Goal: Information Seeking & Learning: Learn about a topic

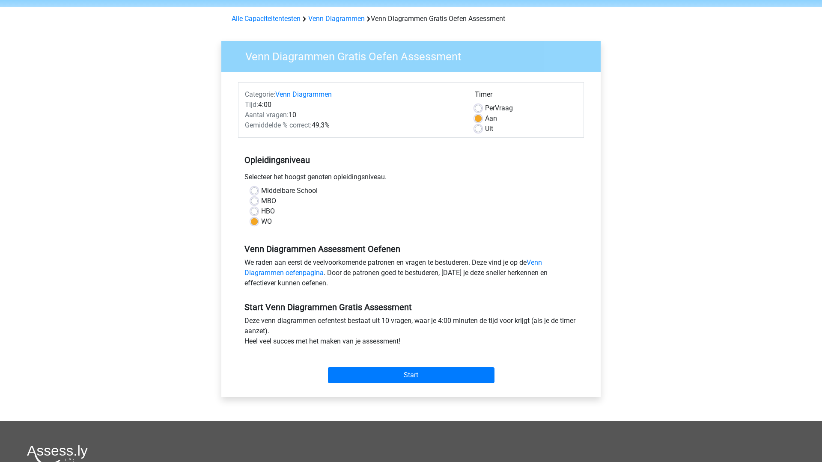
scroll to position [36, 0]
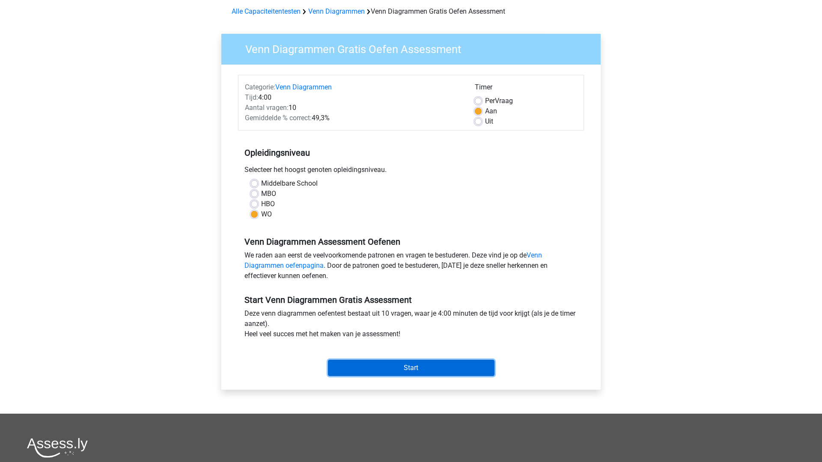
click at [408, 365] on input "Start" at bounding box center [411, 368] width 166 height 16
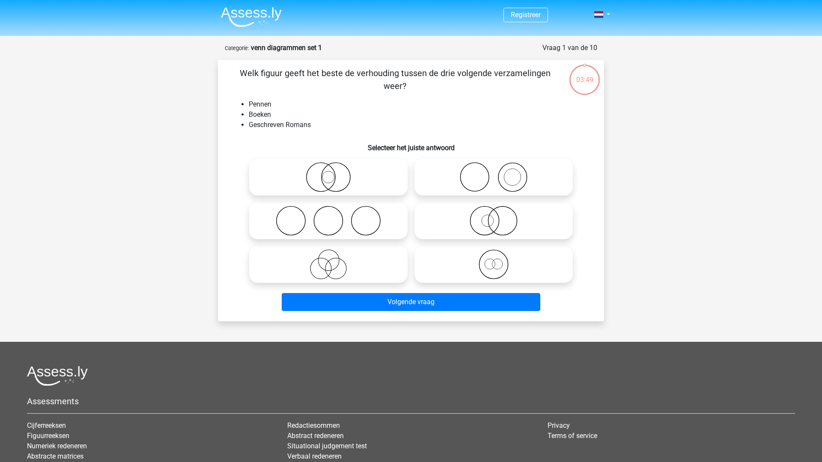
click at [511, 176] on icon at bounding box center [493, 177] width 151 height 30
click at [499, 173] on input "radio" at bounding box center [496, 170] width 6 height 6
radio input "true"
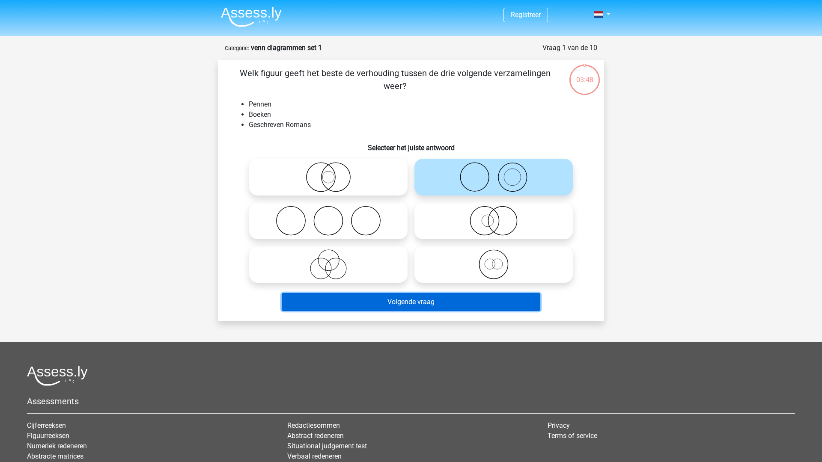
click at [438, 300] on button "Volgende vraag" at bounding box center [411, 302] width 259 height 18
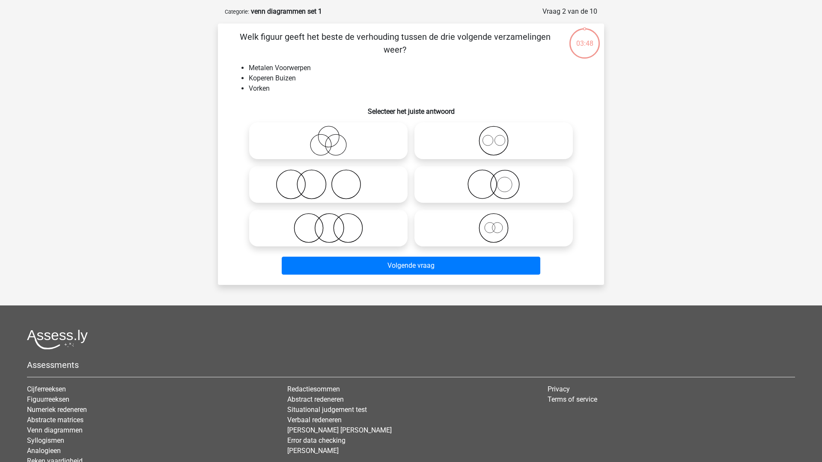
scroll to position [43, 0]
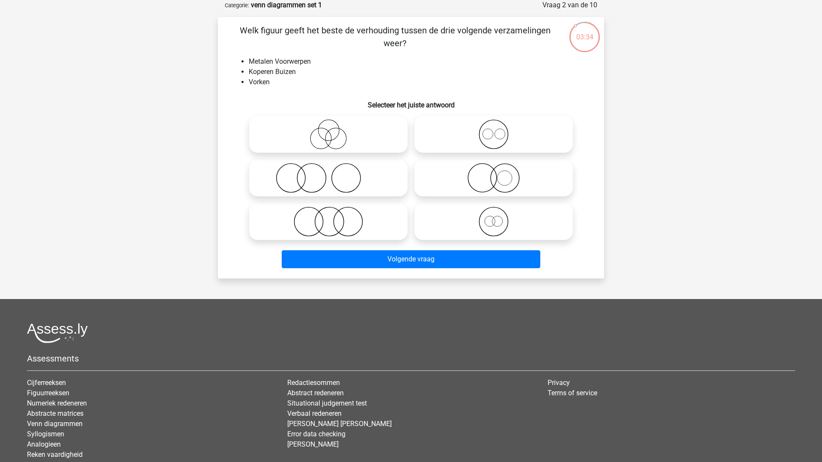
click at [338, 178] on icon at bounding box center [327, 178] width 151 height 30
click at [334, 174] on input "radio" at bounding box center [331, 171] width 6 height 6
radio input "true"
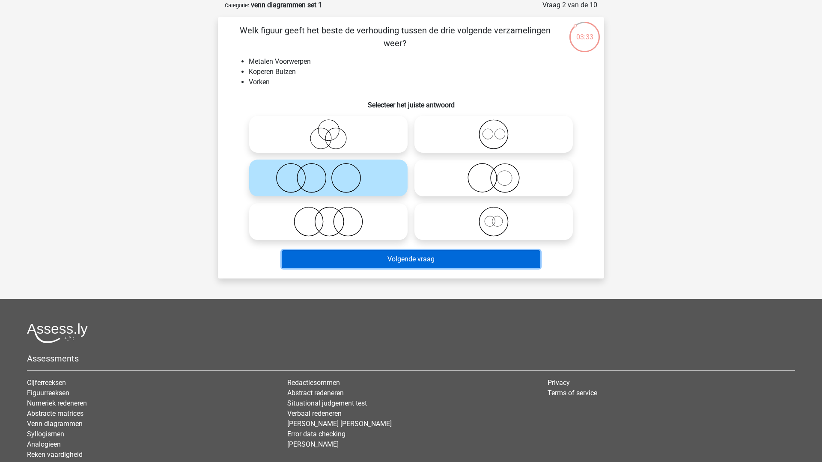
click at [384, 259] on button "Volgende vraag" at bounding box center [411, 259] width 259 height 18
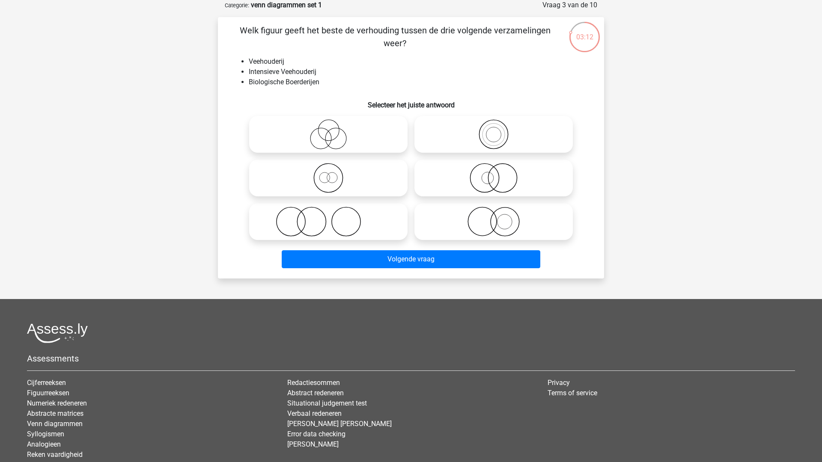
click at [484, 181] on icon at bounding box center [493, 178] width 151 height 30
click at [493, 174] on input "radio" at bounding box center [496, 171] width 6 height 6
radio input "true"
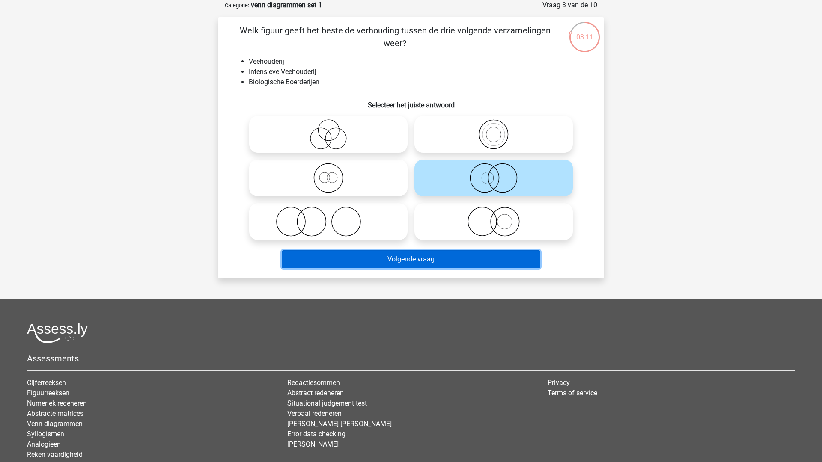
click at [447, 261] on button "Volgende vraag" at bounding box center [411, 259] width 259 height 18
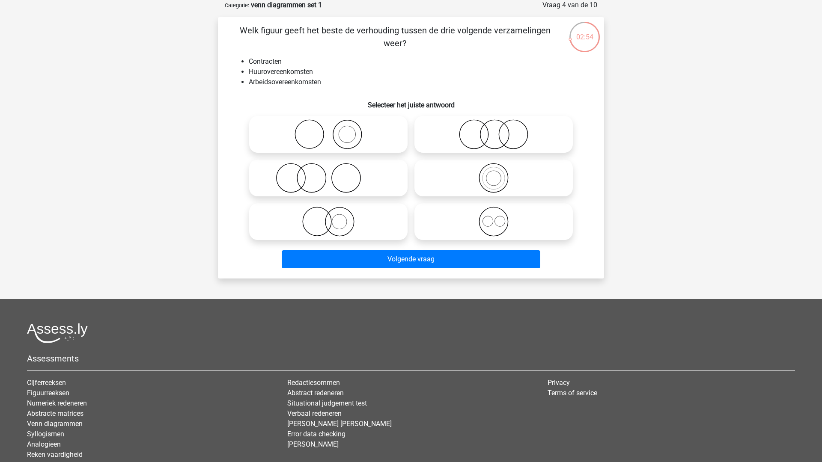
click at [486, 134] on icon at bounding box center [493, 134] width 151 height 30
click at [493, 130] on input "radio" at bounding box center [496, 128] width 6 height 6
radio input "true"
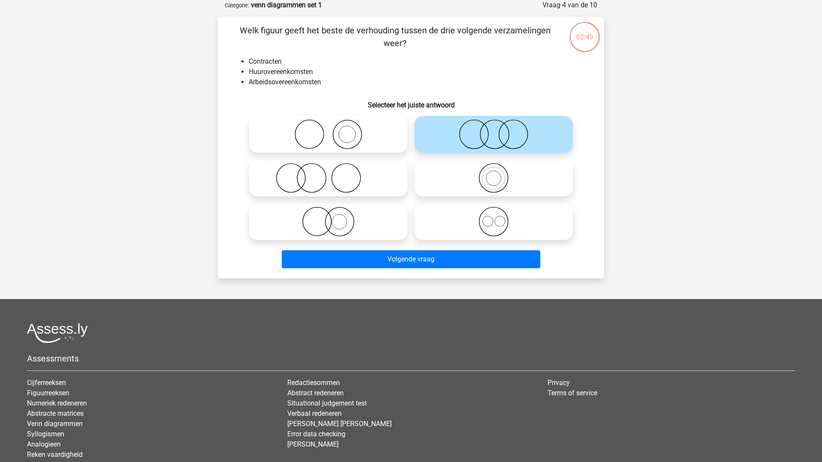
click at [466, 222] on icon at bounding box center [493, 222] width 151 height 30
click at [493, 217] on input "radio" at bounding box center [496, 215] width 6 height 6
radio input "true"
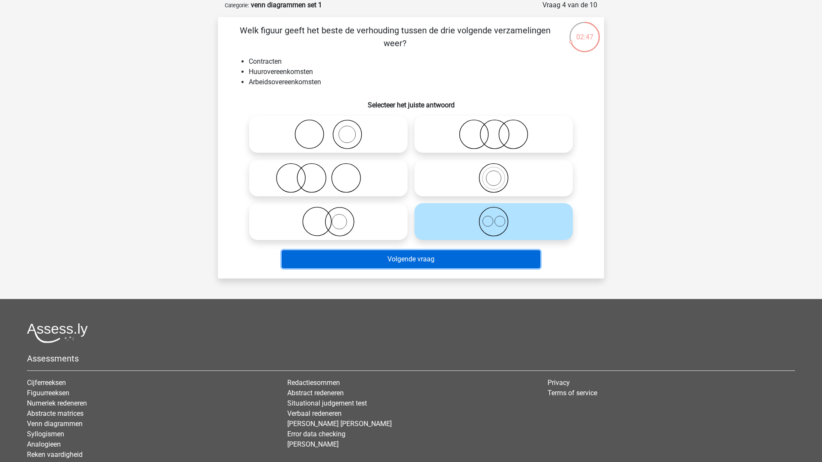
click at [449, 256] on button "Volgende vraag" at bounding box center [411, 259] width 259 height 18
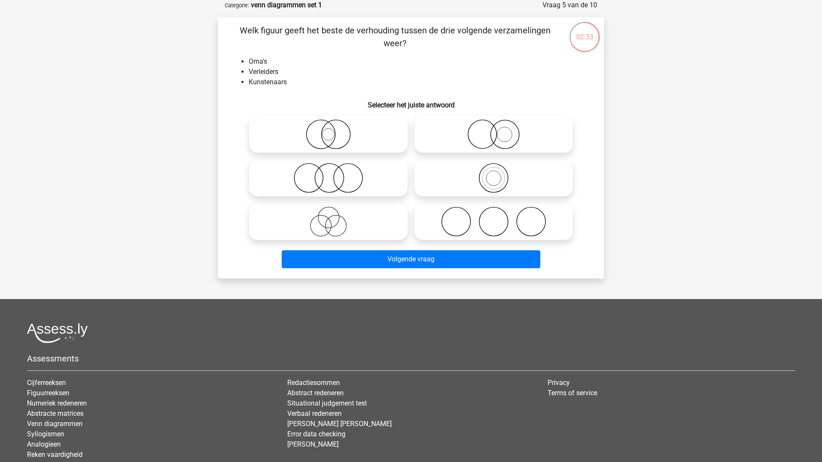
click at [327, 219] on icon at bounding box center [327, 222] width 151 height 30
click at [328, 217] on input "radio" at bounding box center [331, 215] width 6 height 6
radio input "true"
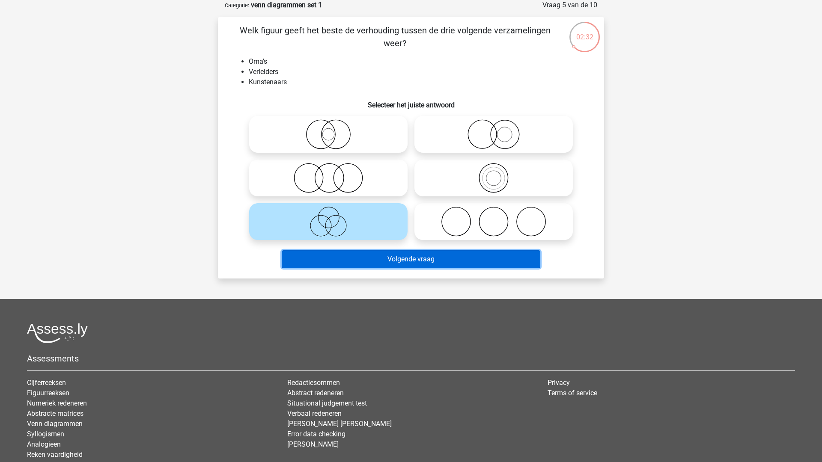
click at [381, 258] on button "Volgende vraag" at bounding box center [411, 259] width 259 height 18
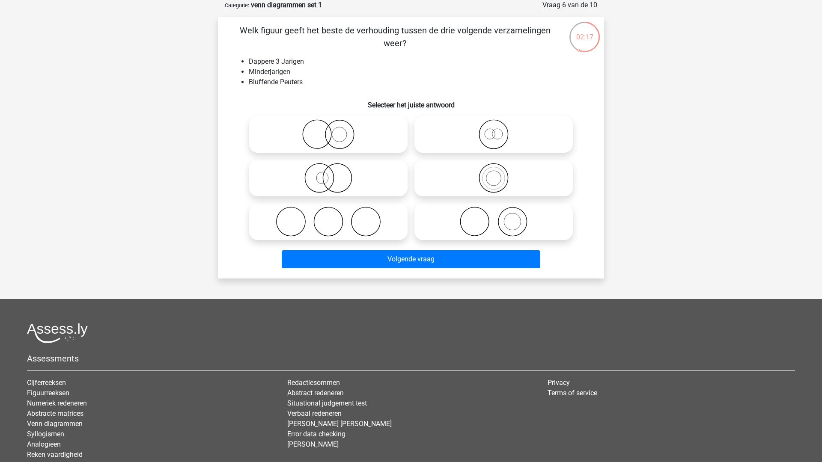
click at [496, 129] on input "radio" at bounding box center [496, 128] width 6 height 6
radio input "true"
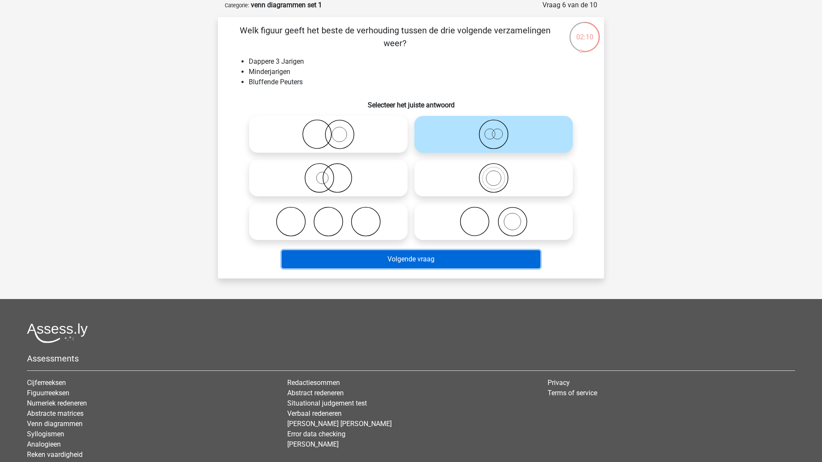
click at [406, 258] on button "Volgende vraag" at bounding box center [411, 259] width 259 height 18
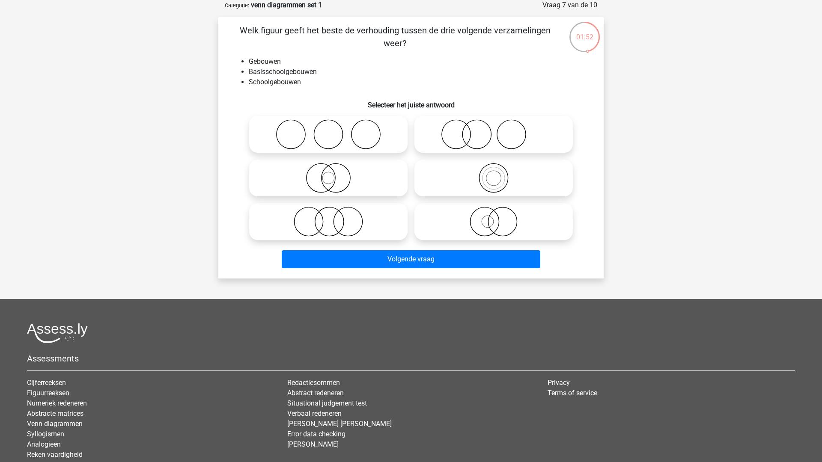
click at [474, 169] on icon at bounding box center [493, 178] width 151 height 30
click at [493, 169] on input "radio" at bounding box center [496, 171] width 6 height 6
radio input "true"
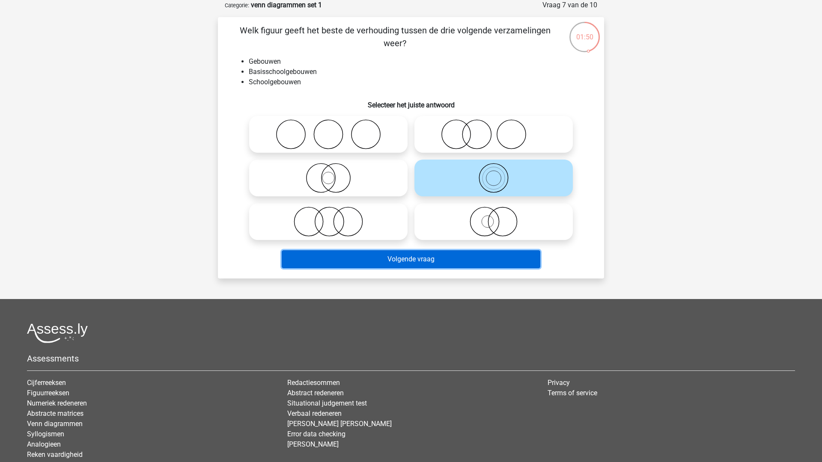
click at [427, 260] on button "Volgende vraag" at bounding box center [411, 259] width 259 height 18
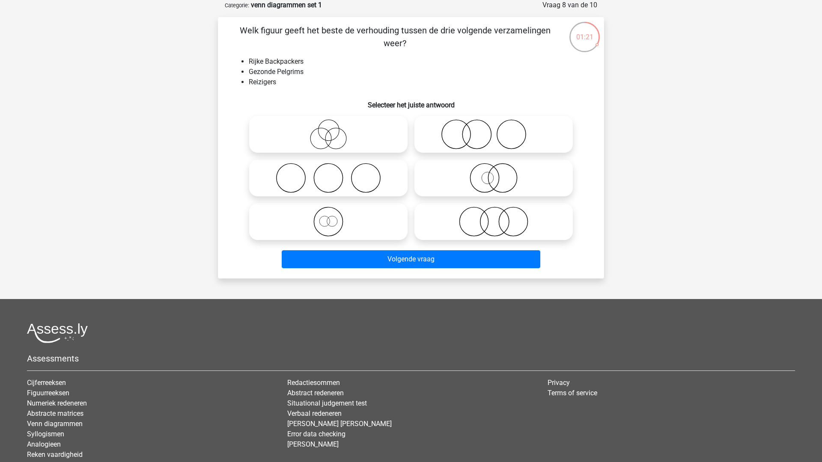
click at [370, 231] on icon at bounding box center [327, 222] width 151 height 30
click at [334, 217] on input "radio" at bounding box center [331, 215] width 6 height 6
radio input "true"
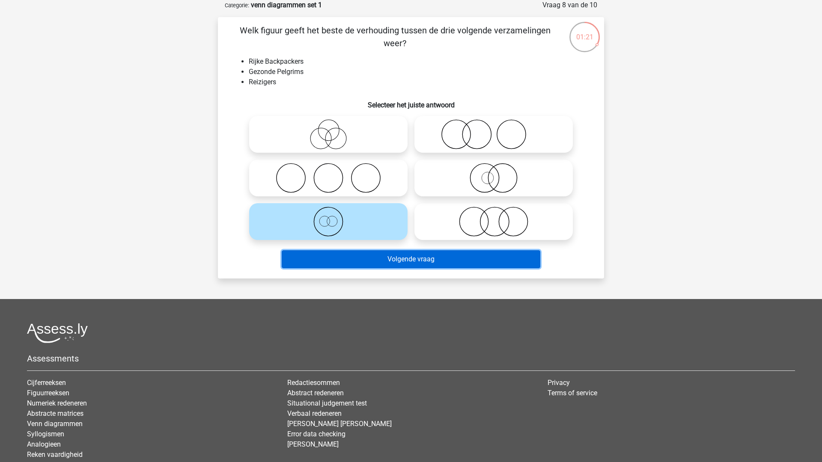
click at [382, 267] on button "Volgende vraag" at bounding box center [411, 259] width 259 height 18
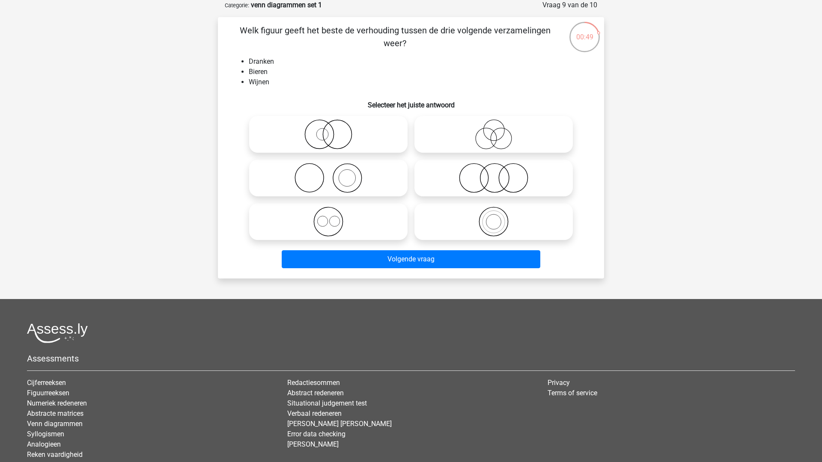
click at [364, 216] on icon at bounding box center [327, 222] width 151 height 30
click at [334, 216] on input "radio" at bounding box center [331, 215] width 6 height 6
radio input "true"
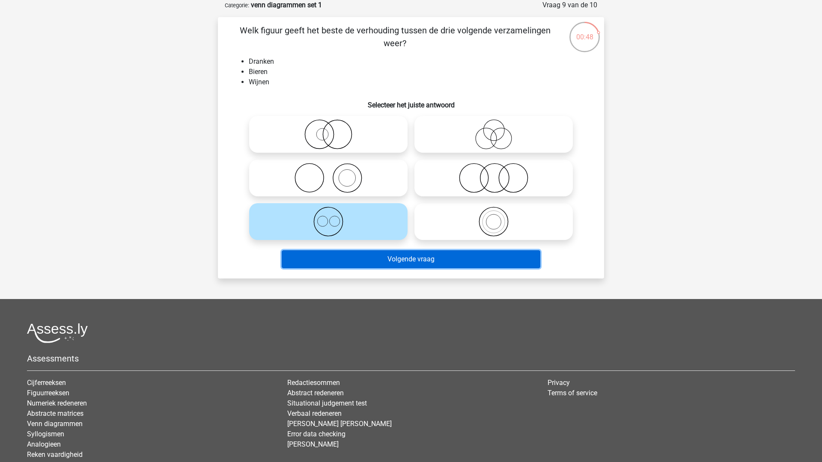
click at [395, 258] on button "Volgende vraag" at bounding box center [411, 259] width 259 height 18
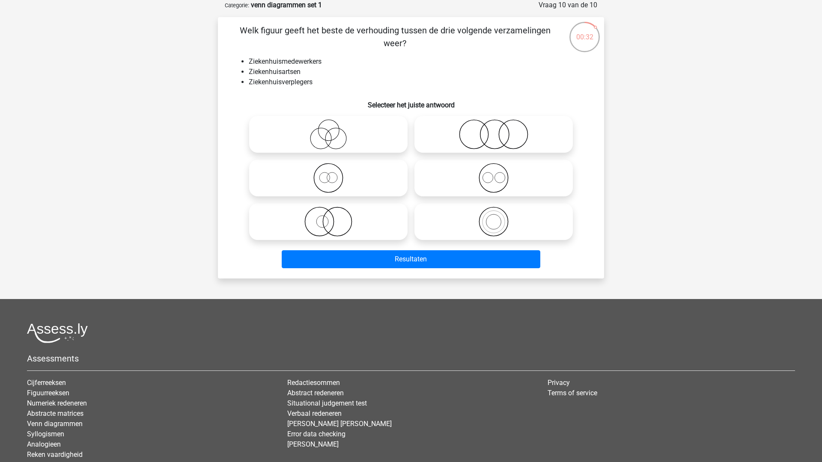
click at [499, 175] on icon at bounding box center [493, 178] width 151 height 30
click at [499, 174] on input "radio" at bounding box center [496, 171] width 6 height 6
radio input "true"
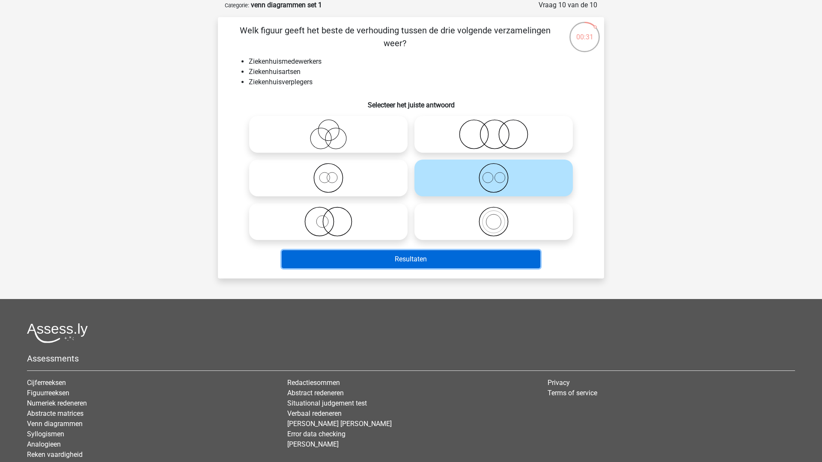
click at [444, 256] on button "Resultaten" at bounding box center [411, 259] width 259 height 18
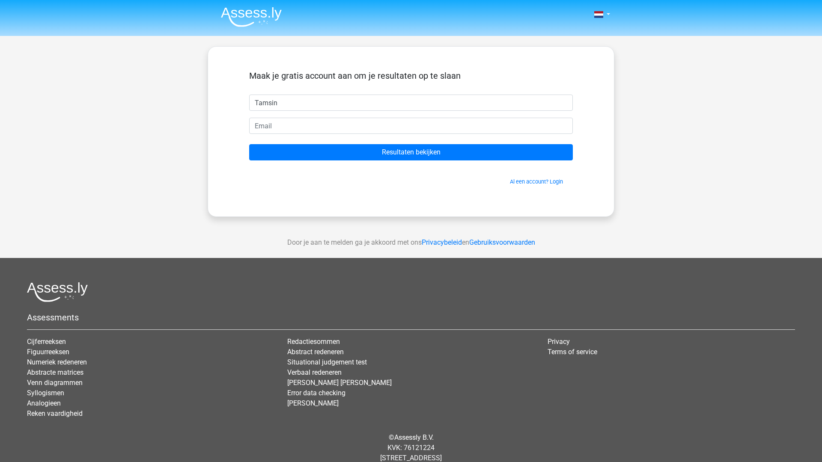
type input "Tamsin"
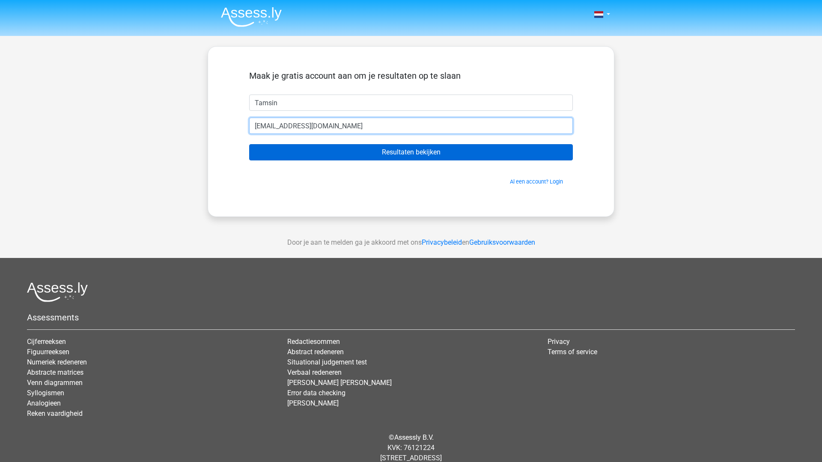
type input "tm.van.steenis@belastingdienst.nl"
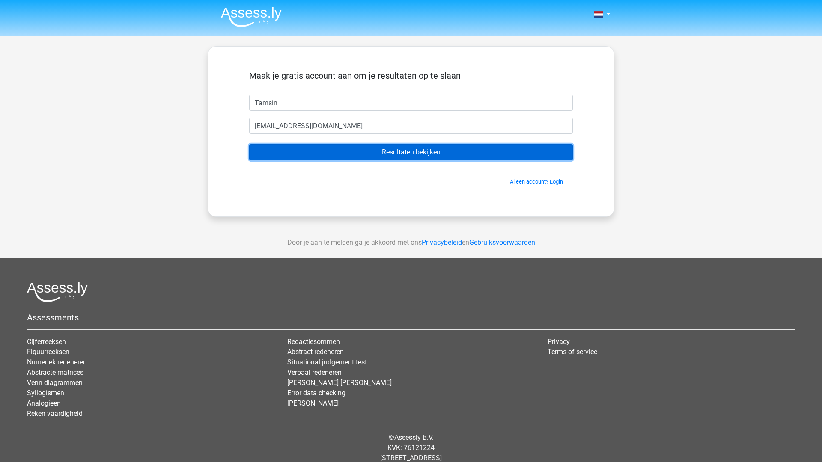
click at [387, 153] on input "Resultaten bekijken" at bounding box center [411, 152] width 324 height 16
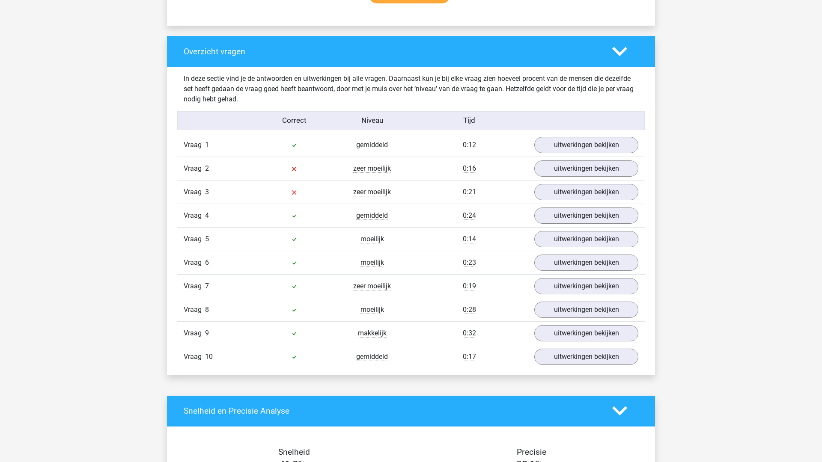
scroll to position [604, 0]
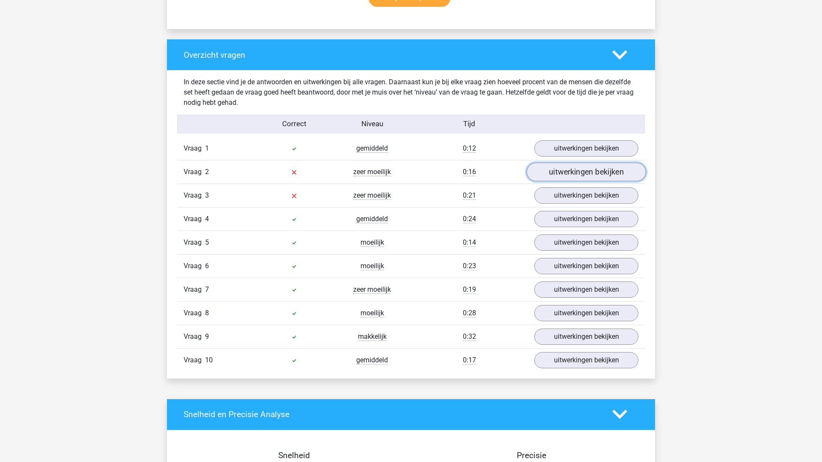
click at [583, 172] on link "uitwerkingen bekijken" at bounding box center [585, 172] width 119 height 19
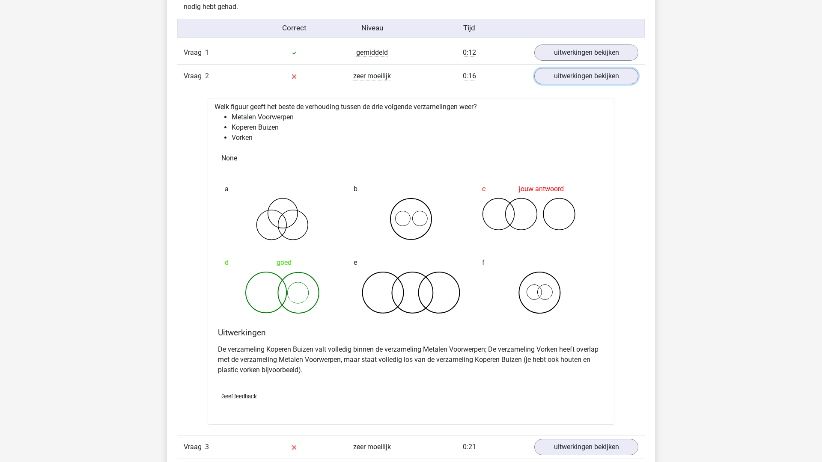
scroll to position [715, 0]
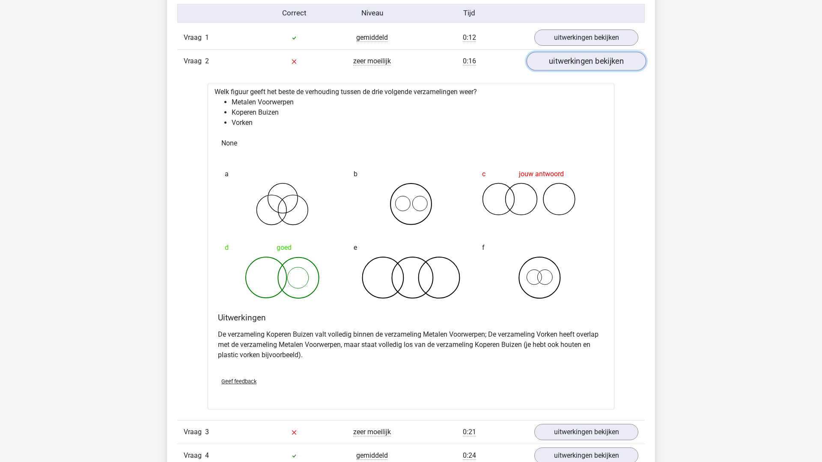
click at [576, 60] on link "uitwerkingen bekijken" at bounding box center [585, 61] width 119 height 19
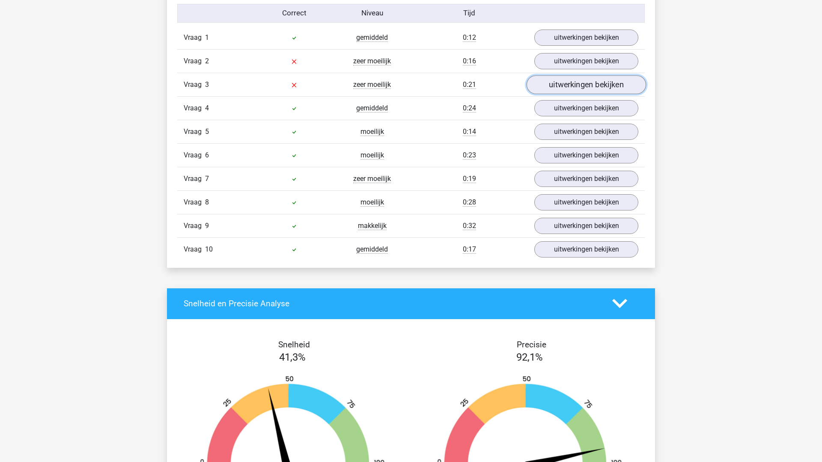
click at [587, 86] on link "uitwerkingen bekijken" at bounding box center [585, 84] width 119 height 19
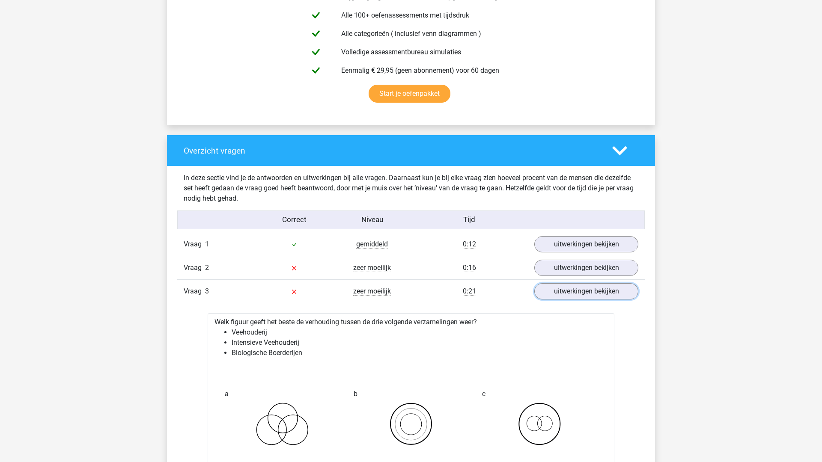
scroll to position [419, 0]
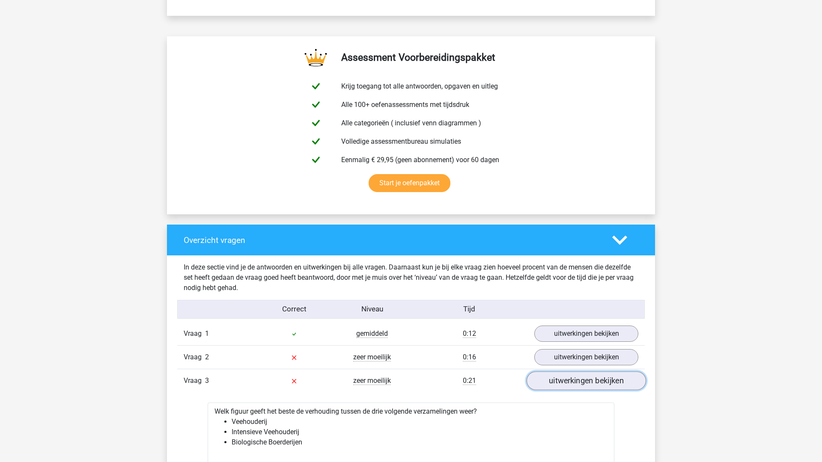
click at [581, 380] on link "uitwerkingen bekijken" at bounding box center [585, 380] width 119 height 19
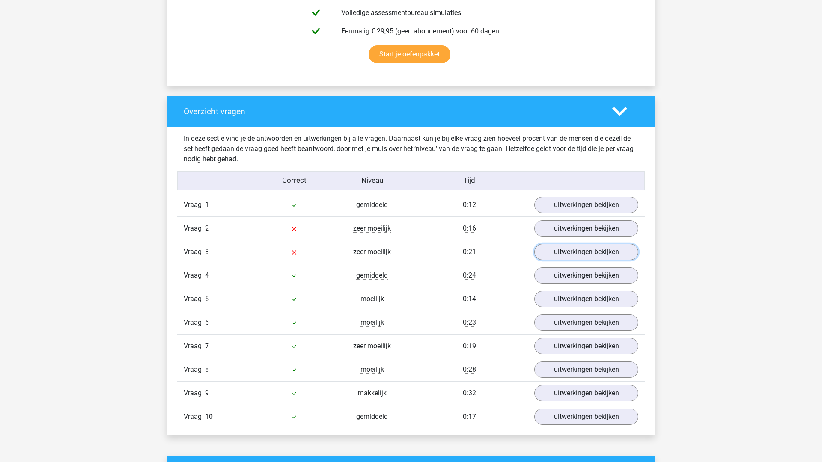
scroll to position [571, 0]
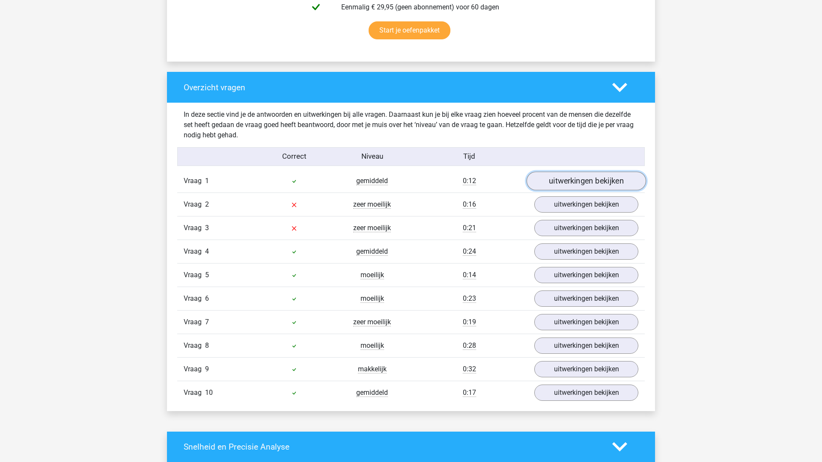
click at [598, 184] on link "uitwerkingen bekijken" at bounding box center [585, 181] width 119 height 19
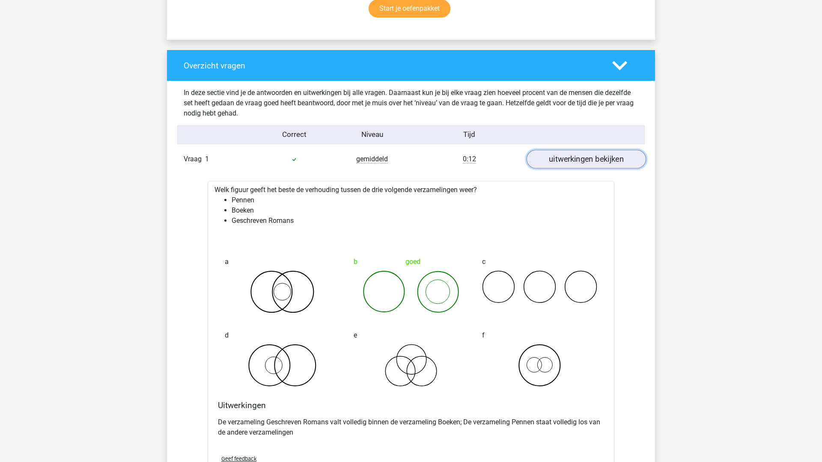
scroll to position [594, 0]
click at [601, 158] on link "uitwerkingen bekijken" at bounding box center [585, 158] width 119 height 19
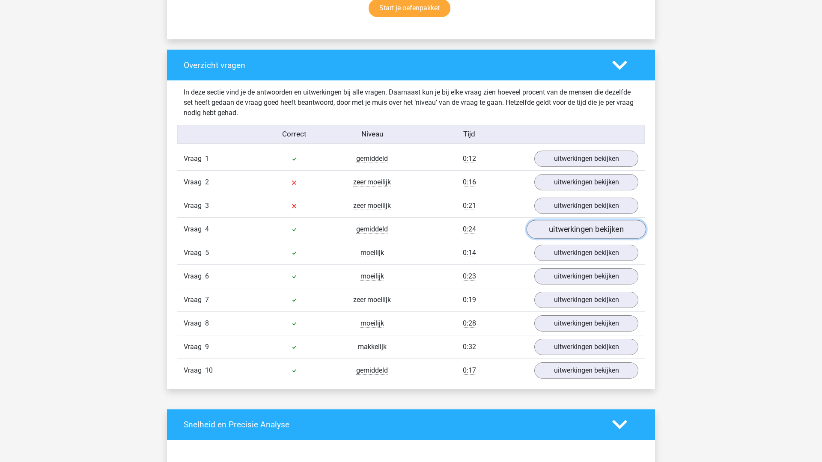
click at [593, 228] on link "uitwerkingen bekijken" at bounding box center [585, 229] width 119 height 19
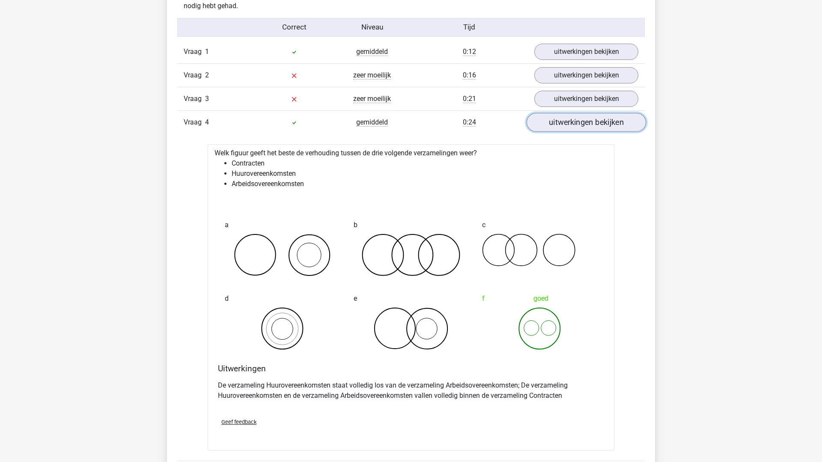
scroll to position [703, 0]
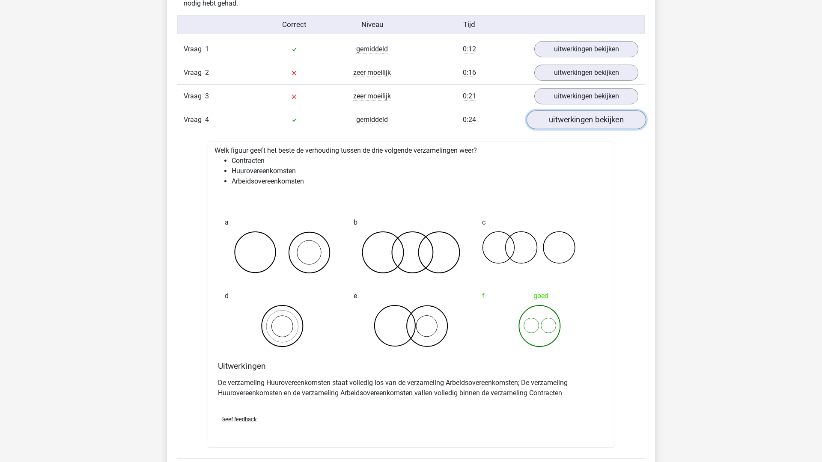
click at [600, 116] on link "uitwerkingen bekijken" at bounding box center [585, 119] width 119 height 19
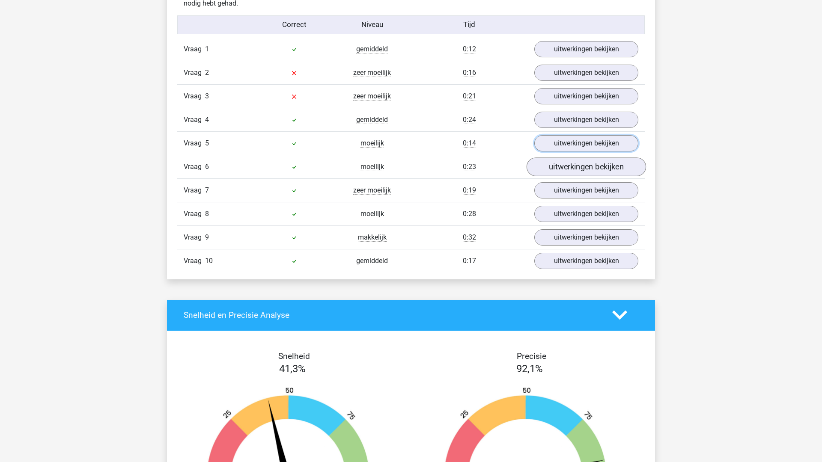
click at [600, 148] on link "uitwerkingen bekijken" at bounding box center [586, 143] width 104 height 16
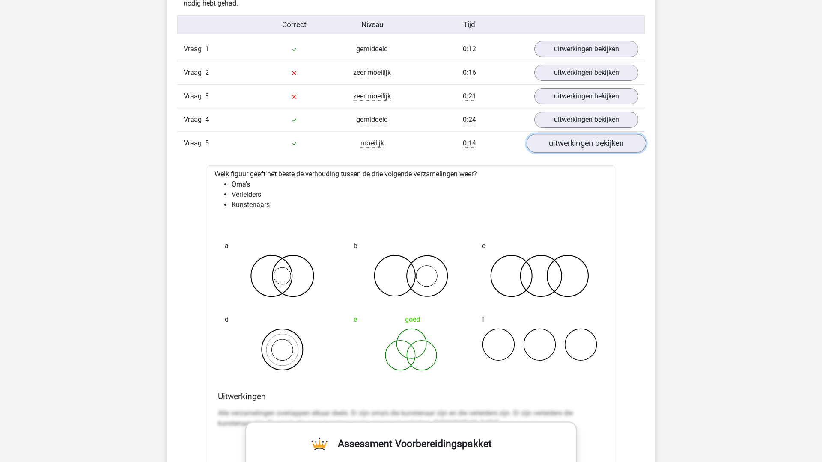
click at [603, 144] on link "uitwerkingen bekijken" at bounding box center [585, 143] width 119 height 19
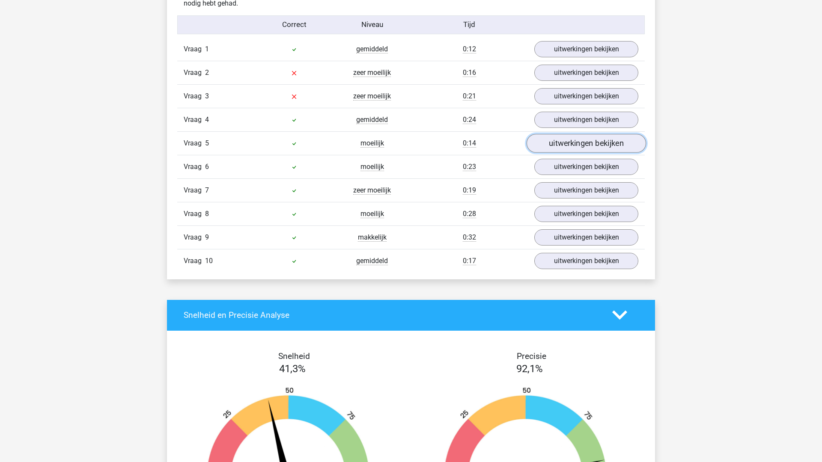
click at [603, 144] on link "uitwerkingen bekijken" at bounding box center [585, 143] width 119 height 19
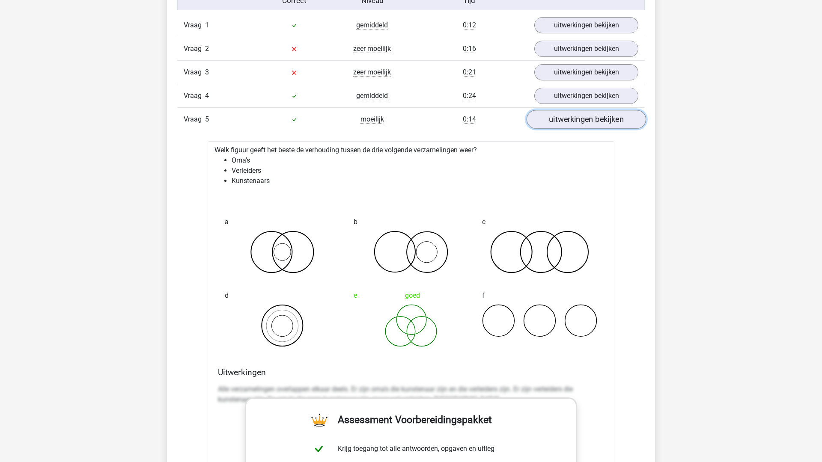
scroll to position [710, 0]
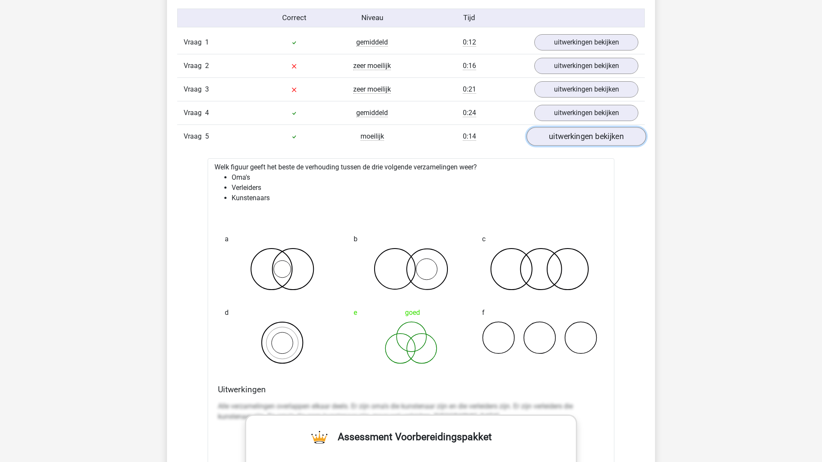
click at [595, 138] on link "uitwerkingen bekijken" at bounding box center [585, 136] width 119 height 19
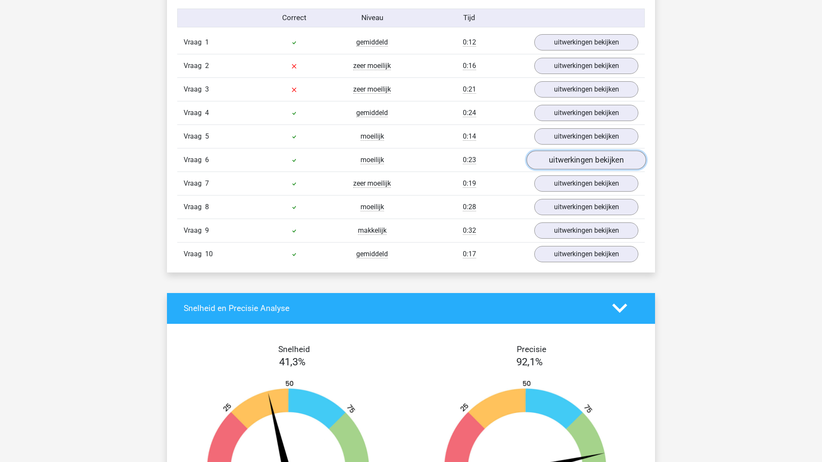
click at [588, 159] on link "uitwerkingen bekijken" at bounding box center [585, 160] width 119 height 19
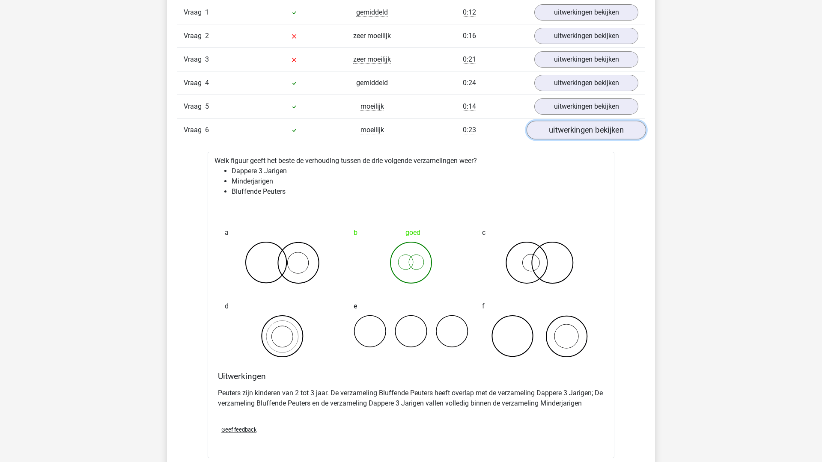
scroll to position [732, 0]
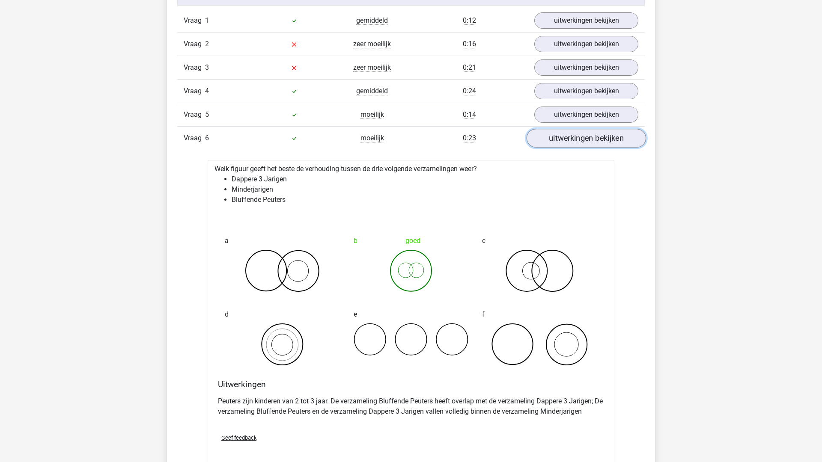
click at [584, 136] on link "uitwerkingen bekijken" at bounding box center [585, 138] width 119 height 19
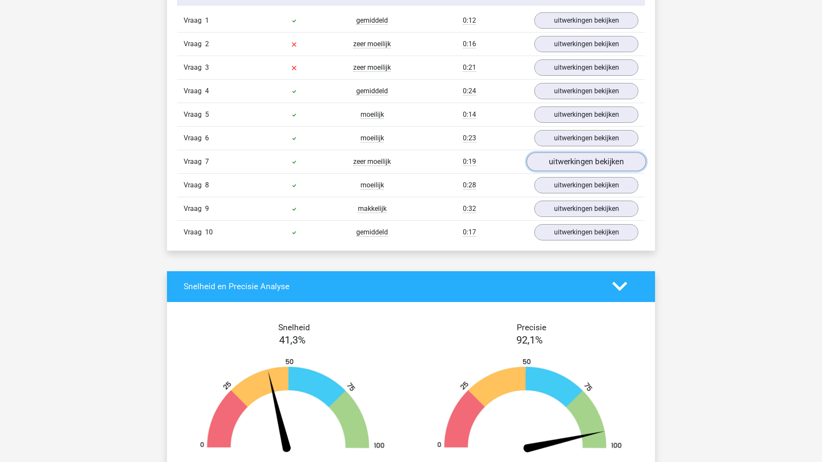
click at [592, 166] on link "uitwerkingen bekijken" at bounding box center [585, 161] width 119 height 19
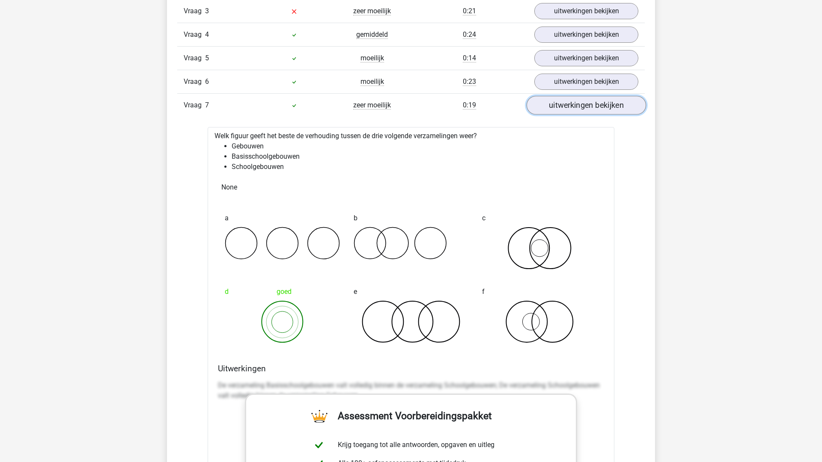
scroll to position [773, 0]
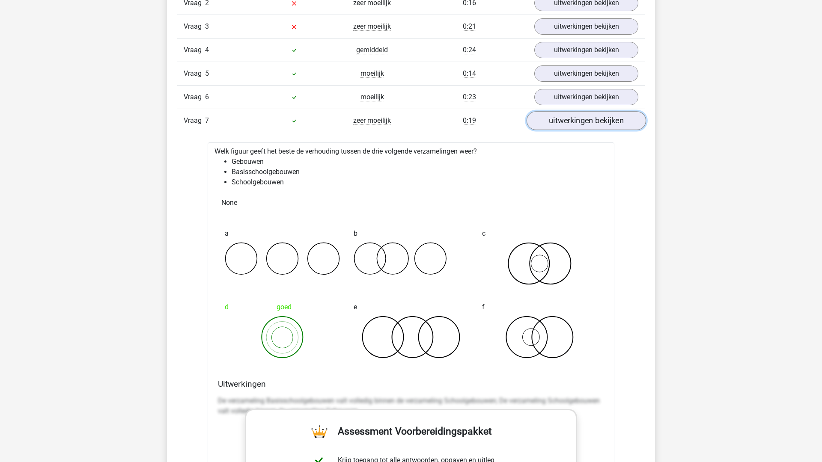
click at [593, 118] on link "uitwerkingen bekijken" at bounding box center [585, 120] width 119 height 19
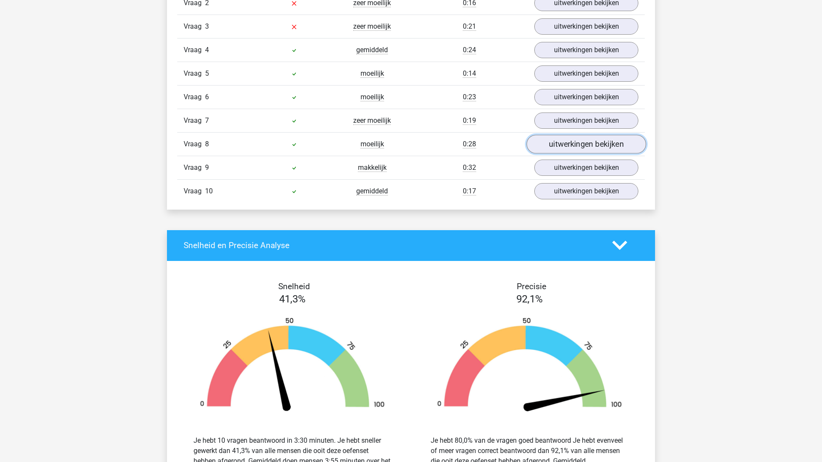
click at [590, 149] on link "uitwerkingen bekijken" at bounding box center [585, 144] width 119 height 19
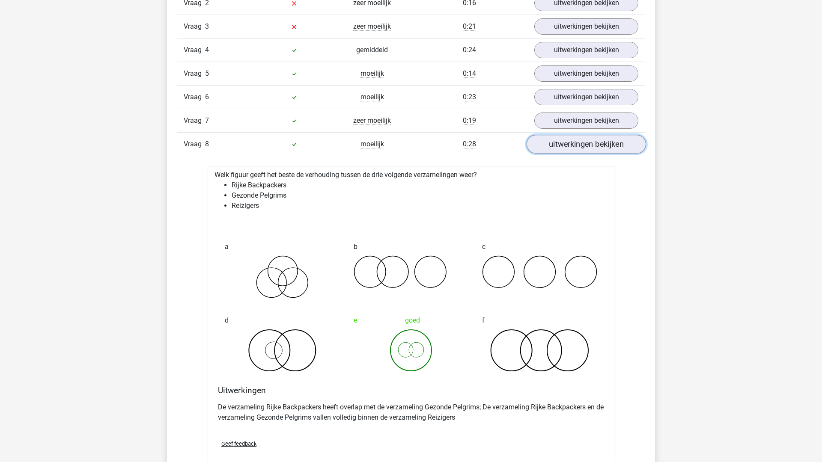
click at [590, 149] on link "uitwerkingen bekijken" at bounding box center [585, 144] width 119 height 19
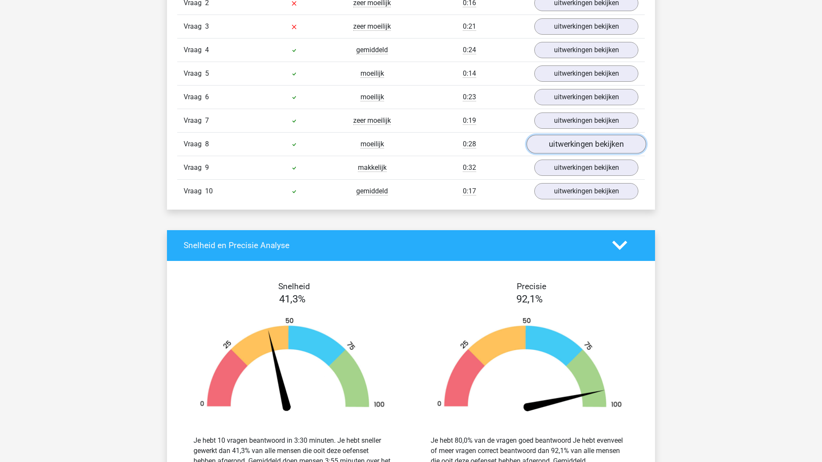
click at [591, 146] on link "uitwerkingen bekijken" at bounding box center [585, 144] width 119 height 19
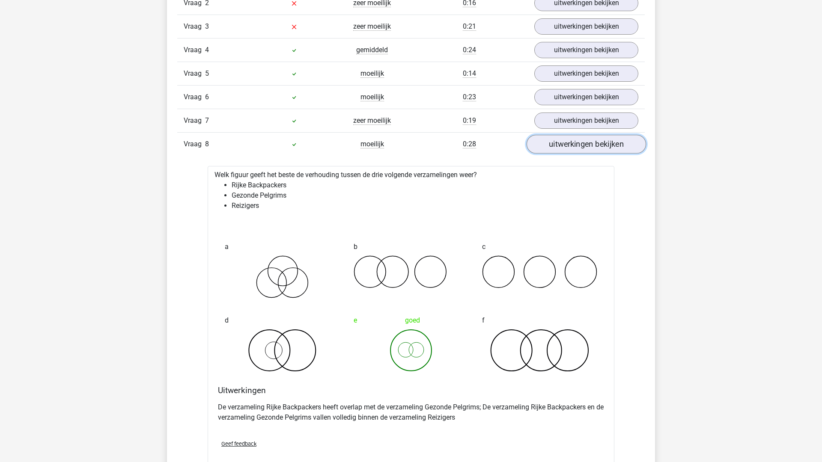
click at [591, 146] on link "uitwerkingen bekijken" at bounding box center [585, 144] width 119 height 19
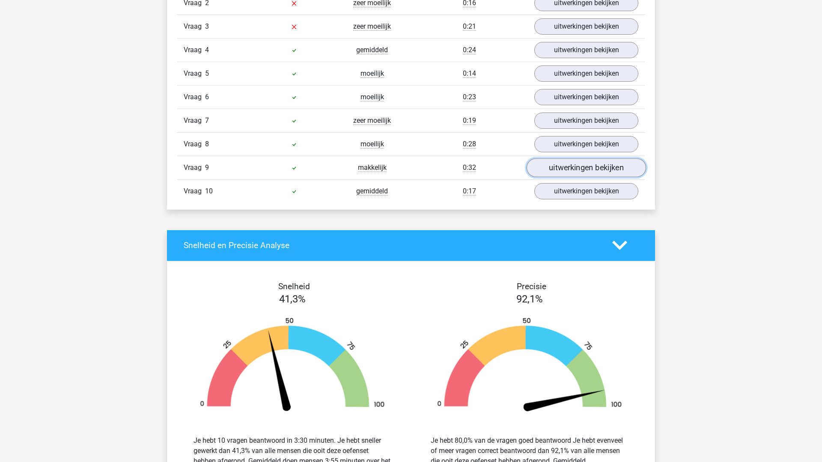
click at [590, 165] on link "uitwerkingen bekijken" at bounding box center [585, 167] width 119 height 19
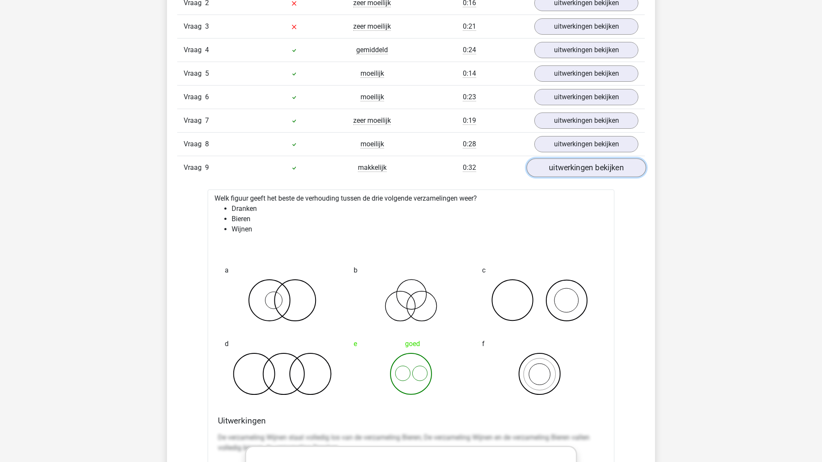
click at [590, 165] on link "uitwerkingen bekijken" at bounding box center [585, 167] width 119 height 19
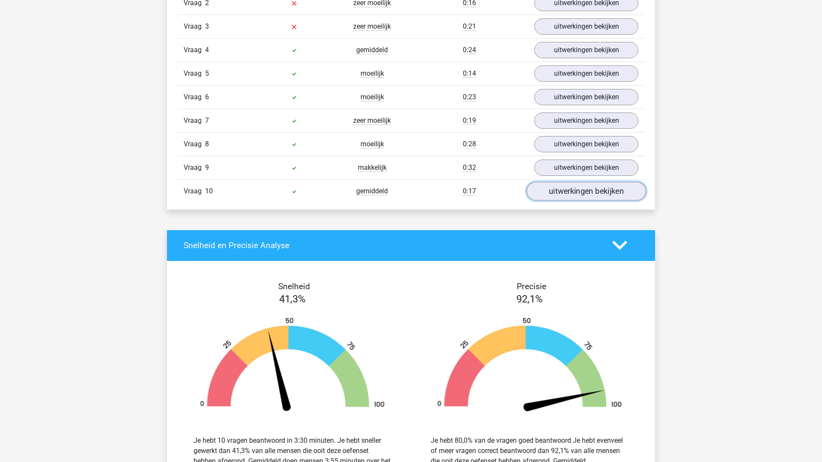
click at [593, 190] on link "uitwerkingen bekijken" at bounding box center [585, 191] width 119 height 19
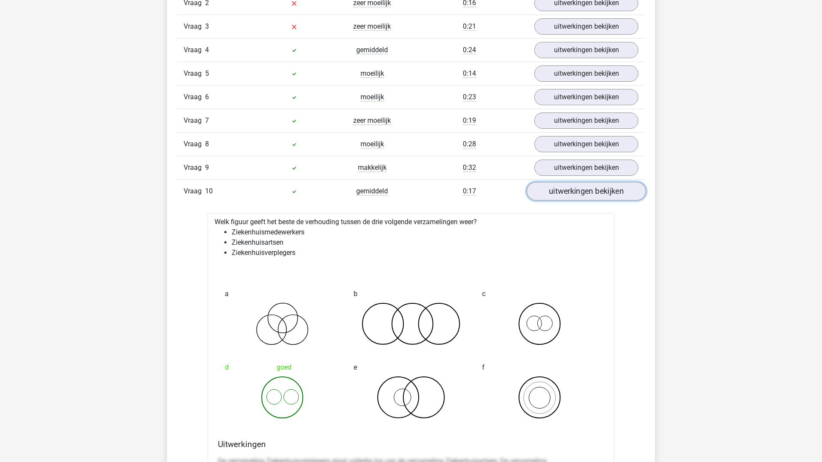
click at [593, 190] on link "uitwerkingen bekijken" at bounding box center [585, 191] width 119 height 19
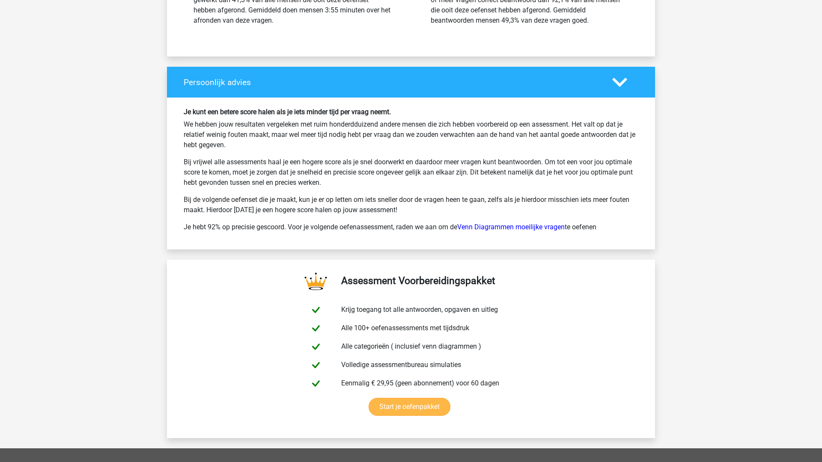
scroll to position [1222, 0]
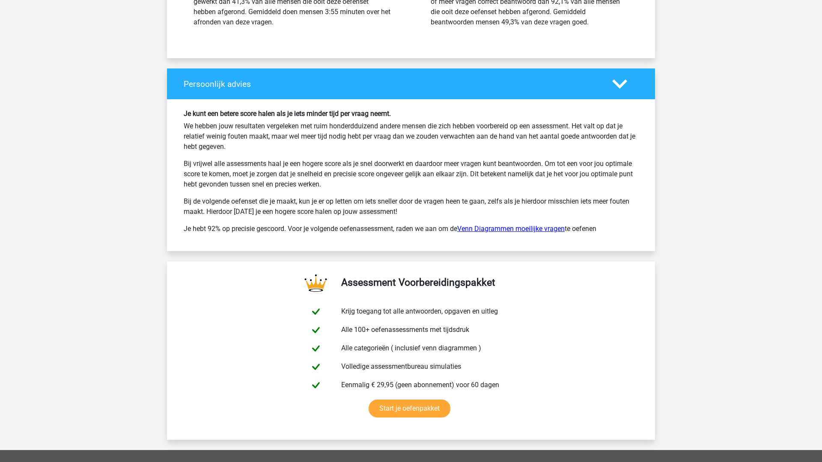
click at [534, 231] on link "Venn Diagrammen moeilijke vragen" at bounding box center [510, 229] width 107 height 8
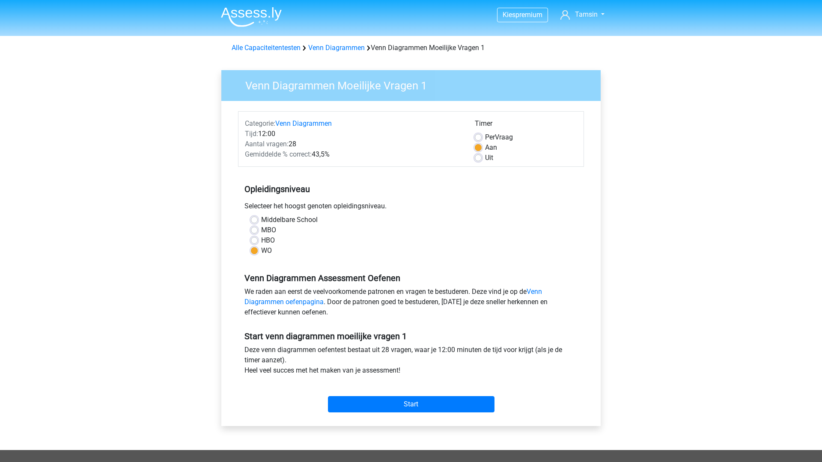
drag, startPoint x: 241, startPoint y: 352, endPoint x: 413, endPoint y: 371, distance: 172.6
click at [413, 370] on div "Deze venn diagrammen oefentest bestaat uit 28 vragen, waar je 12:00 minuten de …" at bounding box center [411, 362] width 346 height 34
click at [413, 371] on div "Deze venn diagrammen oefentest bestaat uit 28 vragen, waar je 12:00 minuten de …" at bounding box center [411, 362] width 346 height 34
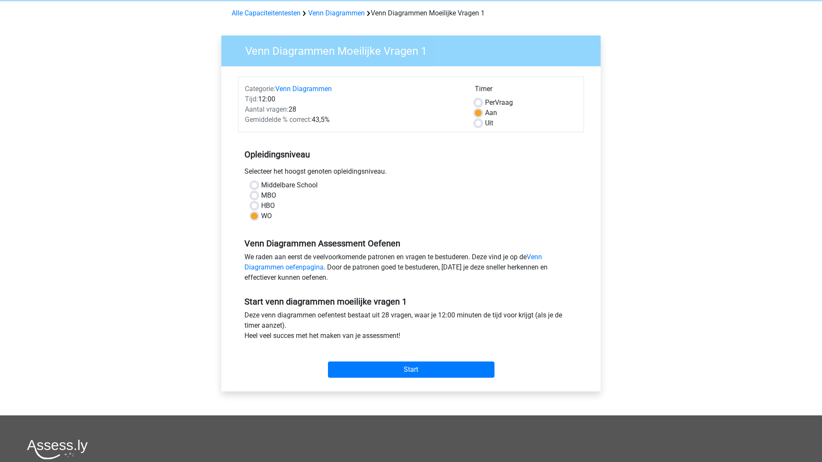
scroll to position [37, 0]
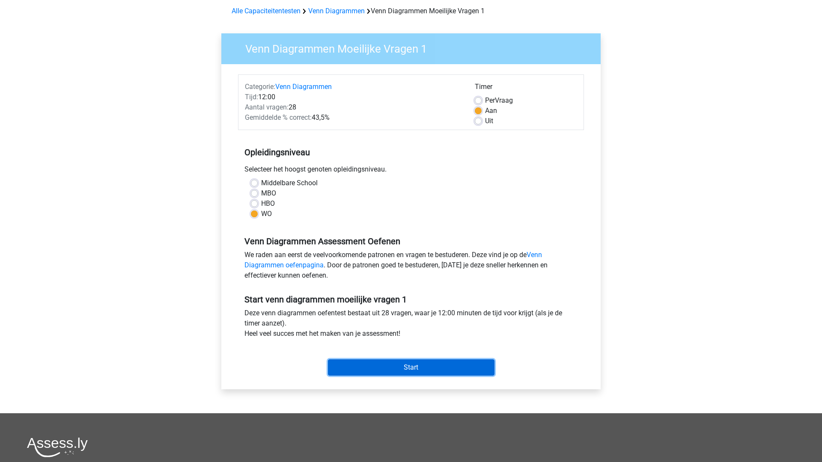
click at [409, 369] on input "Start" at bounding box center [411, 367] width 166 height 16
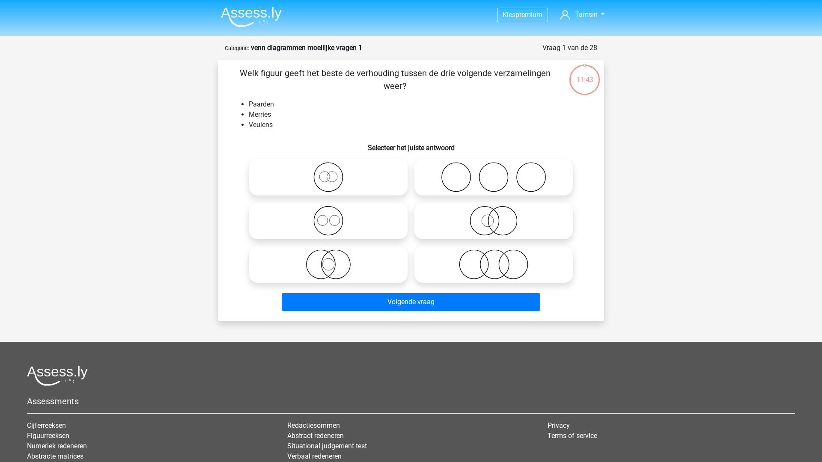
click at [337, 181] on icon at bounding box center [327, 177] width 151 height 30
click at [334, 173] on input "radio" at bounding box center [331, 170] width 6 height 6
radio input "true"
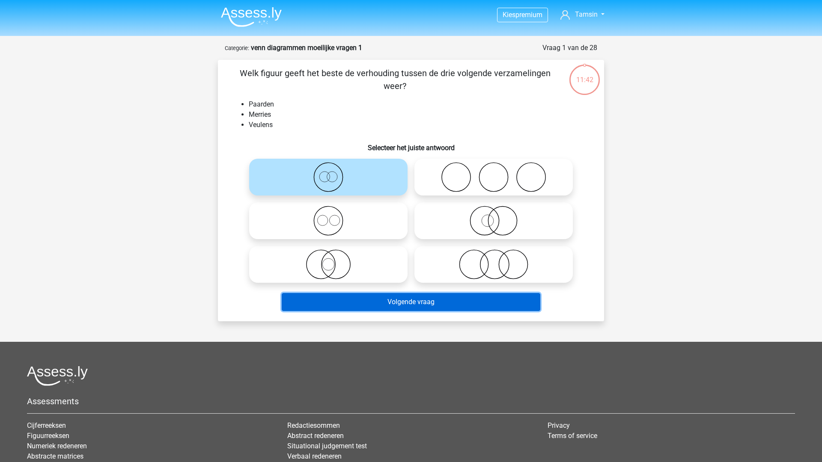
click at [383, 306] on button "Volgende vraag" at bounding box center [411, 302] width 259 height 18
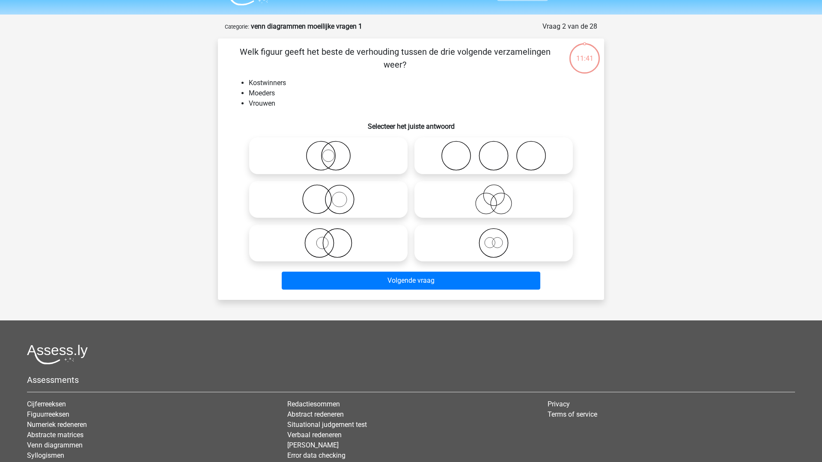
scroll to position [20, 0]
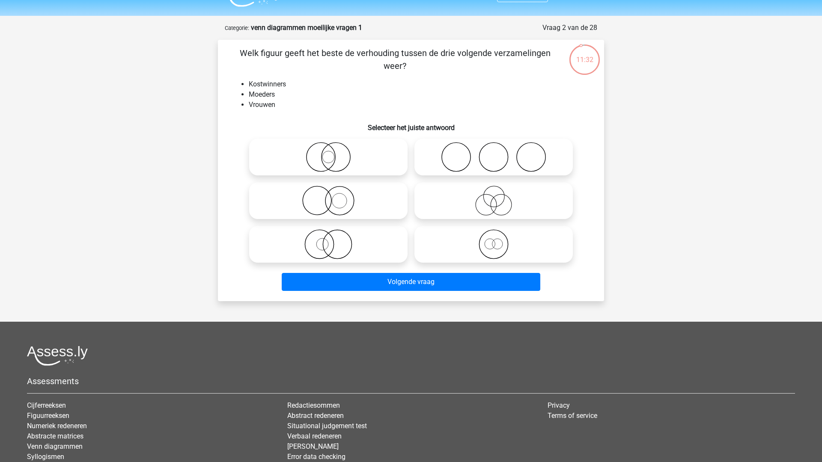
click at [514, 202] on icon at bounding box center [493, 201] width 151 height 30
click at [499, 196] on input "radio" at bounding box center [496, 194] width 6 height 6
radio input "true"
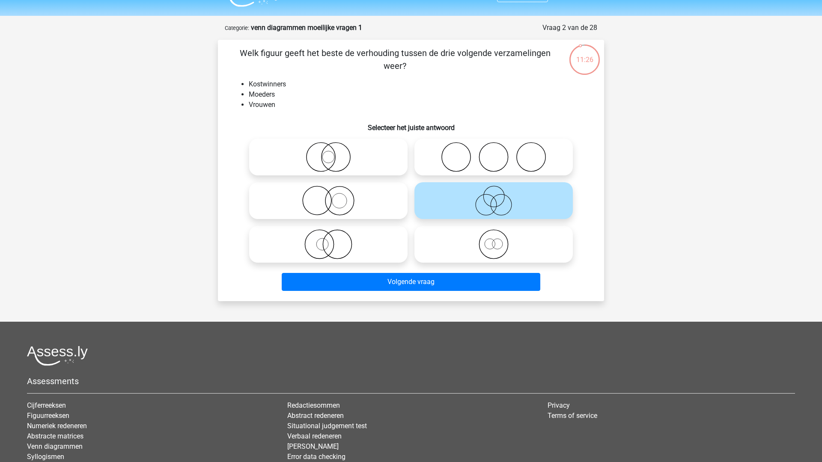
click at [323, 249] on icon at bounding box center [327, 244] width 151 height 30
click at [328, 240] on input "radio" at bounding box center [331, 237] width 6 height 6
radio input "true"
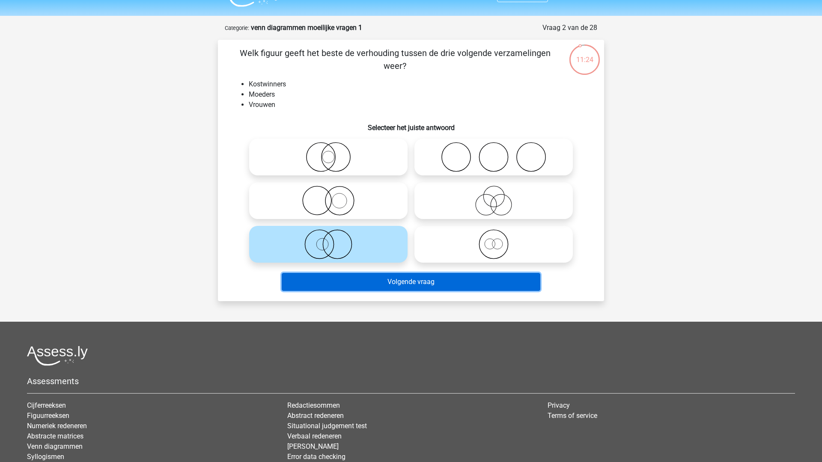
click at [380, 282] on button "Volgende vraag" at bounding box center [411, 282] width 259 height 18
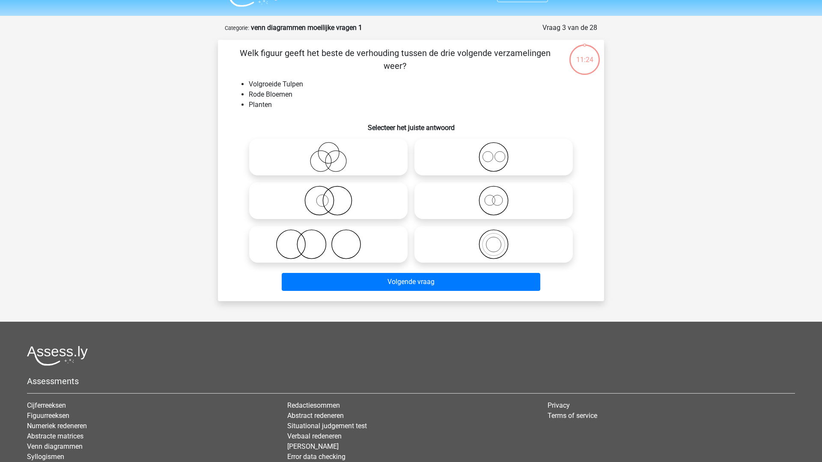
scroll to position [43, 0]
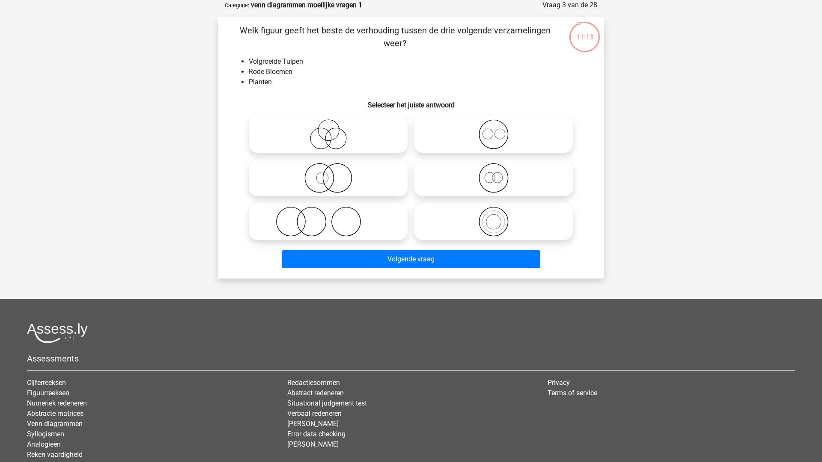
click at [510, 181] on icon at bounding box center [493, 178] width 151 height 30
click at [499, 174] on input "radio" at bounding box center [496, 171] width 6 height 6
radio input "true"
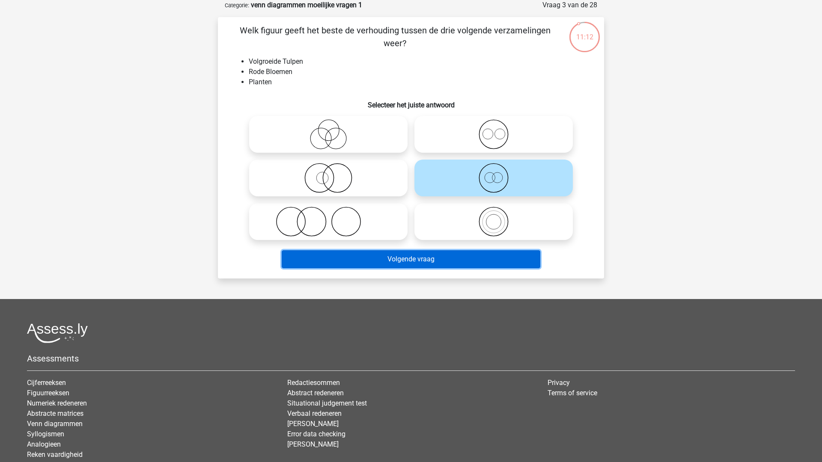
click at [482, 261] on button "Volgende vraag" at bounding box center [411, 259] width 259 height 18
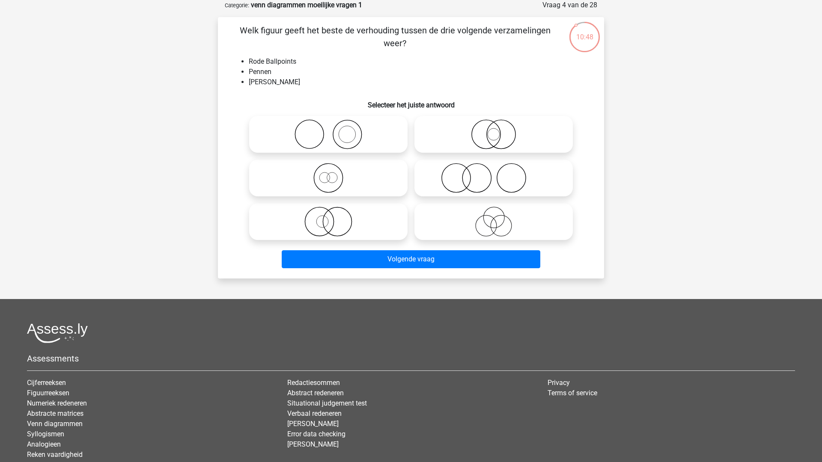
click at [368, 227] on icon at bounding box center [327, 222] width 151 height 30
click at [334, 217] on input "radio" at bounding box center [331, 215] width 6 height 6
radio input "true"
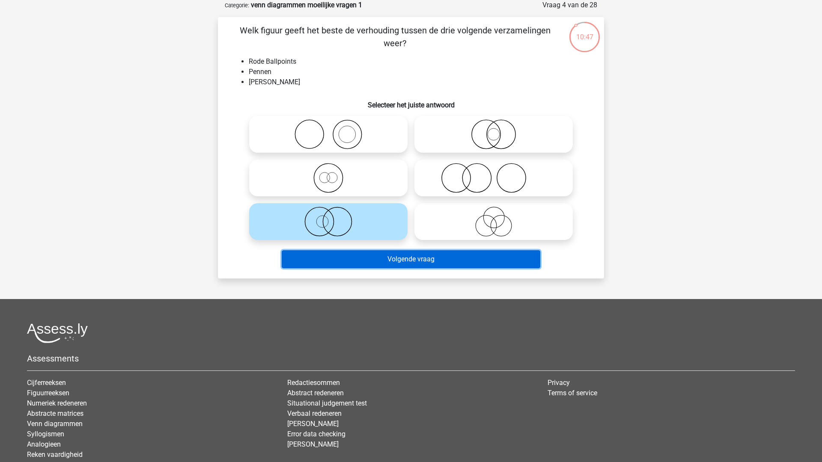
click at [401, 257] on button "Volgende vraag" at bounding box center [411, 259] width 259 height 18
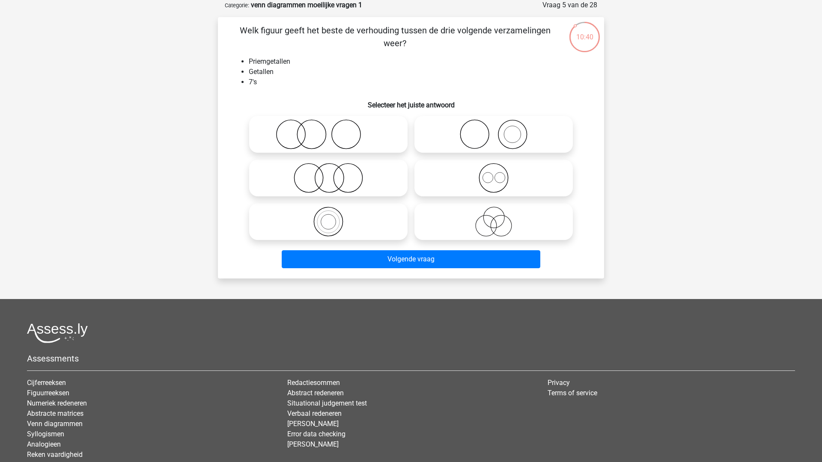
click at [363, 220] on icon at bounding box center [327, 222] width 151 height 30
click at [334, 217] on input "radio" at bounding box center [331, 215] width 6 height 6
radio input "true"
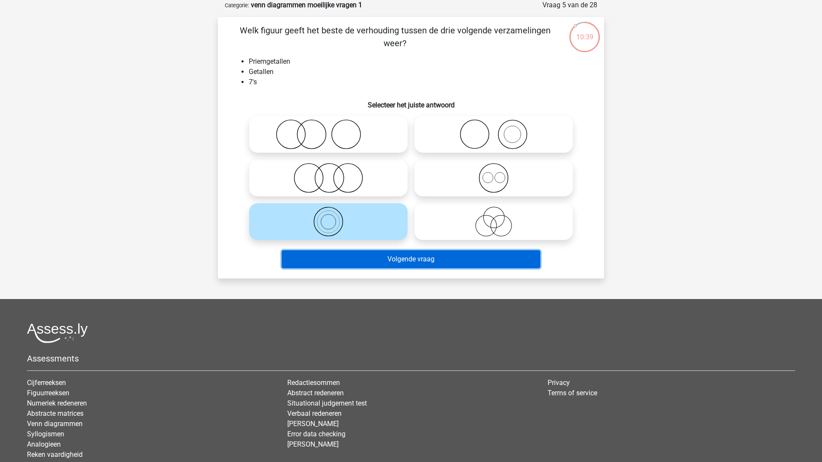
click at [383, 259] on button "Volgende vraag" at bounding box center [411, 259] width 259 height 18
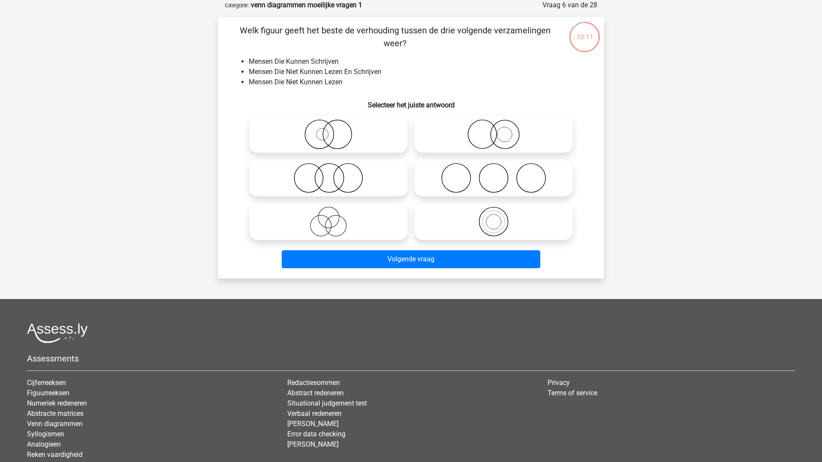
click at [529, 140] on icon at bounding box center [493, 134] width 151 height 30
click at [499, 130] on input "radio" at bounding box center [496, 128] width 6 height 6
radio input "true"
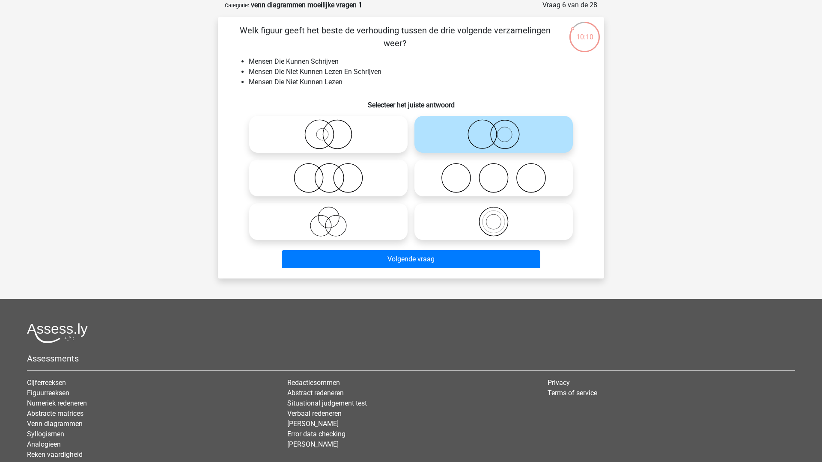
click at [459, 250] on div "Volgende vraag" at bounding box center [411, 257] width 359 height 28
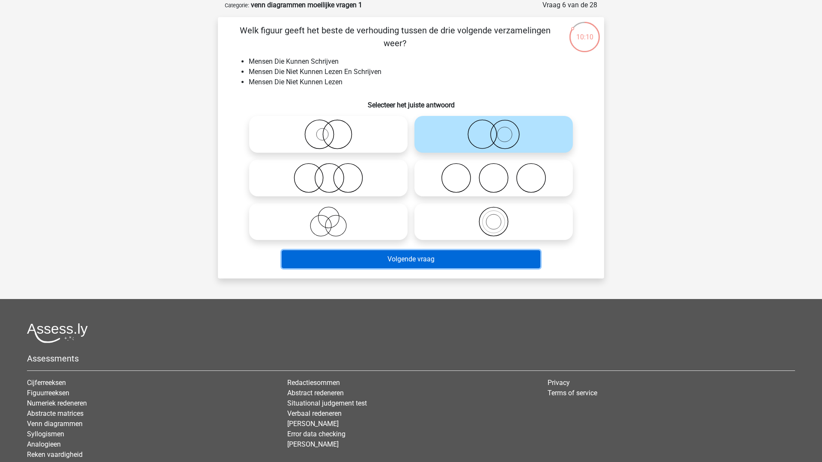
click at [457, 255] on button "Volgende vraag" at bounding box center [411, 259] width 259 height 18
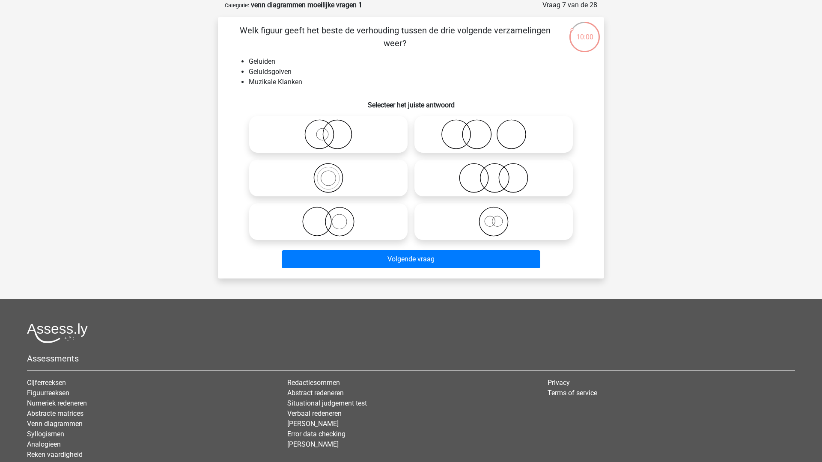
click at [479, 227] on icon at bounding box center [493, 222] width 151 height 30
click at [493, 217] on input "radio" at bounding box center [496, 215] width 6 height 6
radio input "true"
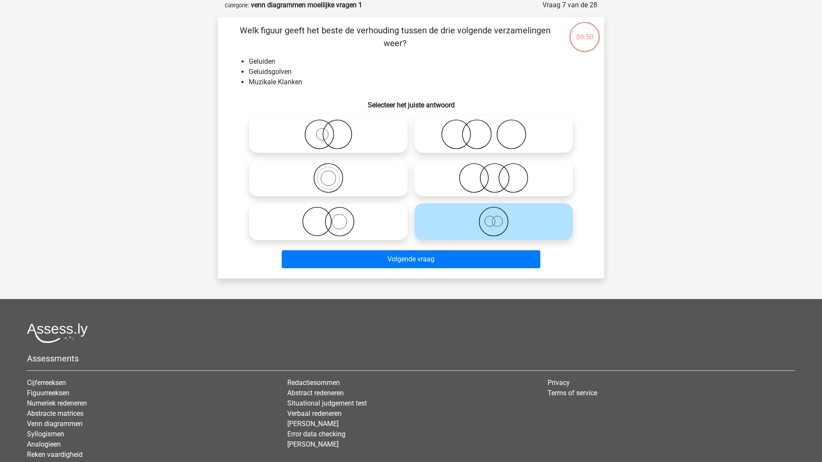
click at [488, 137] on icon at bounding box center [493, 134] width 151 height 30
click at [493, 130] on input "radio" at bounding box center [496, 128] width 6 height 6
radio input "true"
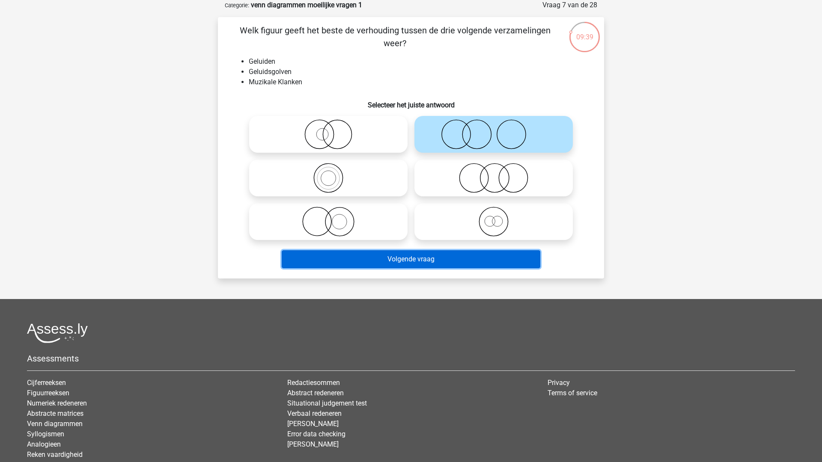
click at [430, 257] on button "Volgende vraag" at bounding box center [411, 259] width 259 height 18
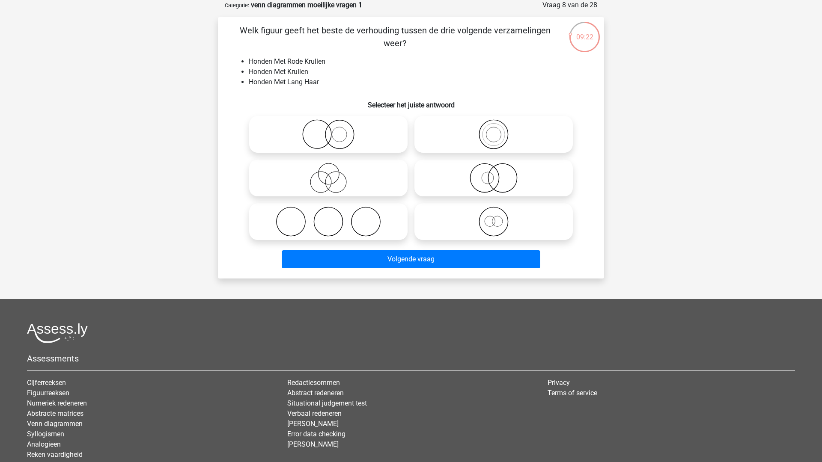
click at [506, 181] on icon at bounding box center [493, 178] width 151 height 30
click at [499, 174] on input "radio" at bounding box center [496, 171] width 6 height 6
radio input "true"
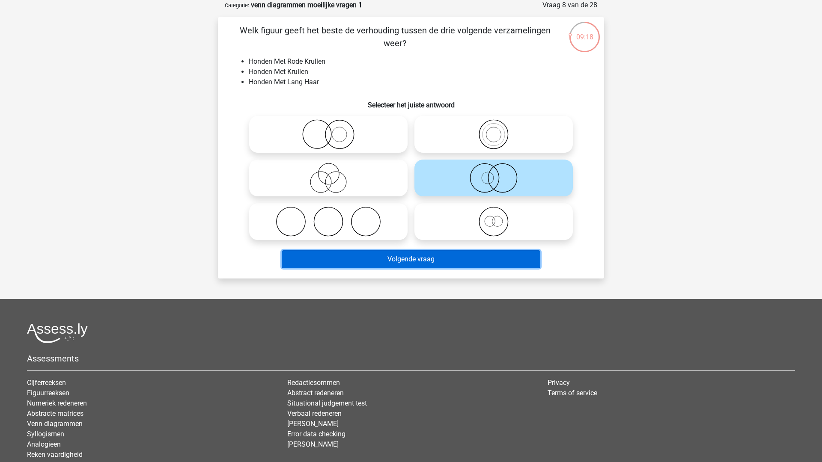
click at [471, 255] on button "Volgende vraag" at bounding box center [411, 259] width 259 height 18
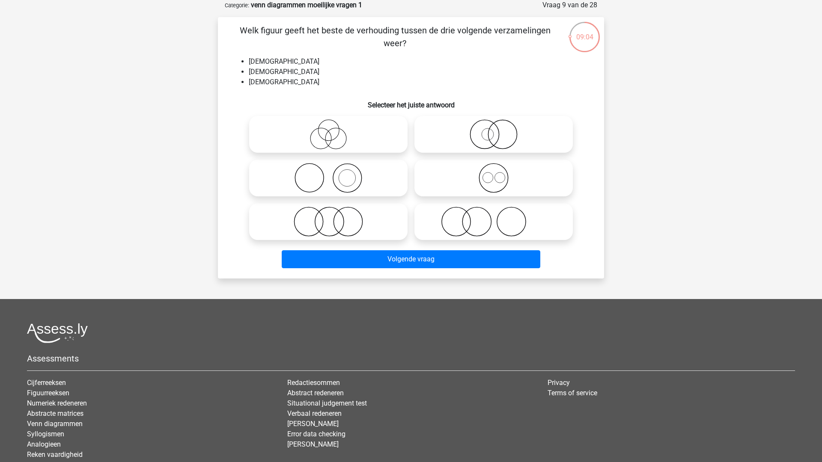
click at [533, 183] on icon at bounding box center [493, 178] width 151 height 30
click at [499, 174] on input "radio" at bounding box center [496, 171] width 6 height 6
radio input "true"
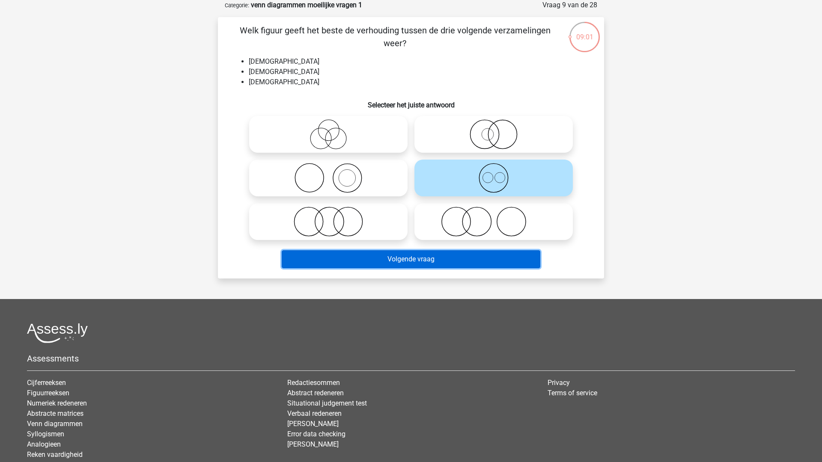
click at [460, 258] on button "Volgende vraag" at bounding box center [411, 259] width 259 height 18
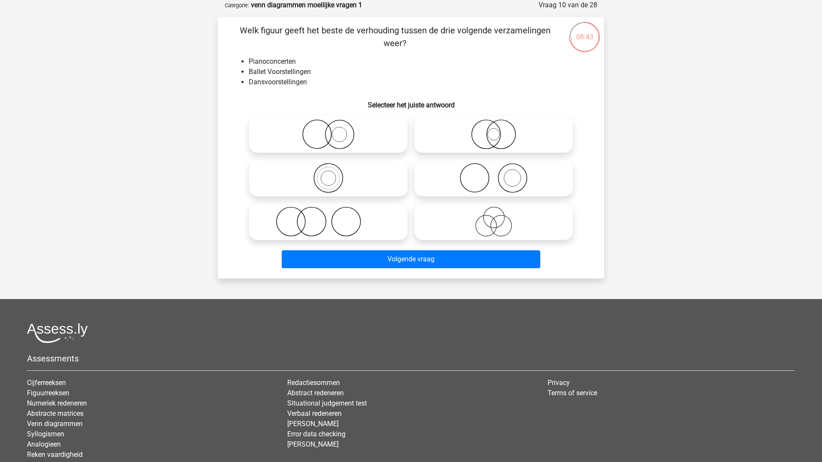
click at [473, 174] on icon at bounding box center [493, 178] width 151 height 30
click at [493, 174] on input "radio" at bounding box center [496, 171] width 6 height 6
radio input "true"
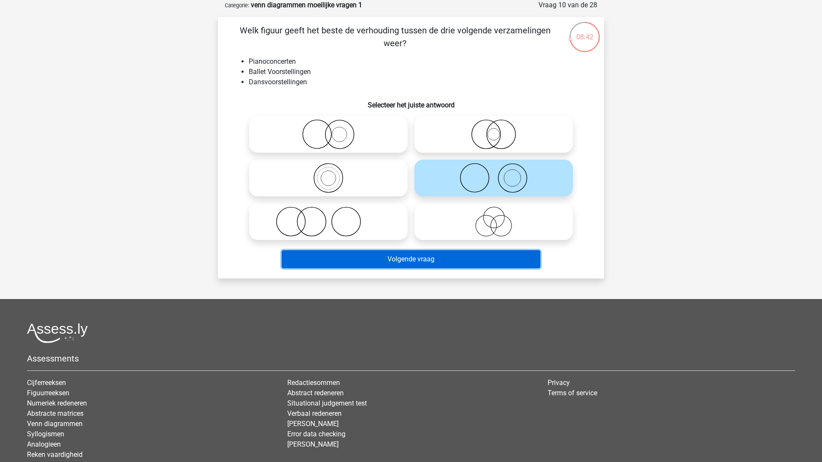
click at [432, 258] on button "Volgende vraag" at bounding box center [411, 259] width 259 height 18
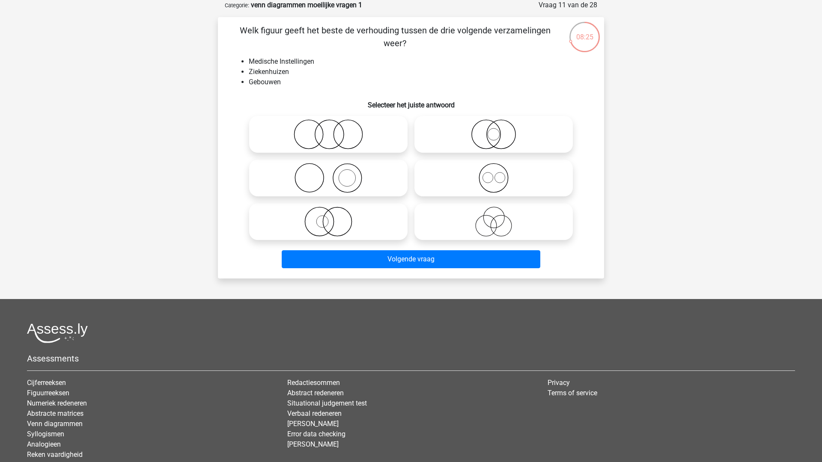
click at [378, 183] on icon at bounding box center [327, 178] width 151 height 30
click at [334, 174] on input "radio" at bounding box center [331, 171] width 6 height 6
radio input "true"
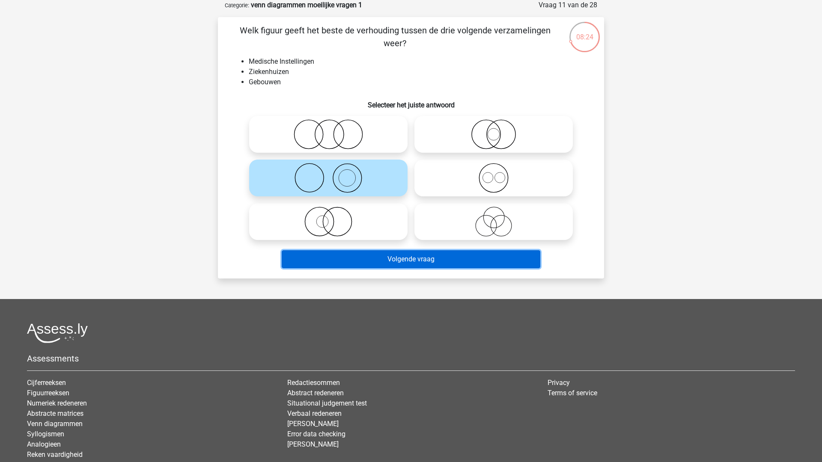
click at [378, 257] on button "Volgende vraag" at bounding box center [411, 259] width 259 height 18
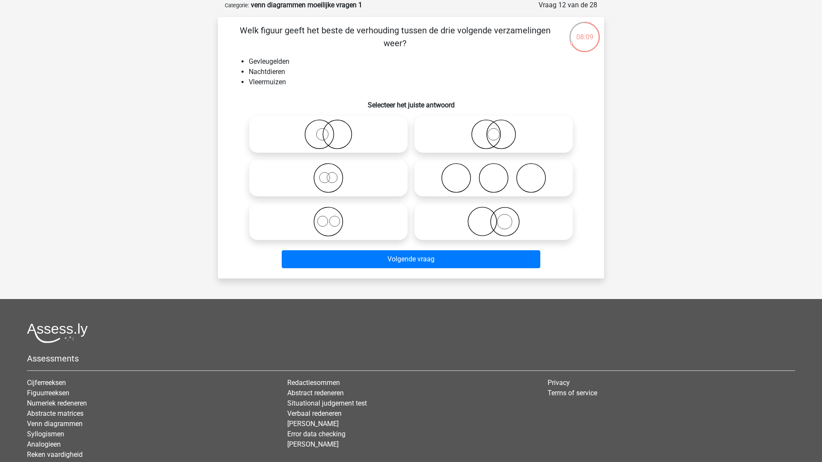
click at [496, 140] on icon at bounding box center [493, 134] width 151 height 30
click at [496, 130] on input "radio" at bounding box center [496, 128] width 6 height 6
radio input "true"
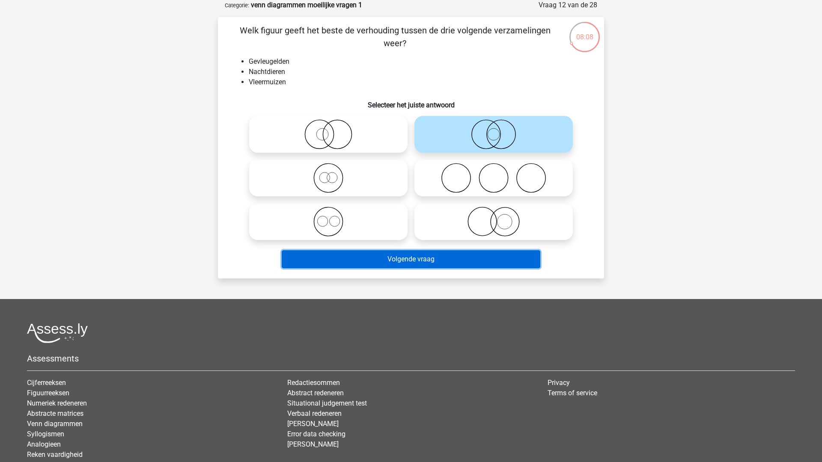
click at [449, 255] on button "Volgende vraag" at bounding box center [411, 259] width 259 height 18
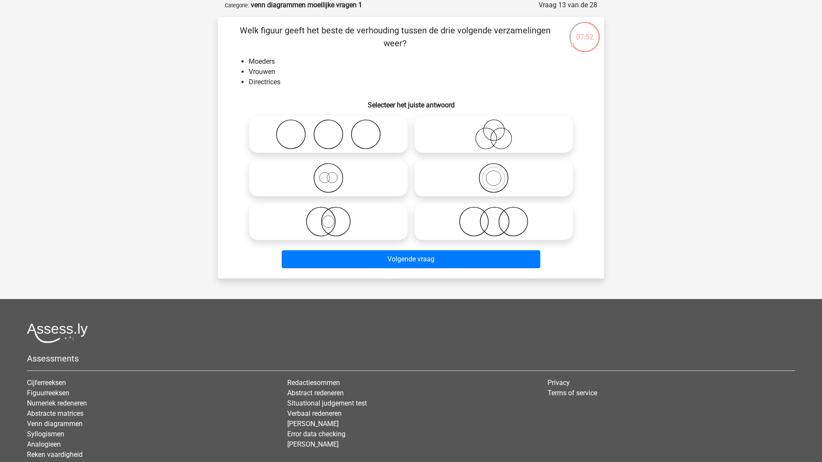
click at [330, 223] on icon at bounding box center [327, 222] width 151 height 30
click at [330, 217] on input "radio" at bounding box center [331, 215] width 6 height 6
radio input "true"
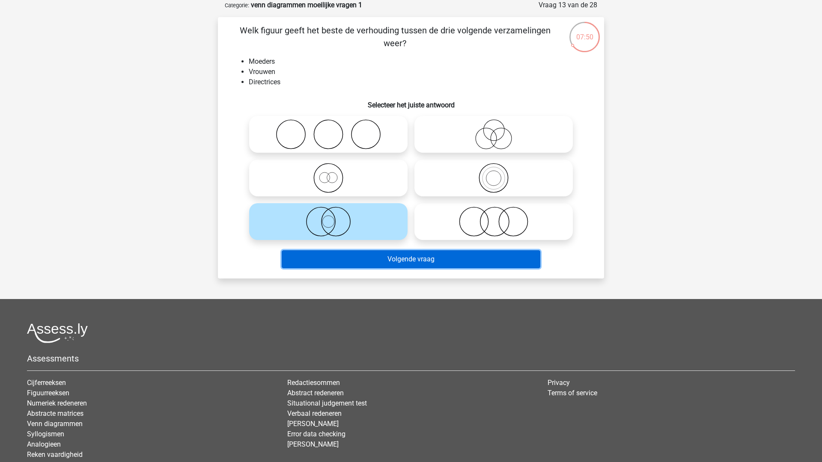
click at [335, 258] on button "Volgende vraag" at bounding box center [411, 259] width 259 height 18
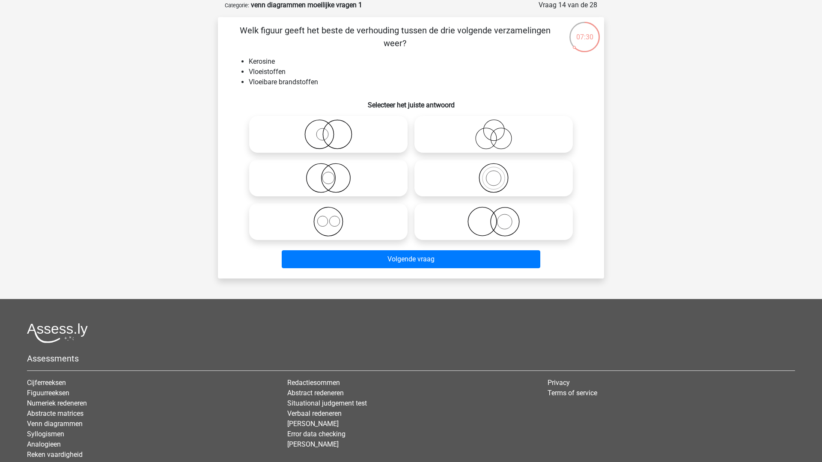
click at [495, 178] on icon at bounding box center [493, 178] width 151 height 30
click at [495, 174] on input "radio" at bounding box center [496, 171] width 6 height 6
radio input "true"
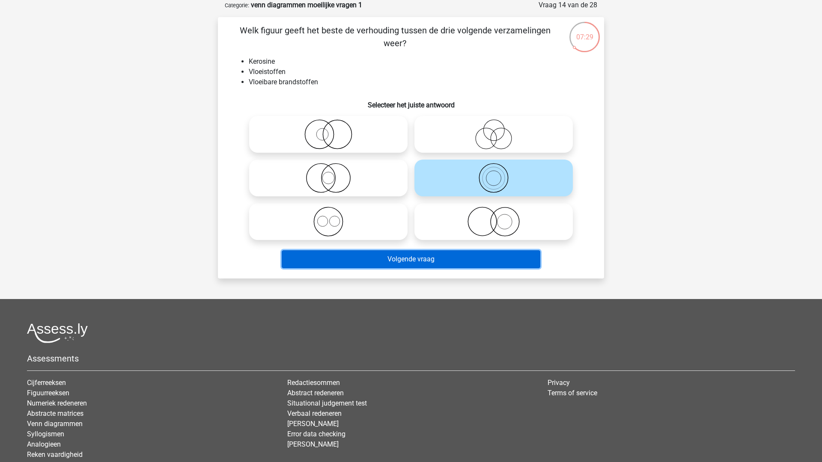
click at [448, 263] on button "Volgende vraag" at bounding box center [411, 259] width 259 height 18
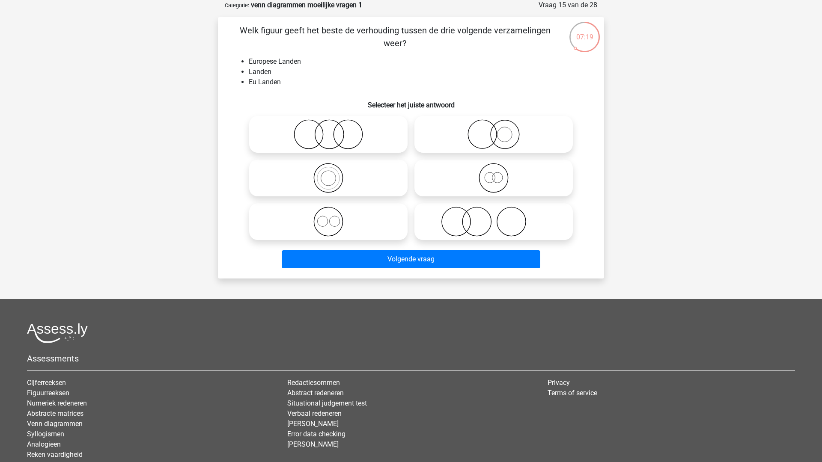
click at [506, 185] on icon at bounding box center [493, 178] width 151 height 30
click at [499, 174] on input "radio" at bounding box center [496, 171] width 6 height 6
radio input "true"
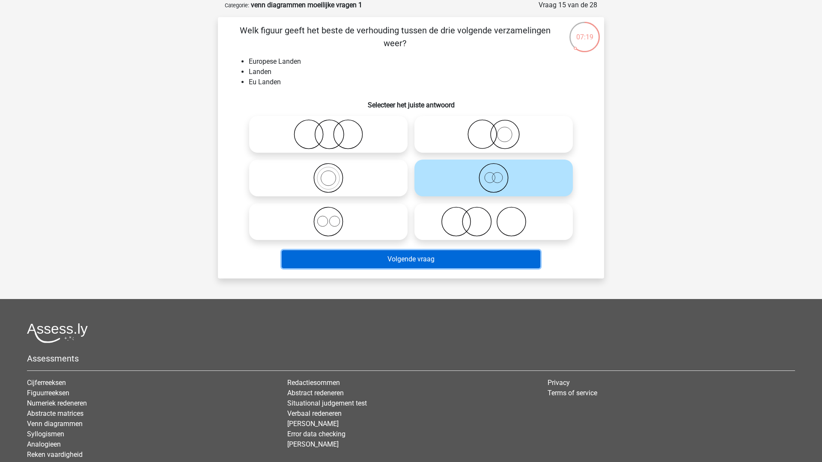
click at [450, 255] on button "Volgende vraag" at bounding box center [411, 259] width 259 height 18
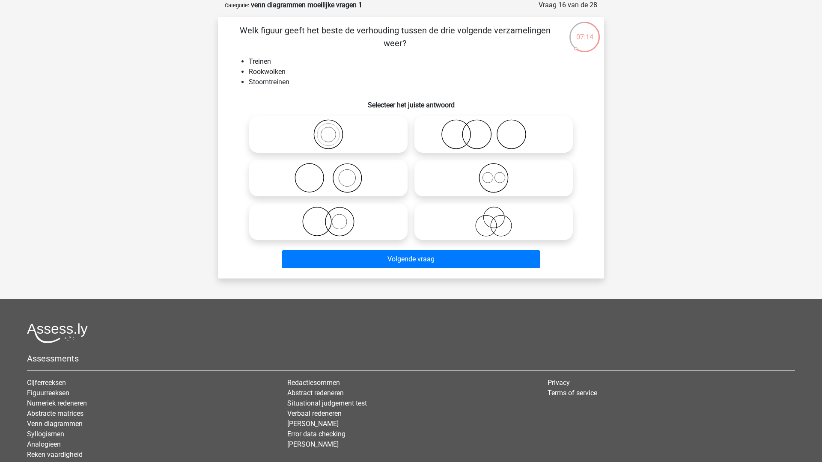
click at [368, 178] on icon at bounding box center [327, 178] width 151 height 30
click at [334, 174] on input "radio" at bounding box center [331, 171] width 6 height 6
radio input "true"
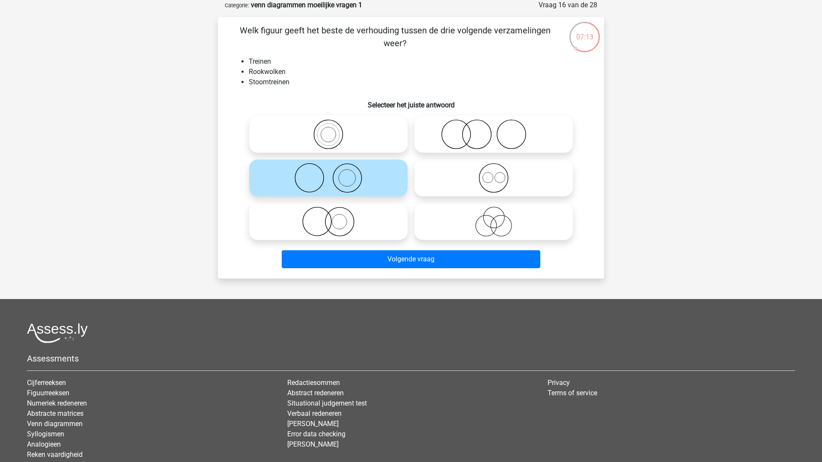
click at [390, 244] on div "Volgende vraag" at bounding box center [411, 257] width 359 height 28
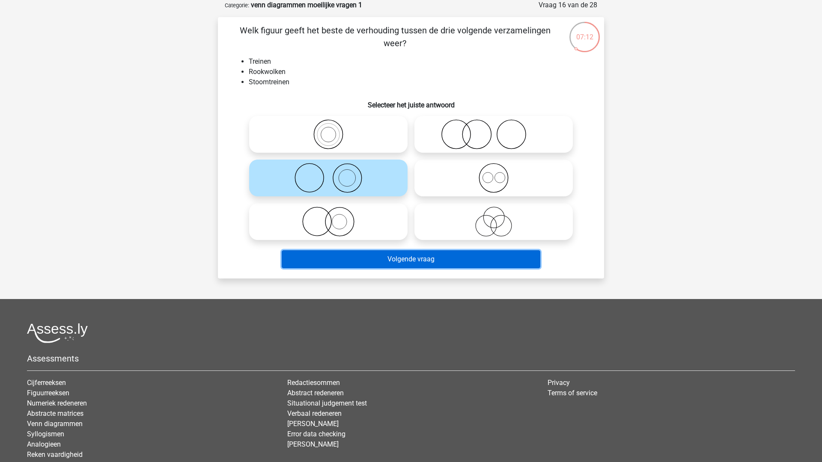
click at [388, 259] on button "Volgende vraag" at bounding box center [411, 259] width 259 height 18
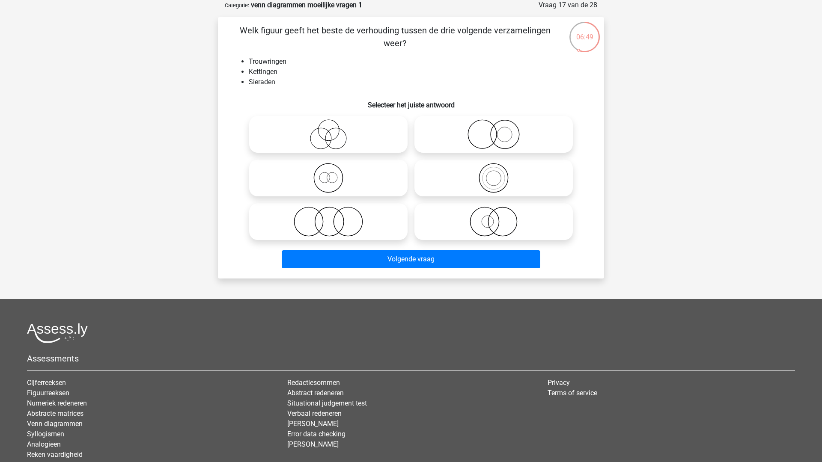
click at [534, 136] on icon at bounding box center [493, 134] width 151 height 30
click at [499, 130] on input "radio" at bounding box center [496, 128] width 6 height 6
radio input "true"
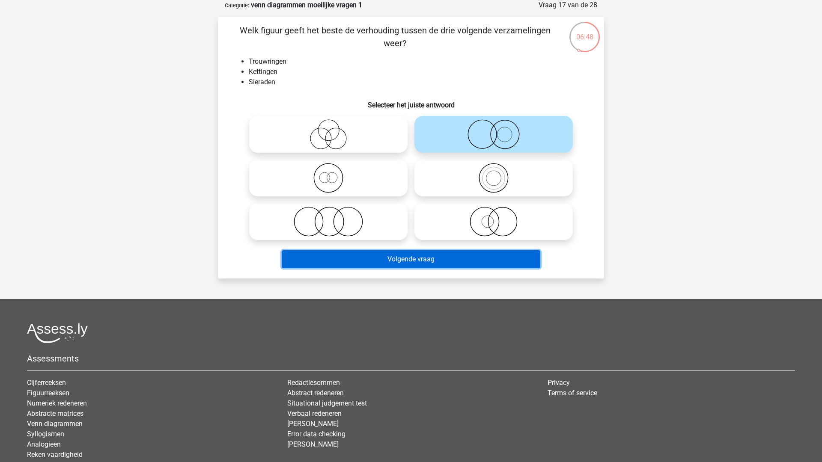
click at [456, 256] on button "Volgende vraag" at bounding box center [411, 259] width 259 height 18
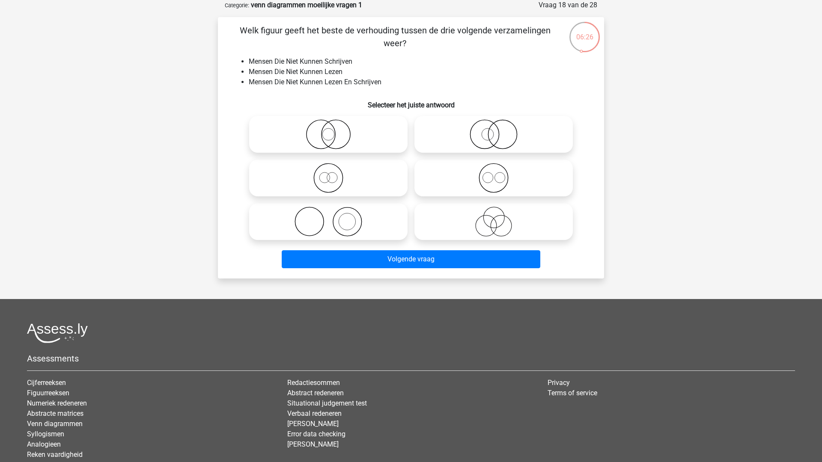
click at [483, 227] on icon at bounding box center [493, 222] width 151 height 30
click at [493, 217] on input "radio" at bounding box center [496, 215] width 6 height 6
radio input "true"
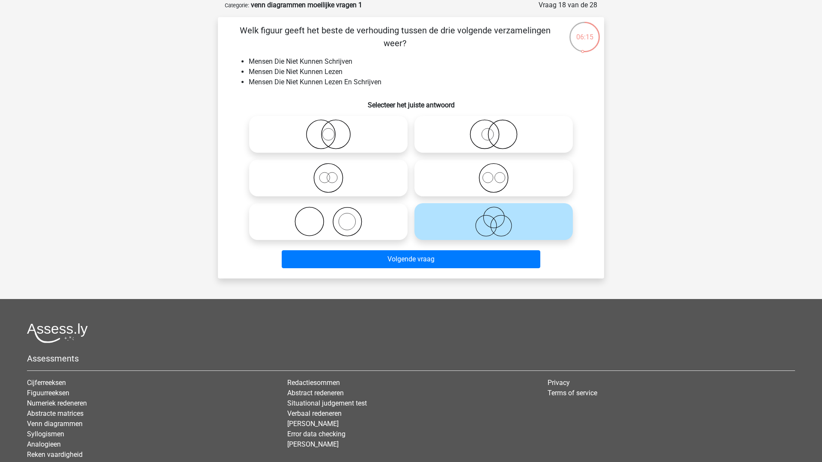
click at [347, 149] on label at bounding box center [328, 134] width 158 height 37
click at [334, 130] on input "radio" at bounding box center [331, 128] width 6 height 6
radio input "true"
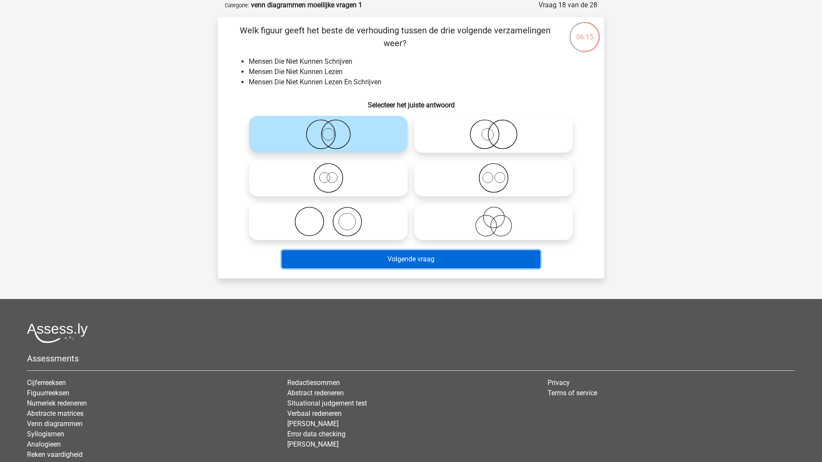
click at [360, 261] on button "Volgende vraag" at bounding box center [411, 259] width 259 height 18
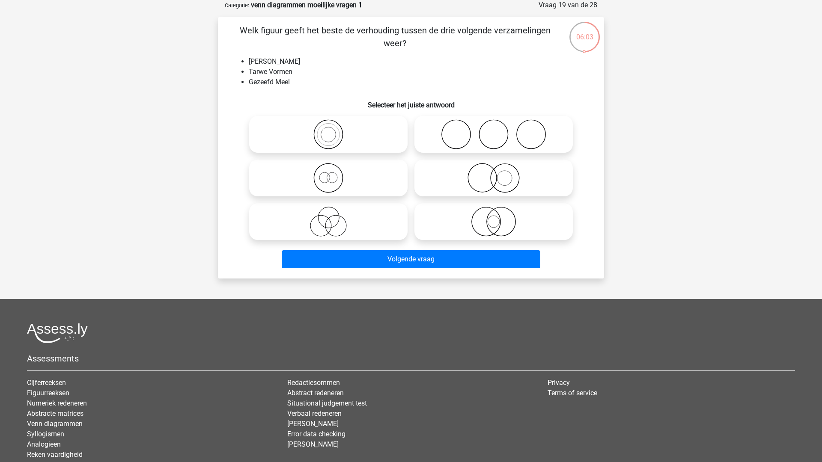
click at [365, 186] on icon at bounding box center [327, 178] width 151 height 30
click at [334, 174] on input "radio" at bounding box center [331, 171] width 6 height 6
radio input "true"
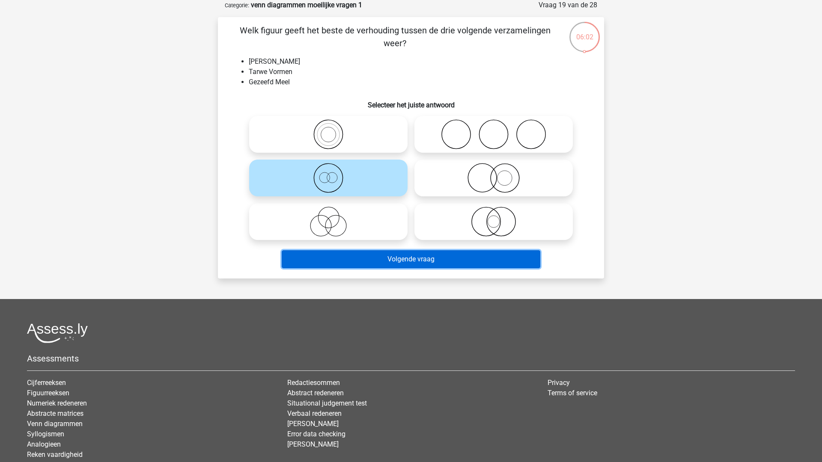
click at [399, 259] on button "Volgende vraag" at bounding box center [411, 259] width 259 height 18
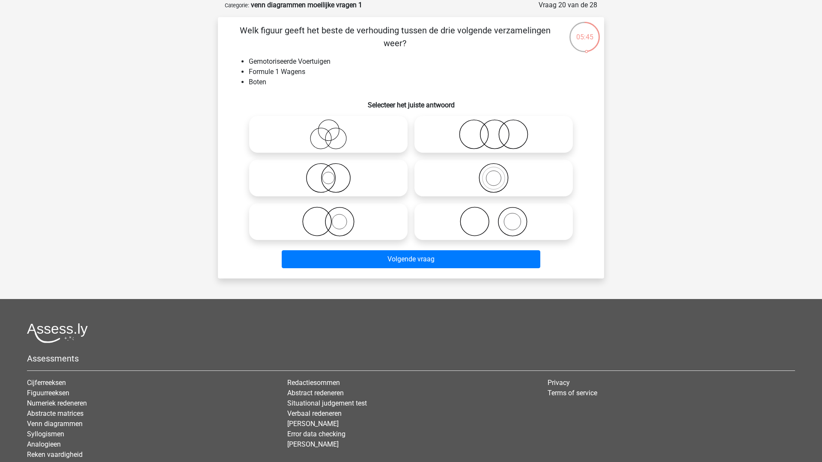
click at [468, 229] on icon at bounding box center [493, 222] width 151 height 30
click at [493, 217] on input "radio" at bounding box center [496, 215] width 6 height 6
radio input "true"
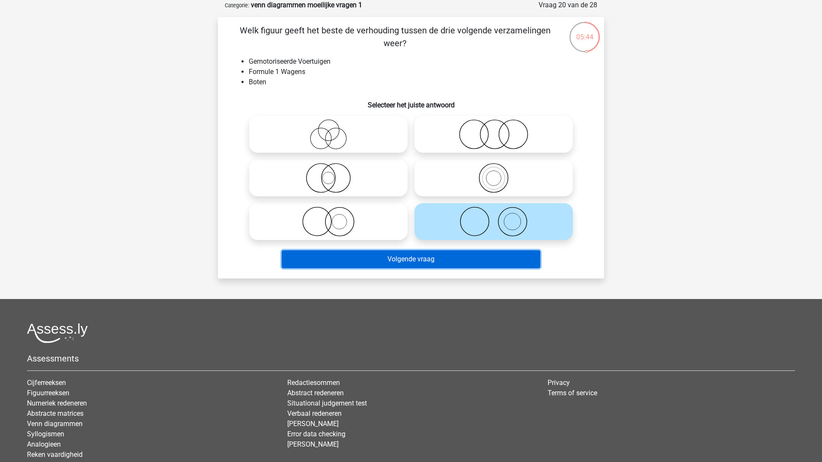
click at [444, 259] on button "Volgende vraag" at bounding box center [411, 259] width 259 height 18
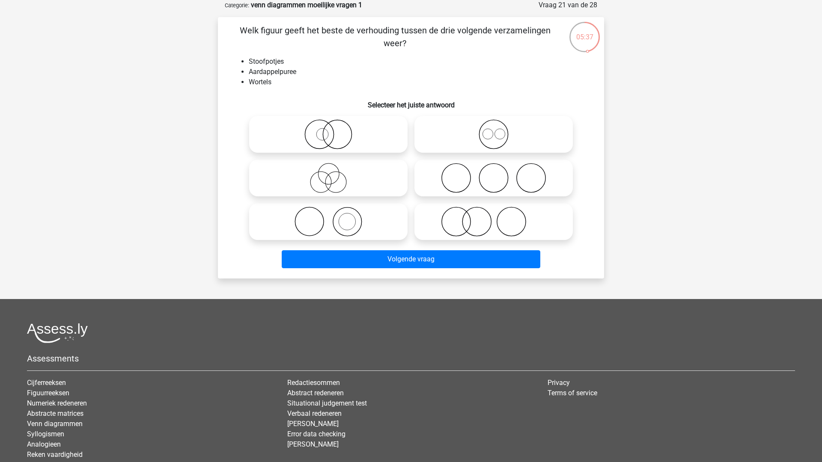
click at [456, 176] on icon at bounding box center [493, 178] width 151 height 30
click at [493, 174] on input "radio" at bounding box center [496, 171] width 6 height 6
radio input "true"
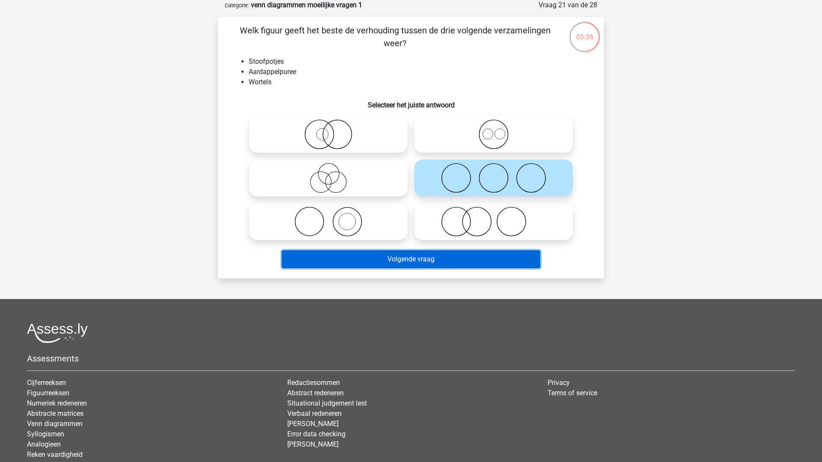
click at [416, 258] on button "Volgende vraag" at bounding box center [411, 259] width 259 height 18
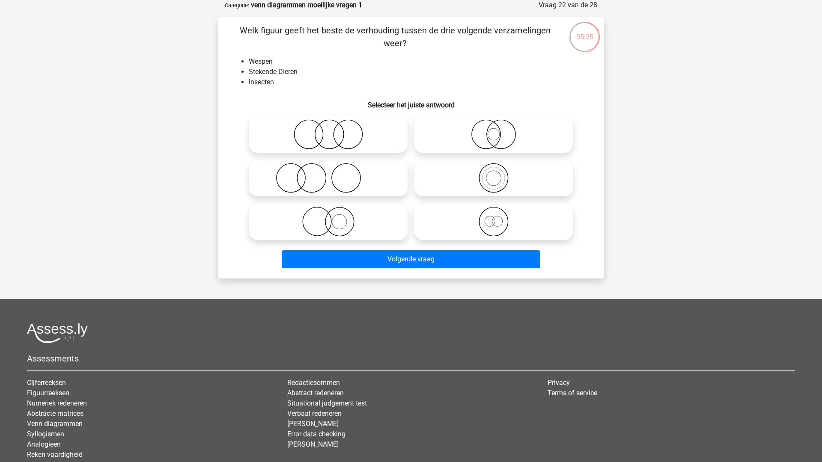
click at [366, 226] on icon at bounding box center [327, 222] width 151 height 30
click at [334, 217] on input "radio" at bounding box center [331, 215] width 6 height 6
radio input "true"
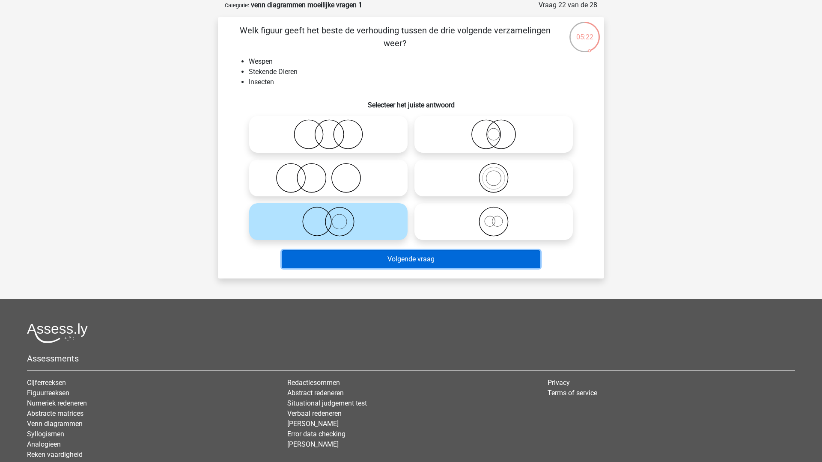
click at [370, 257] on button "Volgende vraag" at bounding box center [411, 259] width 259 height 18
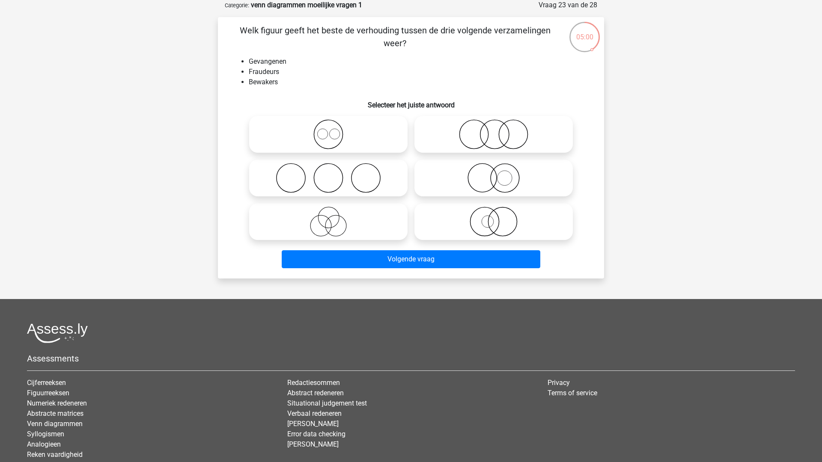
click at [518, 140] on icon at bounding box center [493, 134] width 151 height 30
click at [499, 130] on input "radio" at bounding box center [496, 128] width 6 height 6
radio input "true"
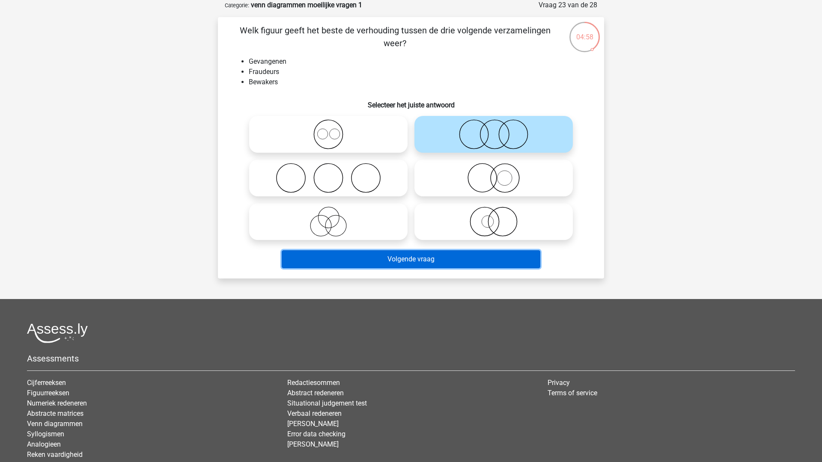
click at [436, 261] on button "Volgende vraag" at bounding box center [411, 259] width 259 height 18
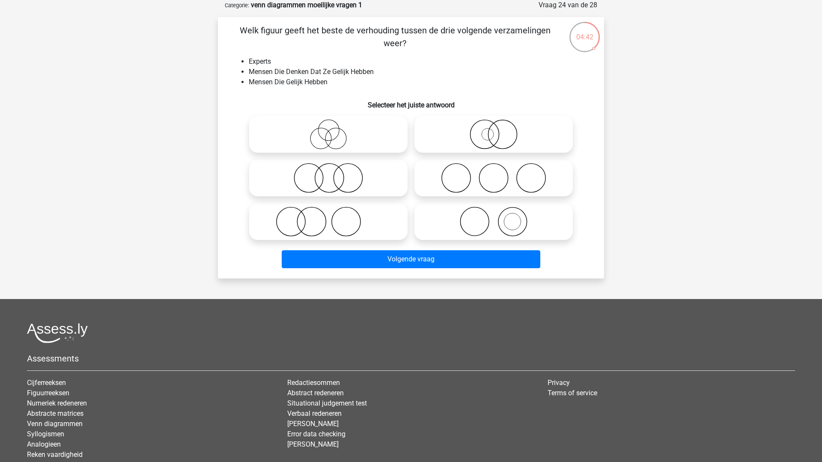
click at [334, 128] on icon at bounding box center [327, 134] width 151 height 30
click at [334, 128] on input "radio" at bounding box center [331, 128] width 6 height 6
radio input "true"
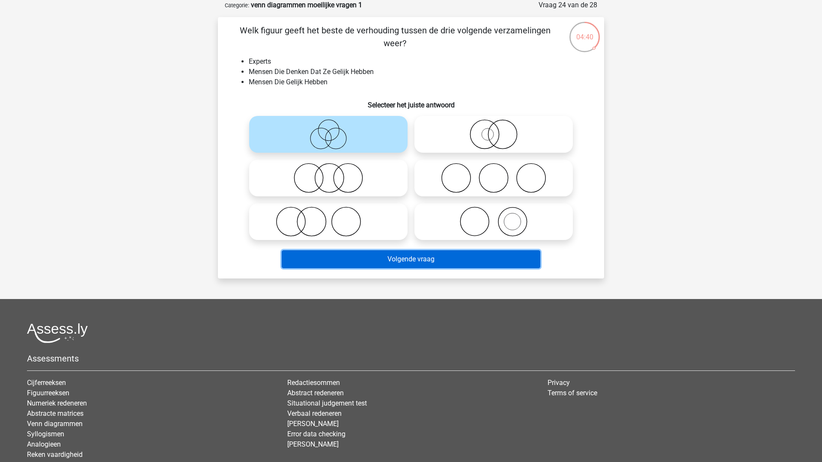
click at [400, 256] on button "Volgende vraag" at bounding box center [411, 259] width 259 height 18
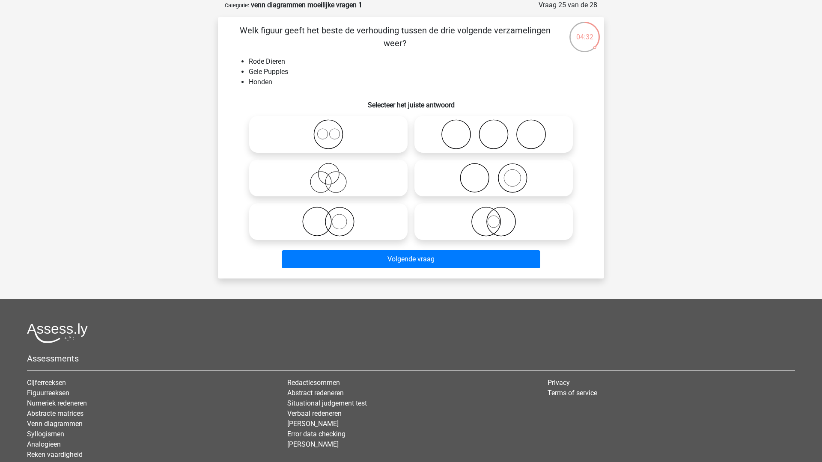
click at [336, 223] on icon at bounding box center [327, 222] width 151 height 30
click at [334, 217] on input "radio" at bounding box center [331, 215] width 6 height 6
radio input "true"
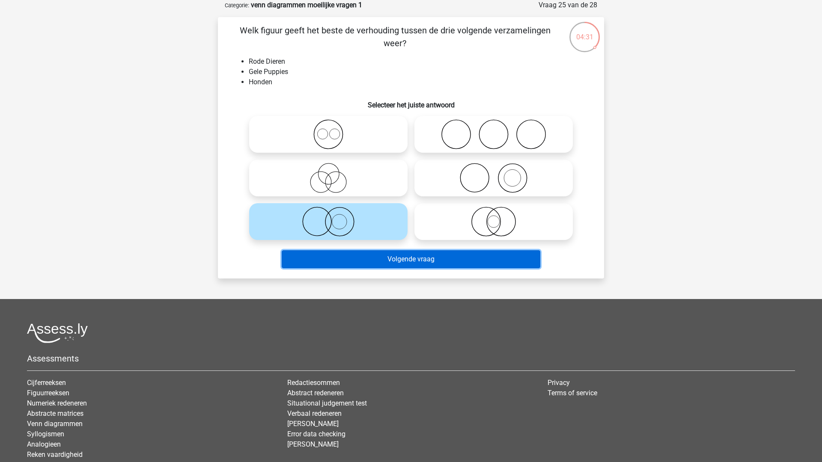
click at [347, 263] on button "Volgende vraag" at bounding box center [411, 259] width 259 height 18
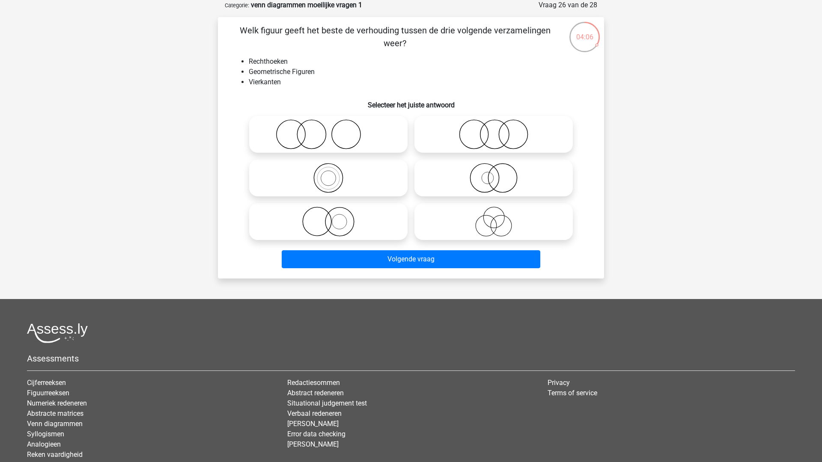
click at [503, 181] on icon at bounding box center [493, 178] width 151 height 30
click at [499, 174] on input "radio" at bounding box center [496, 171] width 6 height 6
radio input "true"
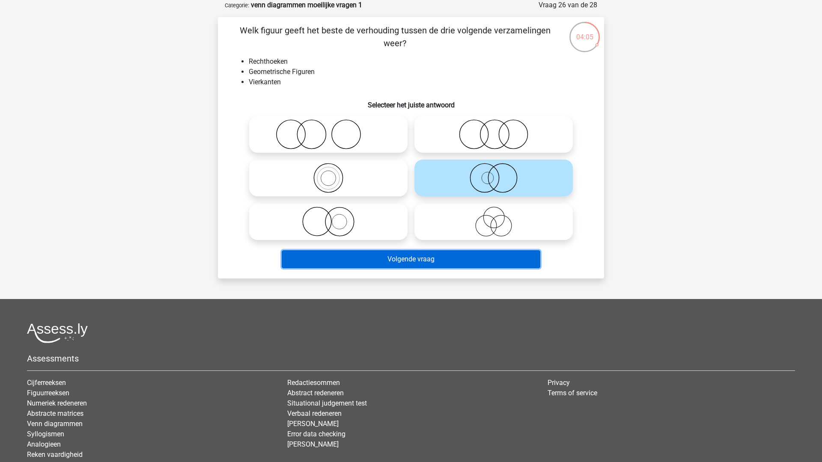
click at [471, 254] on button "Volgende vraag" at bounding box center [411, 259] width 259 height 18
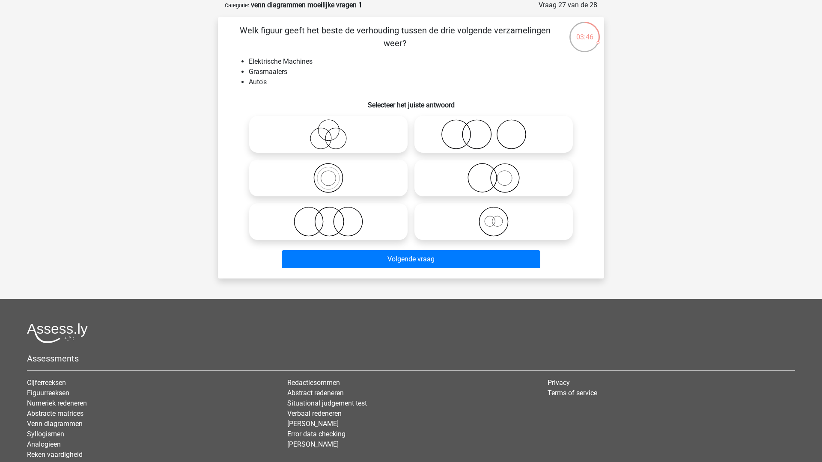
click at [404, 231] on label at bounding box center [328, 221] width 158 height 37
click at [334, 217] on input "radio" at bounding box center [331, 215] width 6 height 6
radio input "true"
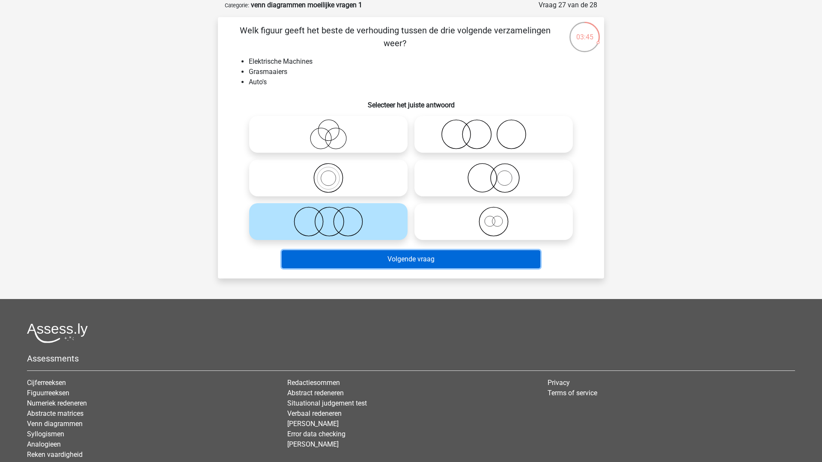
click at [411, 264] on button "Volgende vraag" at bounding box center [411, 259] width 259 height 18
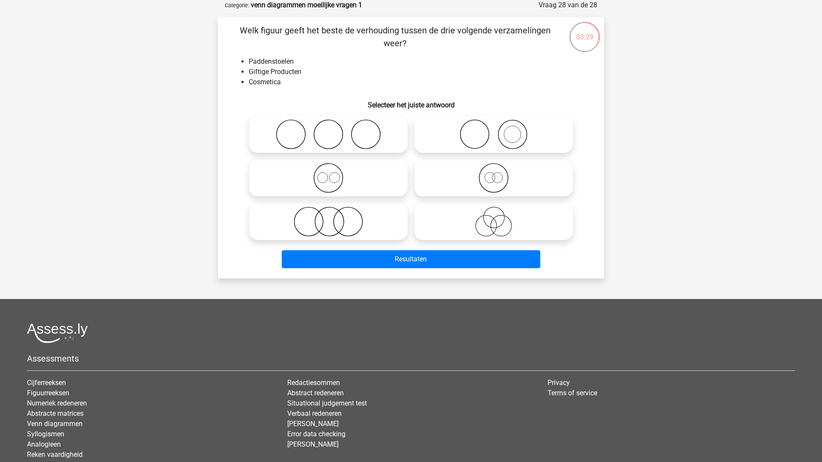
click at [353, 223] on icon at bounding box center [327, 222] width 151 height 30
click at [334, 217] on input "radio" at bounding box center [331, 215] width 6 height 6
radio input "true"
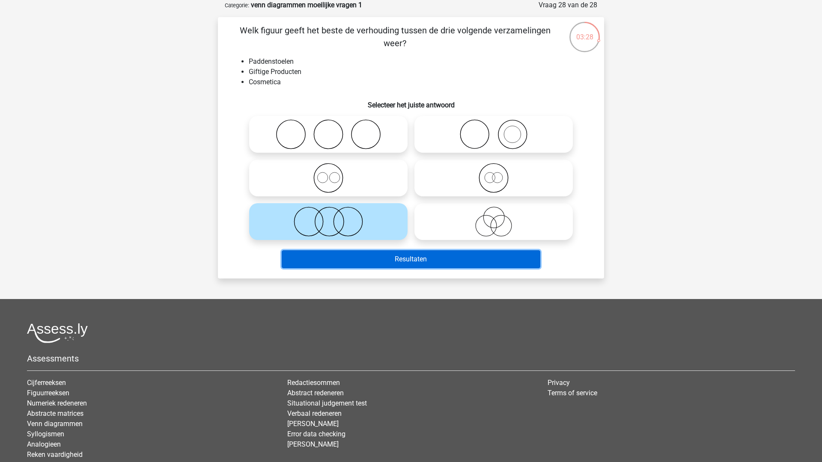
click at [363, 259] on button "Resultaten" at bounding box center [411, 259] width 259 height 18
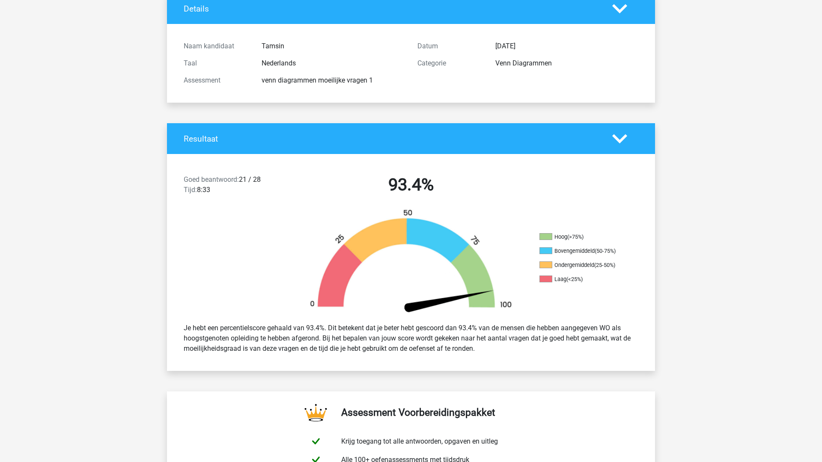
scroll to position [67, 0]
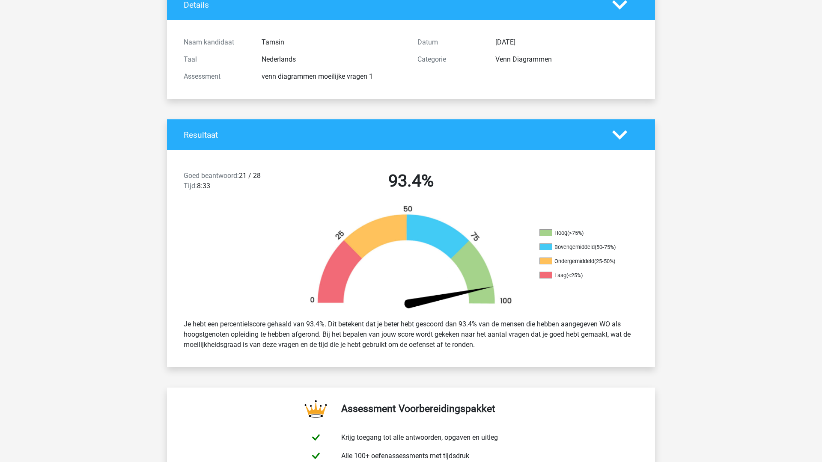
drag, startPoint x: 315, startPoint y: 338, endPoint x: 451, endPoint y: 351, distance: 136.7
click at [451, 351] on div "Je hebt een percentielscore gehaald van 93.4%. Dit betekent dat je beter hebt g…" at bounding box center [410, 335] width 467 height 38
click at [443, 347] on div "Je hebt een percentielscore gehaald van 93.4%. Dit betekent dat je beter hebt g…" at bounding box center [410, 335] width 467 height 38
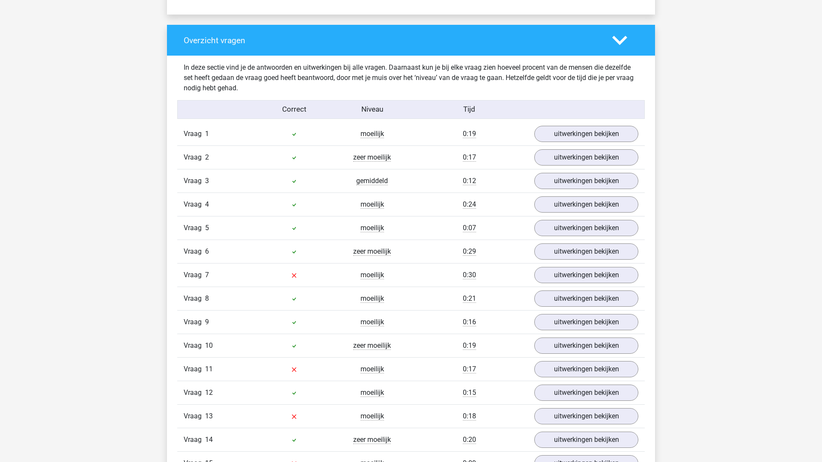
scroll to position [625, 0]
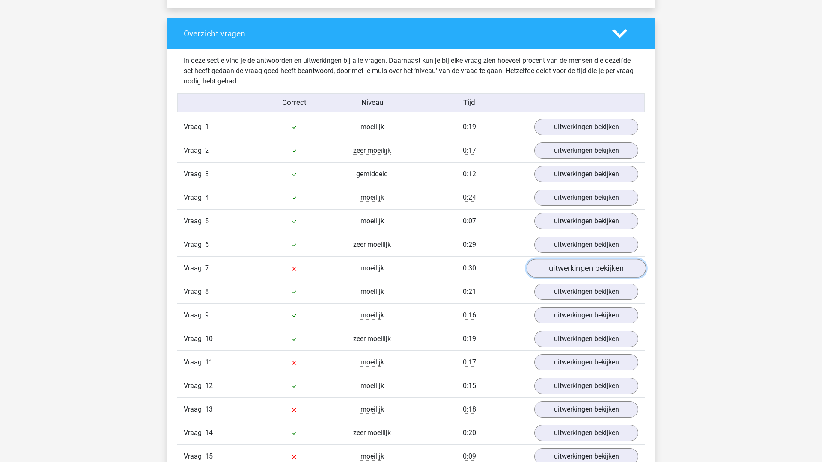
click at [564, 267] on link "uitwerkingen bekijken" at bounding box center [585, 268] width 119 height 19
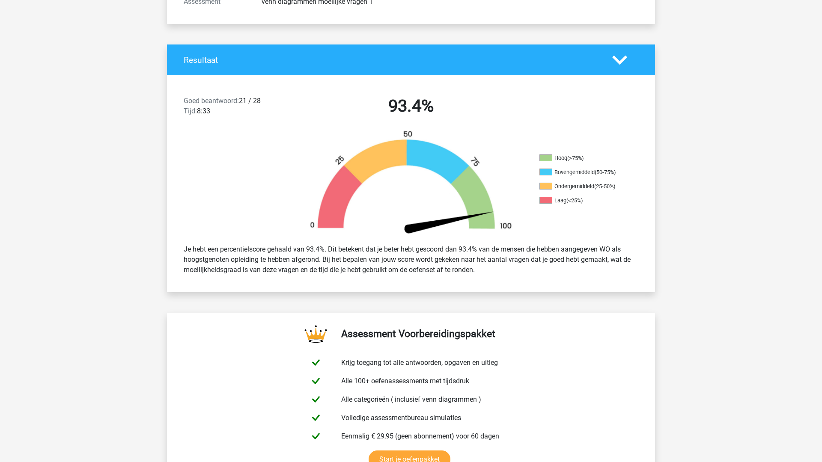
scroll to position [142, 0]
drag, startPoint x: 394, startPoint y: 248, endPoint x: 488, endPoint y: 251, distance: 94.6
click at [489, 251] on div "Je hebt een percentielscore gehaald van 93.4%. Dit betekent dat je beter hebt g…" at bounding box center [410, 260] width 467 height 38
click at [508, 252] on div "Je hebt een percentielscore gehaald van 93.4%. Dit betekent dat je beter hebt g…" at bounding box center [410, 260] width 467 height 38
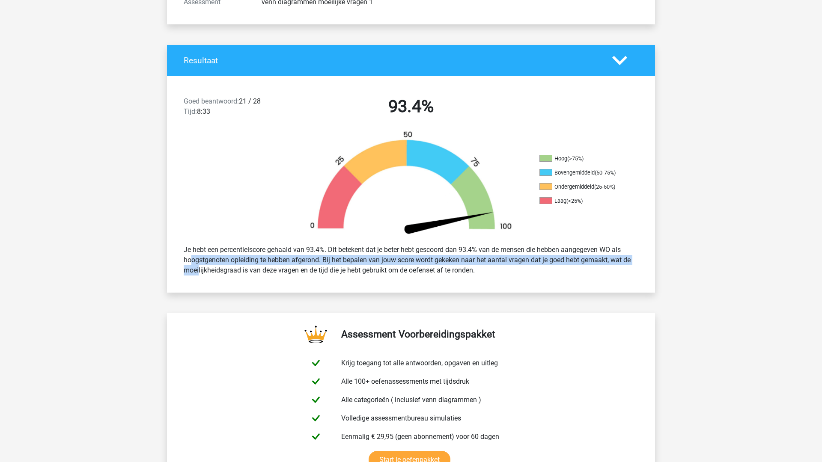
drag, startPoint x: 606, startPoint y: 252, endPoint x: 620, endPoint y: 262, distance: 17.2
click at [620, 262] on div "Je hebt een percentielscore gehaald van 93.4%. Dit betekent dat je beter hebt g…" at bounding box center [410, 260] width 467 height 38
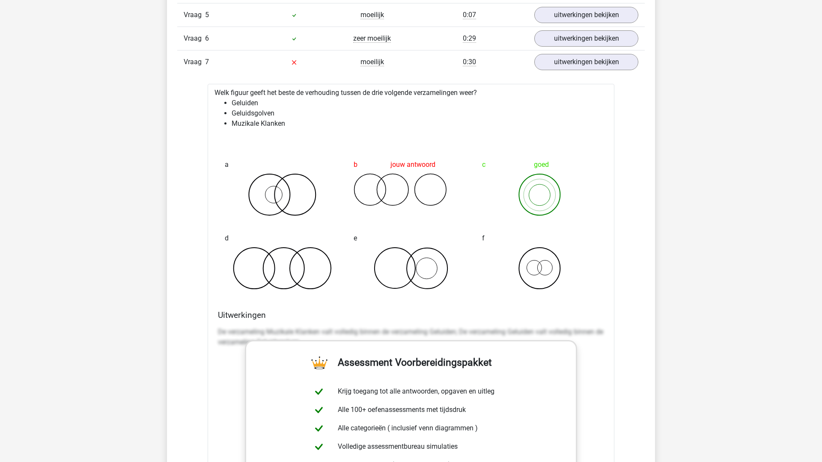
scroll to position [834, 0]
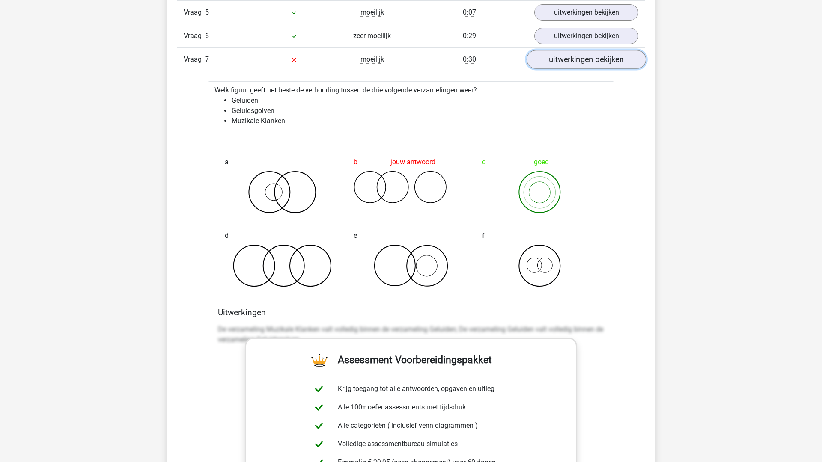
click at [594, 65] on link "uitwerkingen bekijken" at bounding box center [585, 59] width 119 height 19
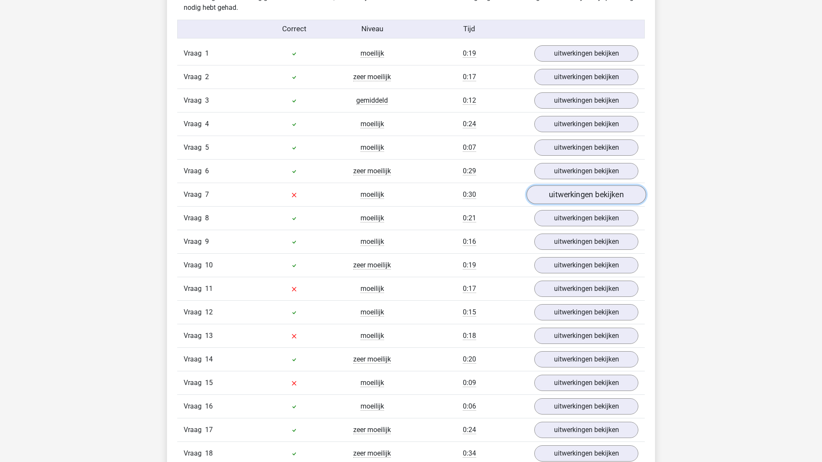
scroll to position [700, 0]
click at [715, 247] on div "Kies premium [GEOGRAPHIC_DATA] [EMAIL_ADDRESS][DOMAIN_NAME]" at bounding box center [411, 461] width 822 height 2322
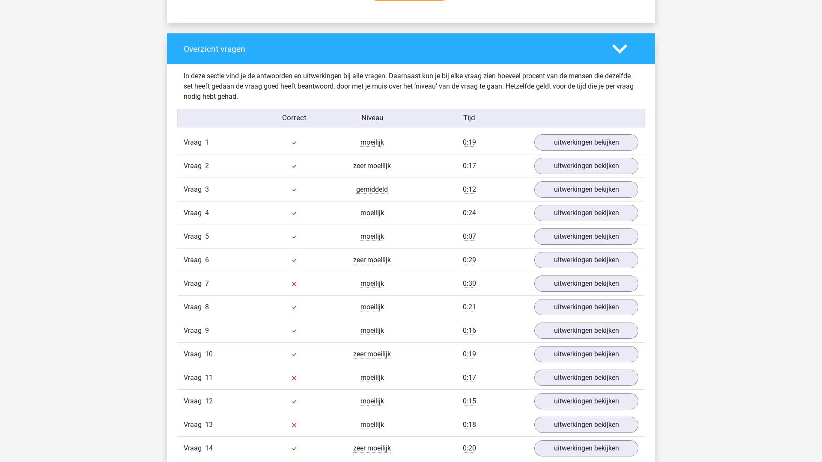
scroll to position [608, 0]
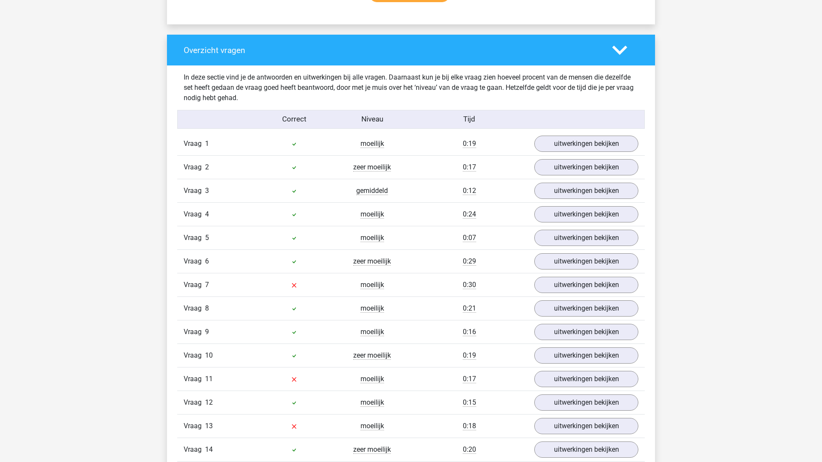
click at [597, 134] on div "Vraag 1 moeilijk 0:19 uitwerkingen bekijken" at bounding box center [410, 143] width 467 height 23
click at [597, 142] on link "uitwerkingen bekijken" at bounding box center [585, 143] width 119 height 19
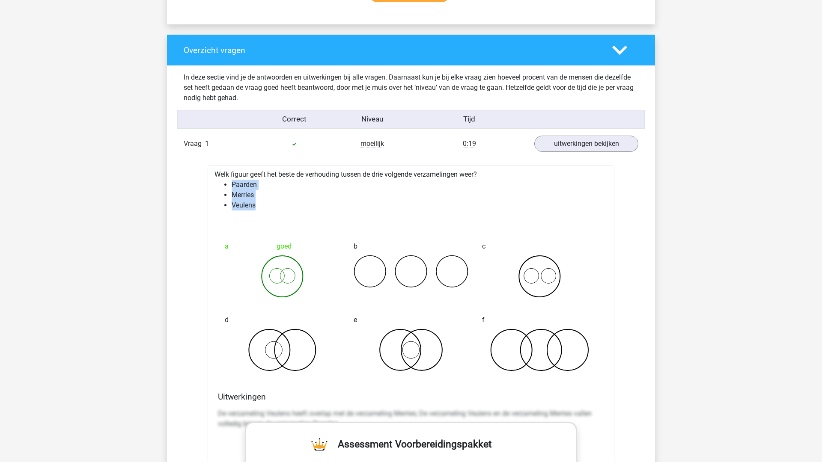
drag, startPoint x: 233, startPoint y: 181, endPoint x: 279, endPoint y: 221, distance: 60.9
click at [279, 221] on div "Welk figuur geeft het beste de verhouding tussen de drie volgende verzamelingen…" at bounding box center [411, 434] width 407 height 536
click at [279, 221] on div at bounding box center [410, 220] width 393 height 7
click at [567, 142] on link "uitwerkingen bekijken" at bounding box center [585, 143] width 119 height 19
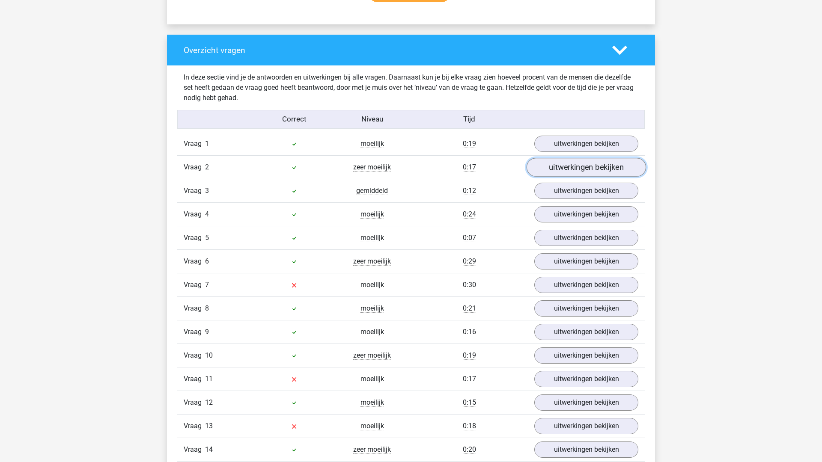
click at [564, 166] on link "uitwerkingen bekijken" at bounding box center [585, 167] width 119 height 19
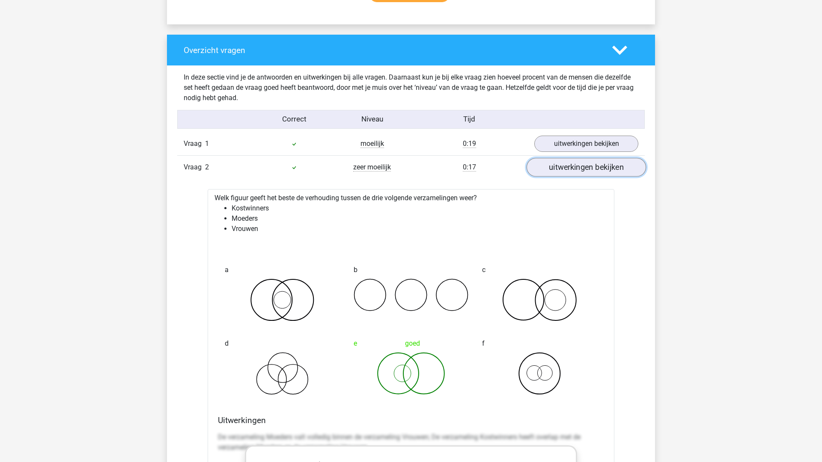
click at [603, 169] on link "uitwerkingen bekijken" at bounding box center [585, 167] width 119 height 19
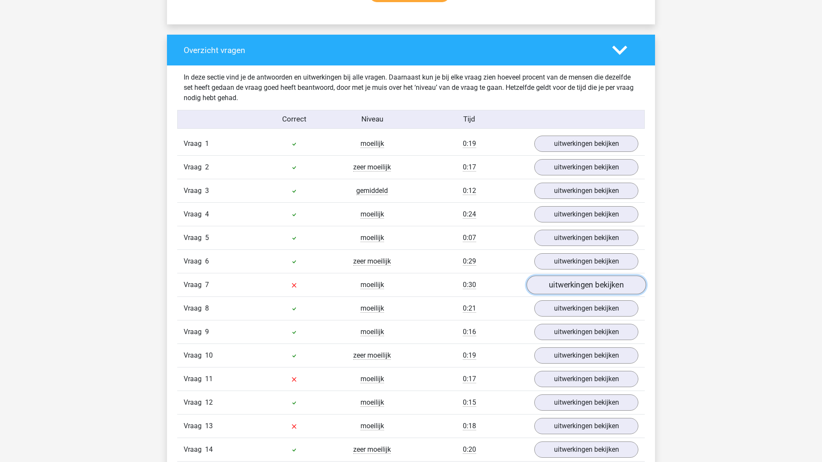
click at [571, 286] on link "uitwerkingen bekijken" at bounding box center [585, 285] width 119 height 19
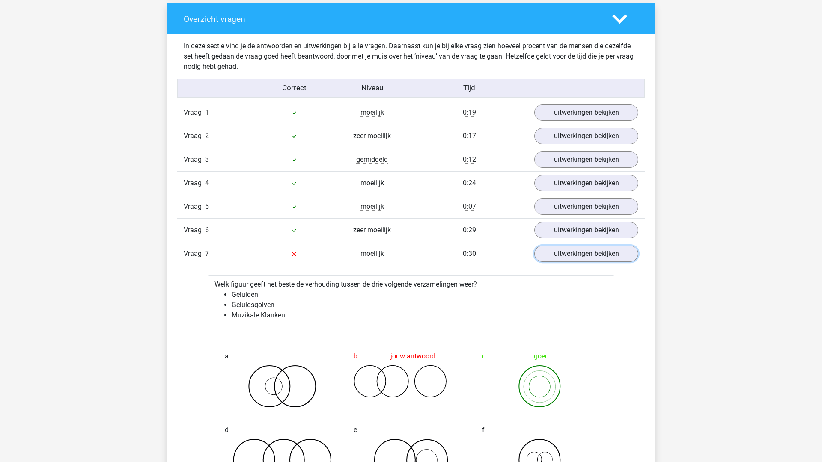
scroll to position [646, 0]
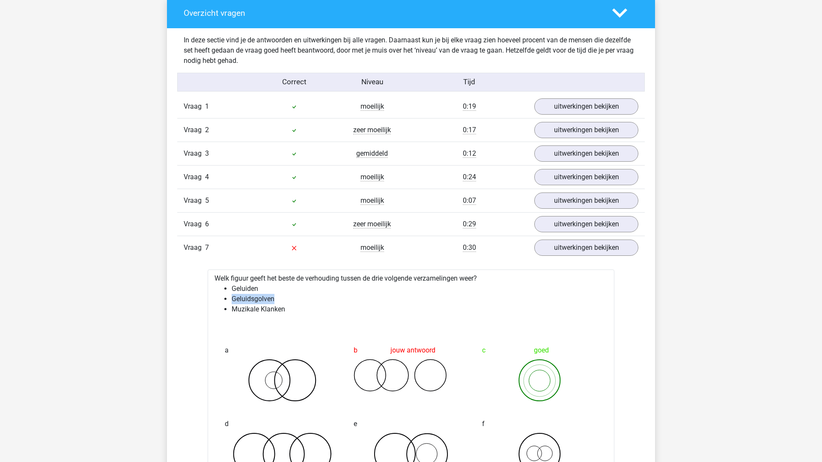
drag, startPoint x: 231, startPoint y: 299, endPoint x: 295, endPoint y: 299, distance: 64.2
click at [295, 299] on ul "Geluiden Geluidsgolven Muzikale Klanken" at bounding box center [410, 299] width 393 height 31
click at [295, 299] on li "Geluidsgolven" at bounding box center [420, 299] width 376 height 10
click at [247, 294] on li "Geluiden" at bounding box center [420, 289] width 376 height 10
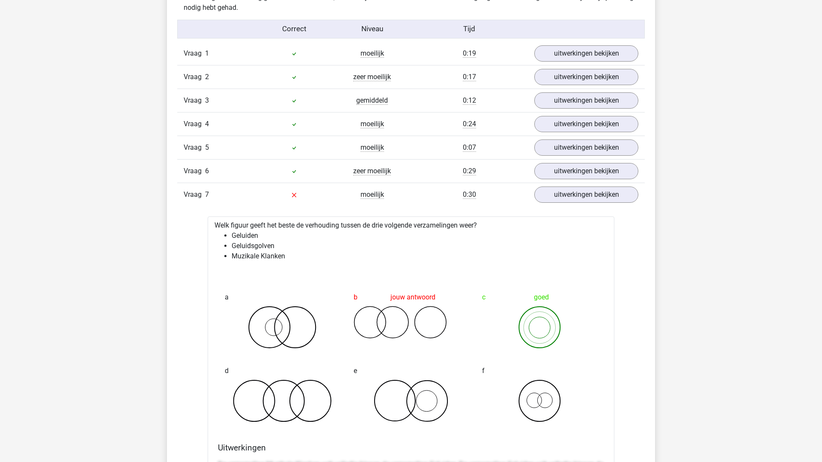
scroll to position [704, 0]
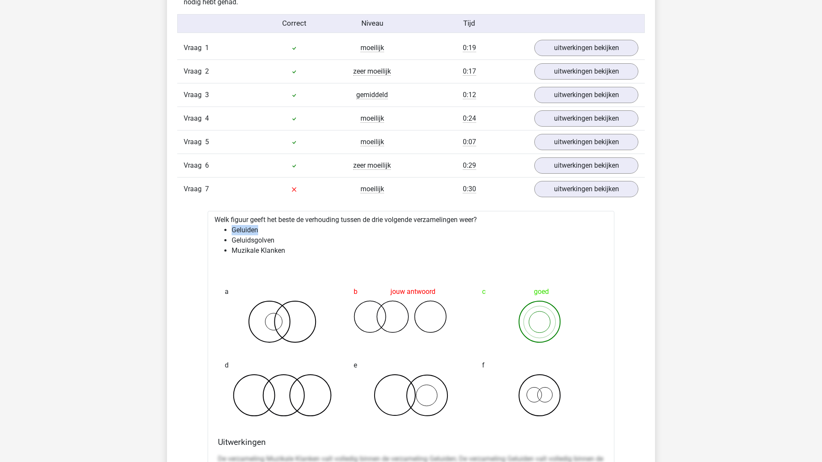
drag, startPoint x: 231, startPoint y: 229, endPoint x: 265, endPoint y: 226, distance: 34.4
click at [265, 226] on ul "Geluiden Geluidsgolven Muzikale Klanken" at bounding box center [410, 240] width 393 height 31
drag, startPoint x: 232, startPoint y: 241, endPoint x: 286, endPoint y: 238, distance: 54.0
click at [287, 239] on li "Geluidsgolven" at bounding box center [420, 240] width 376 height 10
click at [286, 238] on li "Geluidsgolven" at bounding box center [420, 240] width 376 height 10
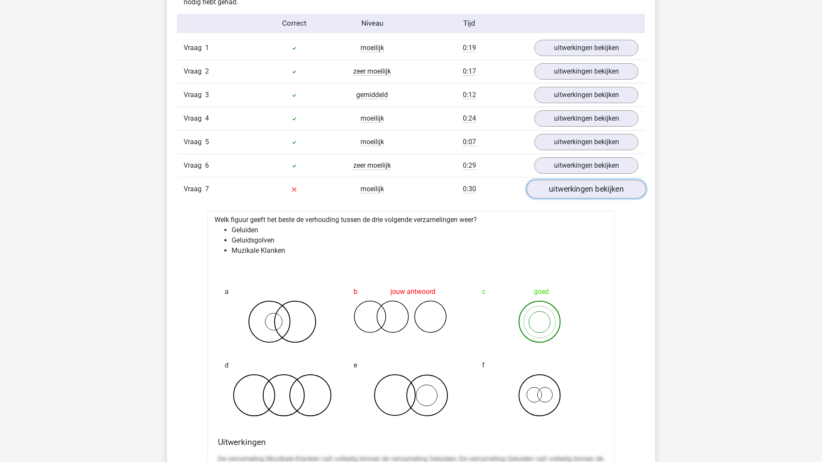
click at [585, 192] on link "uitwerkingen bekijken" at bounding box center [585, 189] width 119 height 19
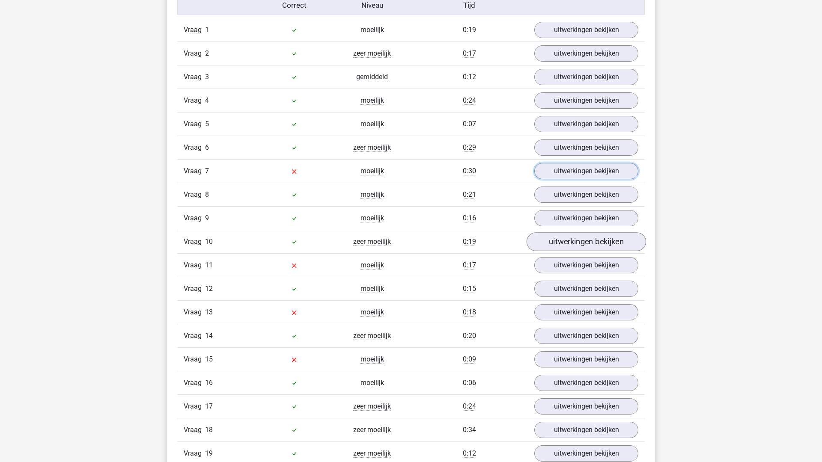
scroll to position [723, 0]
click at [594, 263] on link "uitwerkingen bekijken" at bounding box center [585, 264] width 119 height 19
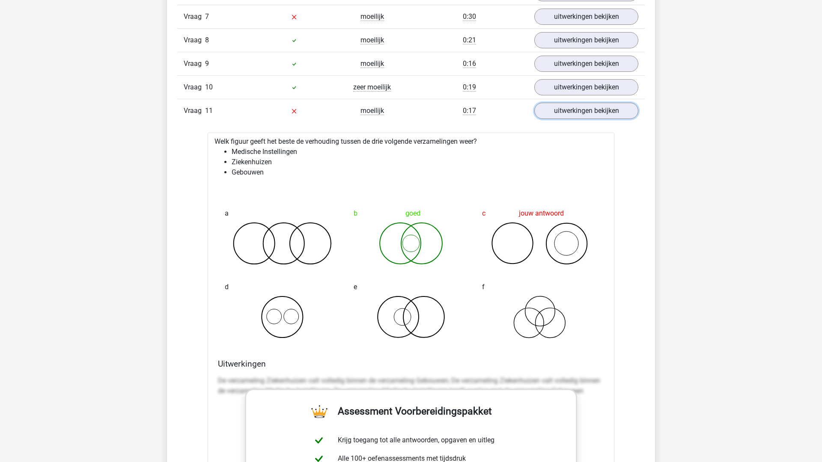
scroll to position [881, 0]
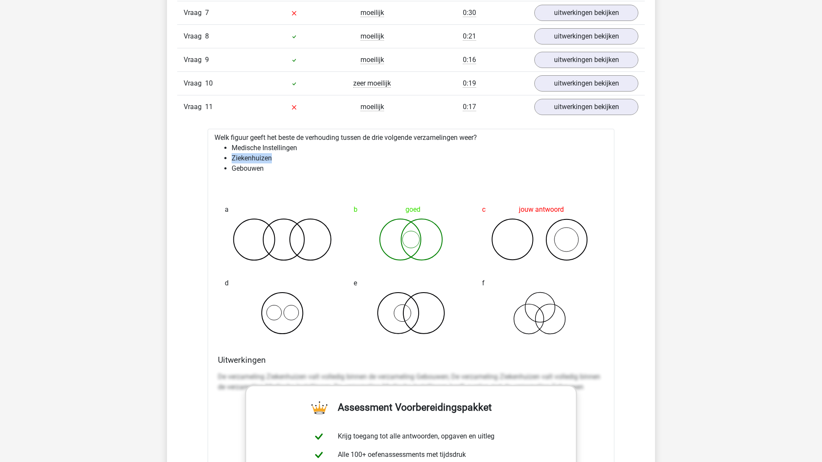
drag, startPoint x: 273, startPoint y: 159, endPoint x: 222, endPoint y: 159, distance: 51.4
click at [222, 159] on ul "Medische Instellingen Ziekenhuizen Gebouwen" at bounding box center [410, 158] width 393 height 31
drag, startPoint x: 306, startPoint y: 151, endPoint x: 219, endPoint y: 152, distance: 86.9
click at [219, 152] on ul "Medische Instellingen Ziekenhuizen Gebouwen" at bounding box center [410, 158] width 393 height 31
click at [239, 155] on li "Ziekenhuizen" at bounding box center [420, 158] width 376 height 10
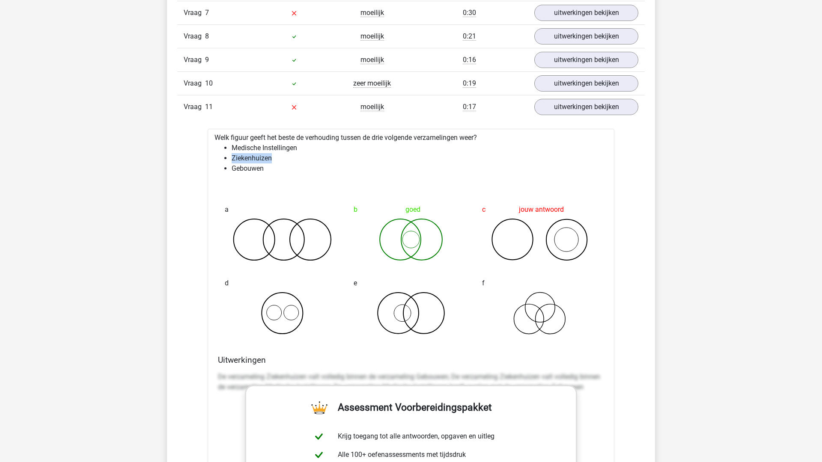
drag, startPoint x: 271, startPoint y: 162, endPoint x: 226, endPoint y: 158, distance: 45.6
click at [232, 158] on li "Ziekenhuizen" at bounding box center [420, 158] width 376 height 10
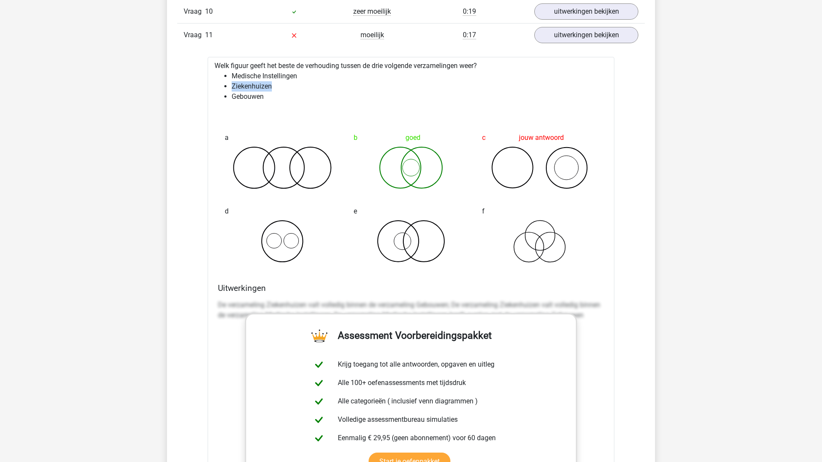
scroll to position [953, 0]
click at [584, 34] on link "uitwerkingen bekijken" at bounding box center [585, 34] width 119 height 19
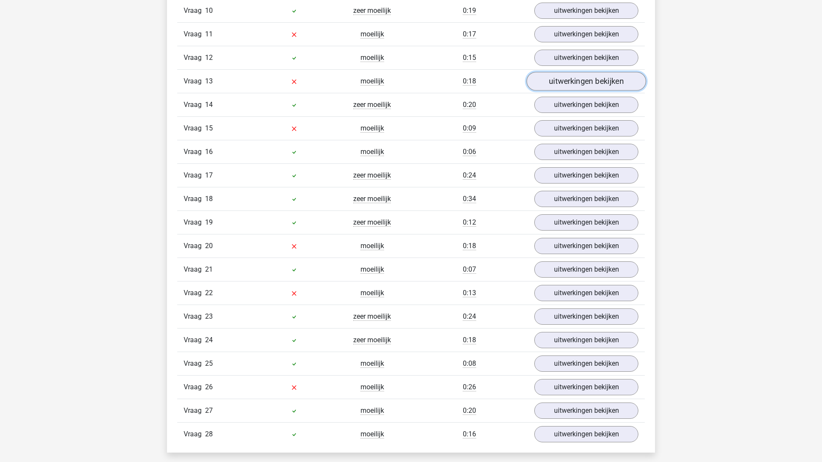
click at [579, 80] on link "uitwerkingen bekijken" at bounding box center [585, 81] width 119 height 19
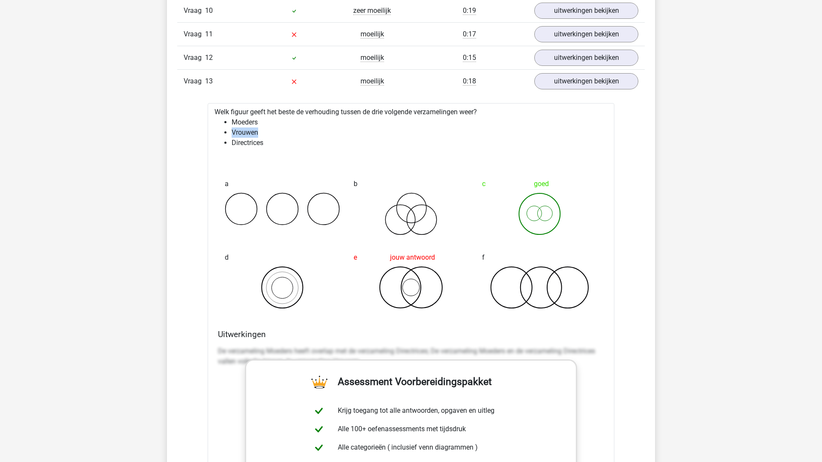
drag, startPoint x: 232, startPoint y: 133, endPoint x: 279, endPoint y: 132, distance: 46.7
click at [279, 132] on li "Vrouwen" at bounding box center [420, 133] width 376 height 10
click at [257, 142] on li "Directrices" at bounding box center [420, 143] width 376 height 10
click at [252, 125] on li "Moeders" at bounding box center [420, 122] width 376 height 10
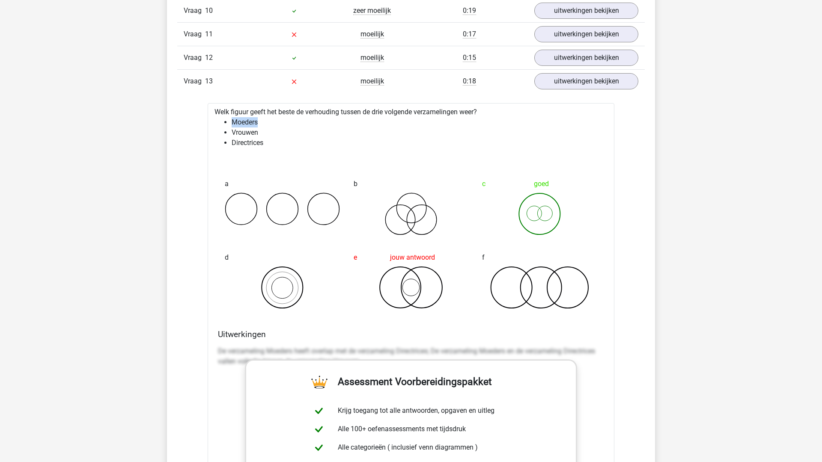
click at [252, 125] on li "Moeders" at bounding box center [420, 122] width 376 height 10
click at [523, 217] on icon at bounding box center [539, 214] width 115 height 43
click at [579, 83] on link "uitwerkingen bekijken" at bounding box center [585, 81] width 119 height 19
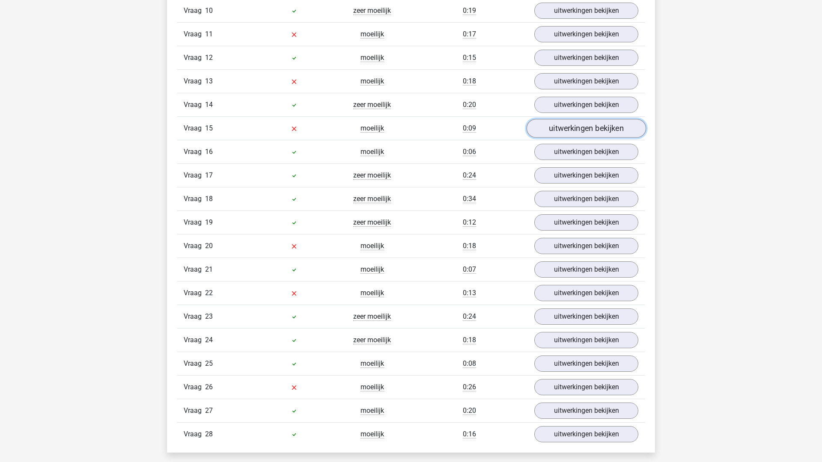
click at [589, 131] on link "uitwerkingen bekijken" at bounding box center [585, 128] width 119 height 19
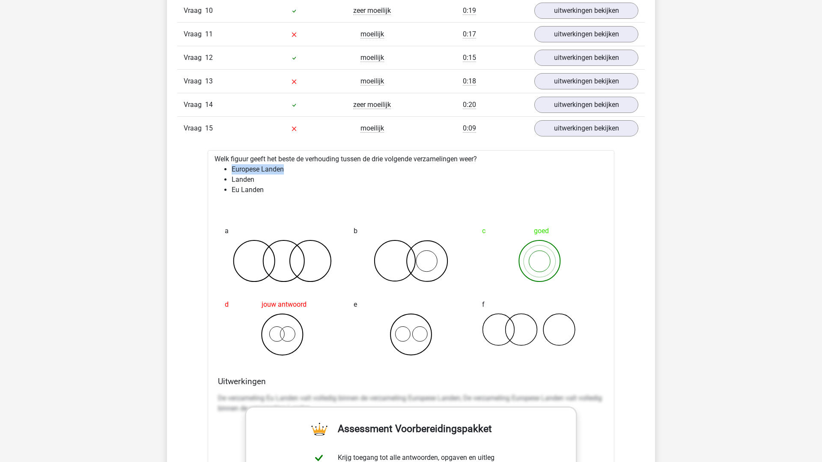
drag, startPoint x: 232, startPoint y: 170, endPoint x: 308, endPoint y: 169, distance: 75.8
click at [308, 169] on li "Europese Landen" at bounding box center [420, 169] width 376 height 10
click at [238, 182] on li "Landen" at bounding box center [420, 180] width 376 height 10
drag, startPoint x: 230, startPoint y: 190, endPoint x: 285, endPoint y: 190, distance: 54.3
click at [285, 190] on ul "Europese Landen Landen Eu Landen" at bounding box center [410, 179] width 393 height 31
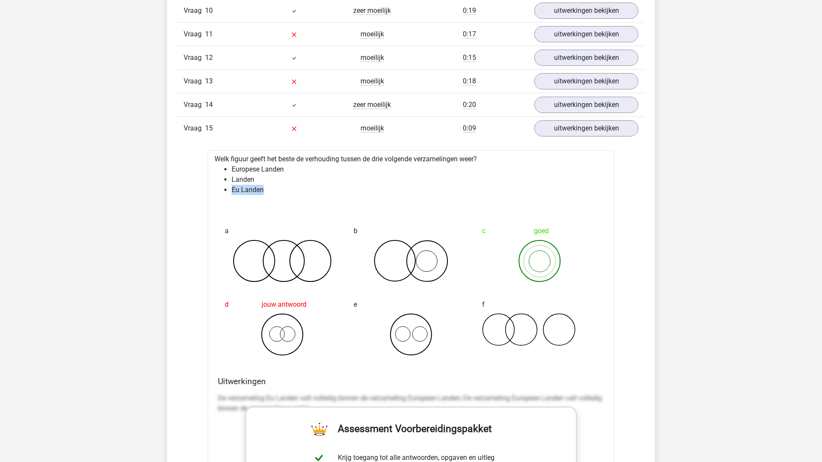
click at [285, 190] on li "Eu Landen" at bounding box center [420, 190] width 376 height 10
drag, startPoint x: 268, startPoint y: 190, endPoint x: 220, endPoint y: 194, distance: 48.9
click at [220, 194] on ul "Europese Landen Landen Eu Landen" at bounding box center [410, 179] width 393 height 31
click at [288, 169] on li "Europese Landen" at bounding box center [420, 169] width 376 height 10
click at [521, 261] on icon at bounding box center [539, 261] width 115 height 43
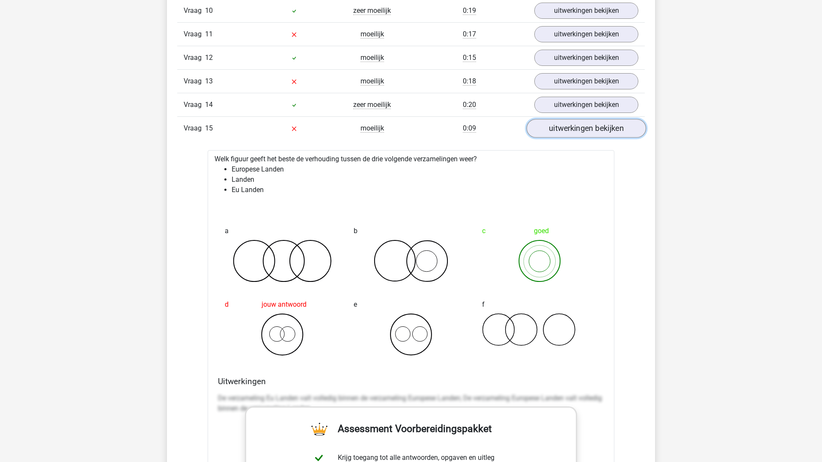
click at [575, 132] on link "uitwerkingen bekijken" at bounding box center [585, 128] width 119 height 19
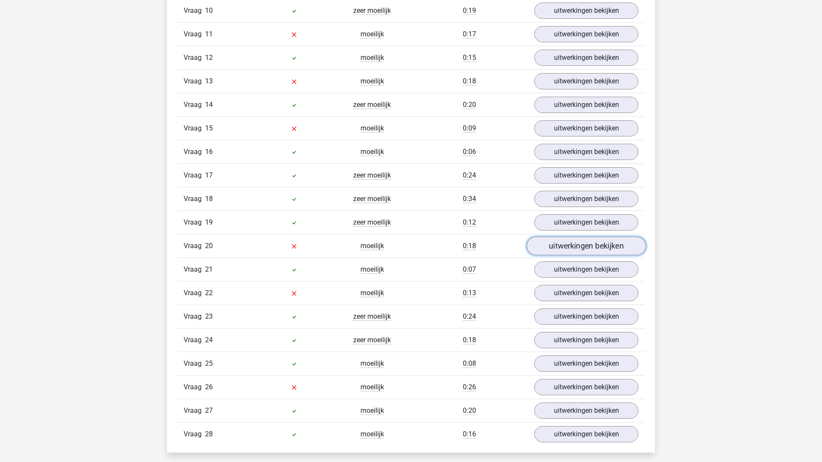
click at [573, 247] on link "uitwerkingen bekijken" at bounding box center [585, 246] width 119 height 19
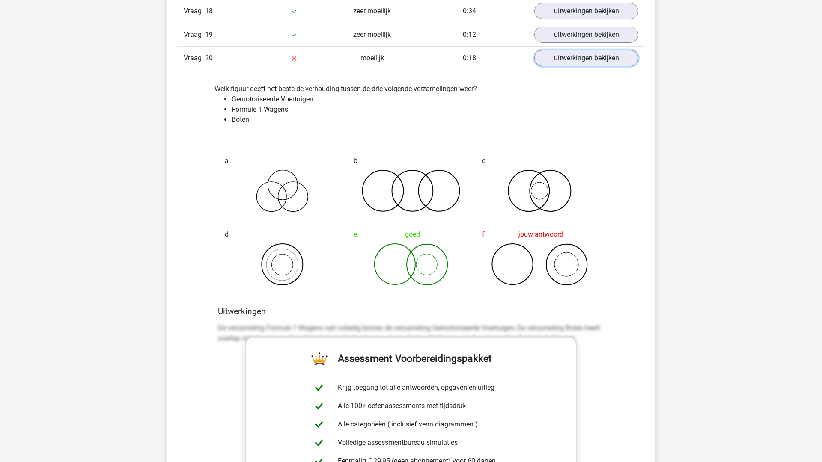
scroll to position [1155, 0]
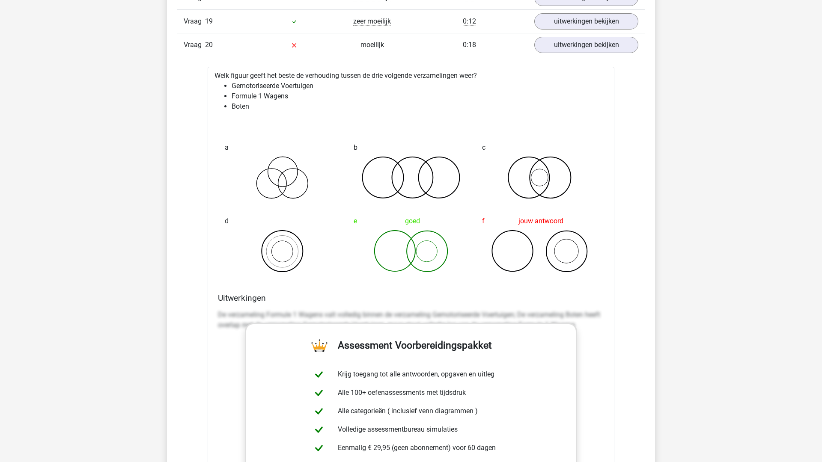
click at [526, 318] on p "De verzameling Formule 1 Wagens valt volledig binnen de verzameling Gemotorisee…" at bounding box center [411, 320] width 386 height 21
drag, startPoint x: 231, startPoint y: 86, endPoint x: 337, endPoint y: 90, distance: 106.6
click at [337, 90] on ul "Gemotoriseerde Voertuigen Formule 1 Wagens Boten" at bounding box center [410, 96] width 393 height 31
drag, startPoint x: 253, startPoint y: 105, endPoint x: 229, endPoint y: 105, distance: 24.4
click at [229, 105] on ul "Gemotoriseerde Voertuigen Formule 1 Wagens Boten" at bounding box center [410, 96] width 393 height 31
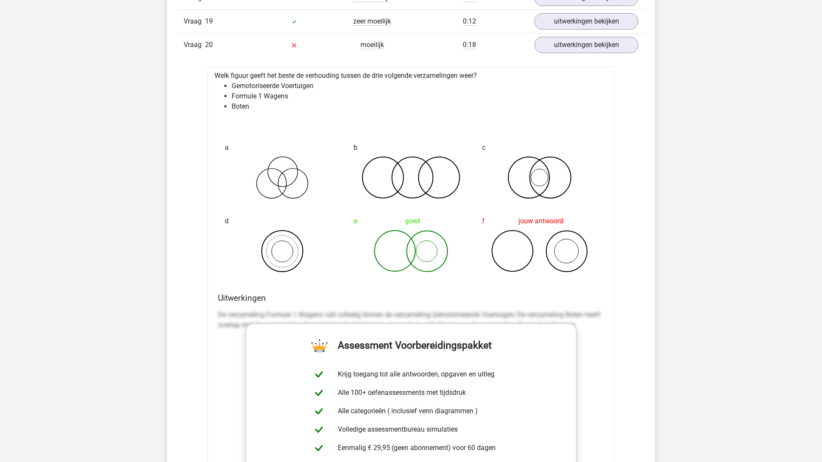
click at [233, 89] on li "Gemotoriseerde Voertuigen" at bounding box center [420, 86] width 376 height 10
drag, startPoint x: 289, startPoint y: 98, endPoint x: 231, endPoint y: 87, distance: 59.6
click at [231, 87] on ul "Gemotoriseerde Voertuigen Formule 1 Wagens Boten" at bounding box center [410, 96] width 393 height 31
drag, startPoint x: 232, startPoint y: 96, endPoint x: 296, endPoint y: 98, distance: 63.4
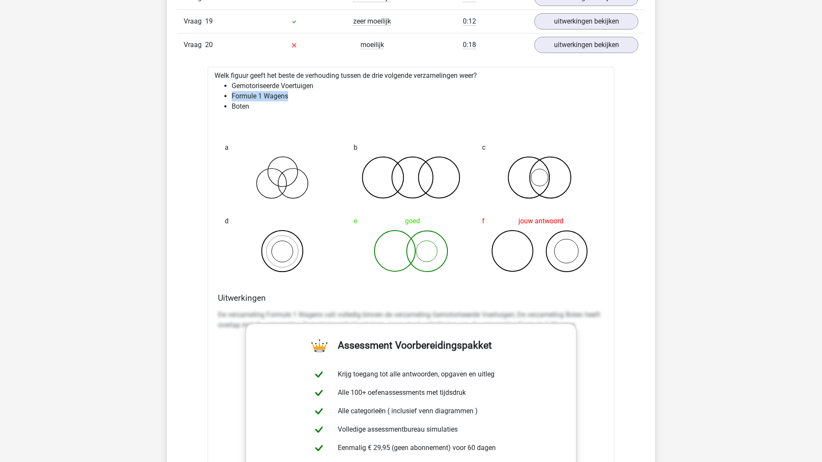
click at [296, 98] on li "Formule 1 Wagens" at bounding box center [420, 96] width 376 height 10
drag, startPoint x: 290, startPoint y: 95, endPoint x: 224, endPoint y: 94, distance: 66.3
click at [224, 94] on ul "Gemotoriseerde Voertuigen Formule 1 Wagens Boten" at bounding box center [410, 96] width 393 height 31
click at [294, 101] on li "Formule 1 Wagens" at bounding box center [420, 96] width 376 height 10
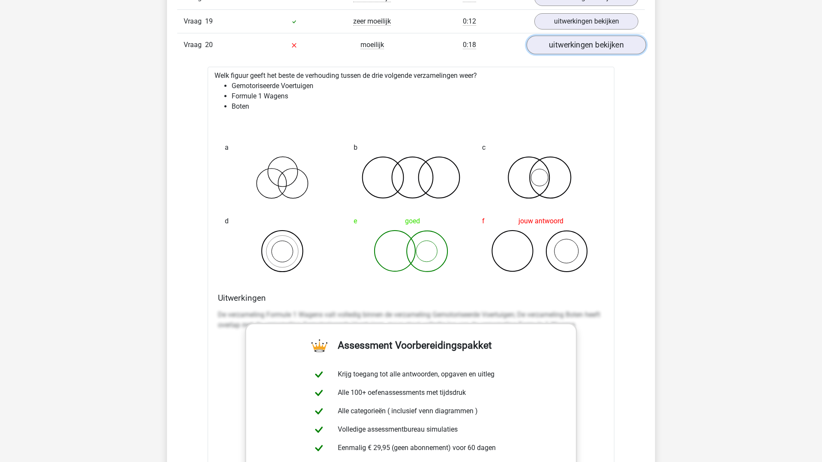
click at [611, 44] on link "uitwerkingen bekijken" at bounding box center [585, 45] width 119 height 19
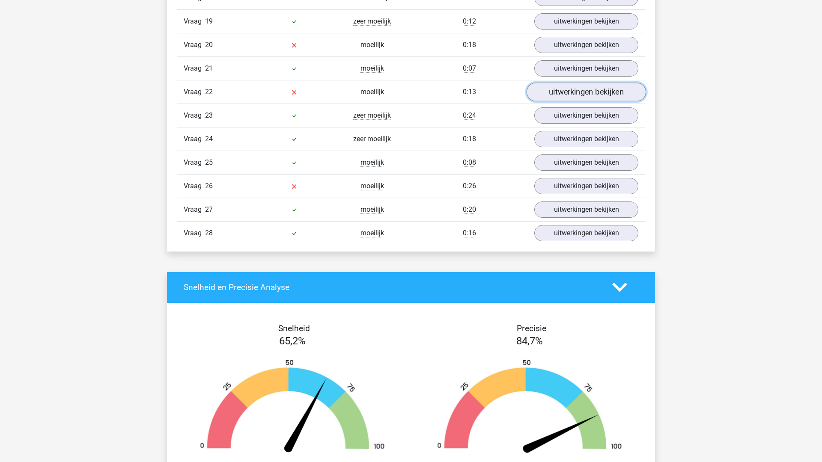
click at [619, 95] on link "uitwerkingen bekijken" at bounding box center [585, 92] width 119 height 19
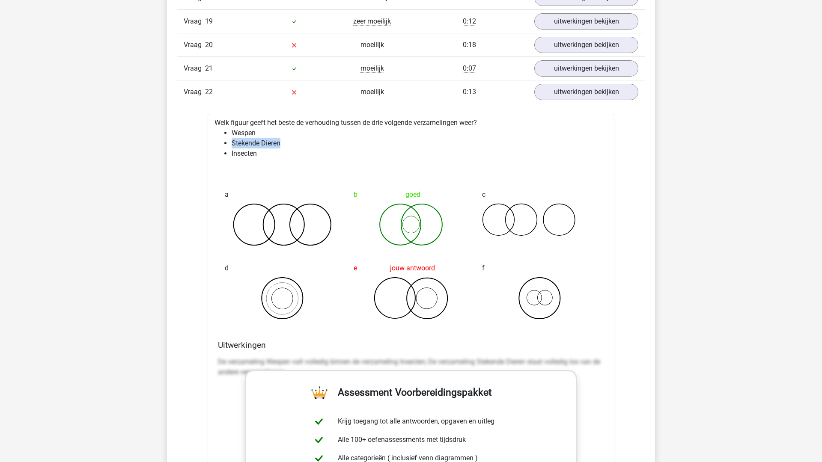
drag, startPoint x: 230, startPoint y: 143, endPoint x: 291, endPoint y: 144, distance: 60.3
click at [291, 144] on ul "Wespen Stekende Dieren Insecten" at bounding box center [410, 143] width 393 height 31
click at [291, 144] on li "Stekende Dieren" at bounding box center [420, 143] width 376 height 10
click at [243, 135] on li "Wespen" at bounding box center [420, 133] width 376 height 10
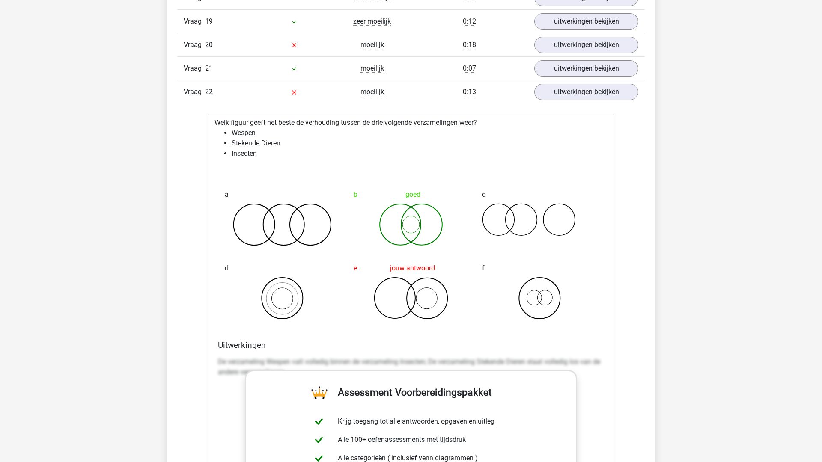
click at [235, 148] on li "Insecten" at bounding box center [420, 153] width 376 height 10
click at [234, 132] on li "Wespen" at bounding box center [420, 133] width 376 height 10
click at [243, 156] on li "Insecten" at bounding box center [420, 153] width 376 height 10
drag, startPoint x: 232, startPoint y: 143, endPoint x: 290, endPoint y: 145, distance: 58.2
click at [290, 145] on li "Stekende Dieren" at bounding box center [420, 143] width 376 height 10
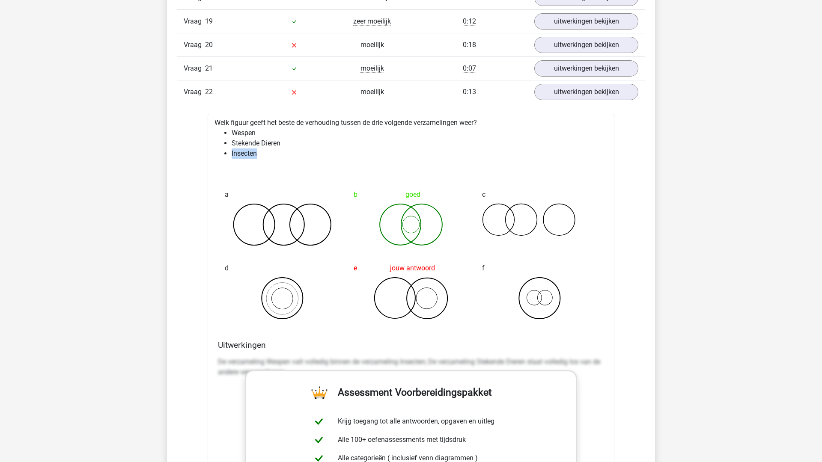
drag, startPoint x: 264, startPoint y: 151, endPoint x: 228, endPoint y: 151, distance: 36.8
click at [232, 151] on li "Insecten" at bounding box center [420, 153] width 376 height 10
drag, startPoint x: 232, startPoint y: 144, endPoint x: 295, endPoint y: 146, distance: 63.8
click at [295, 146] on li "Stekende Dieren" at bounding box center [420, 143] width 376 height 10
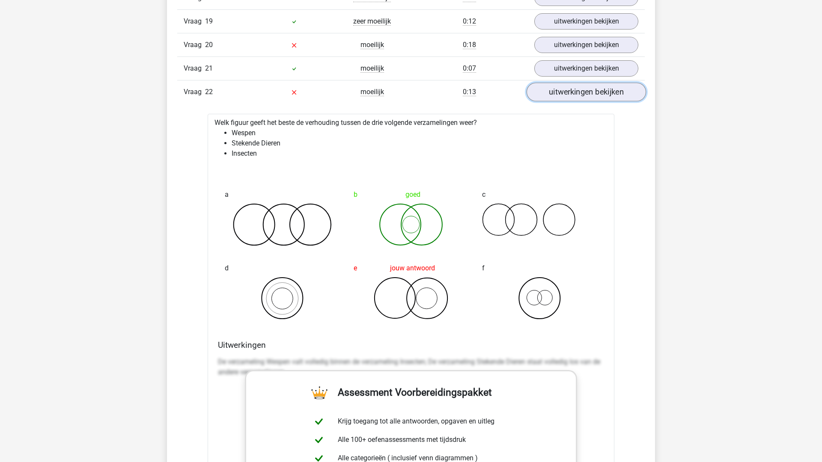
click at [578, 94] on link "uitwerkingen bekijken" at bounding box center [585, 92] width 119 height 19
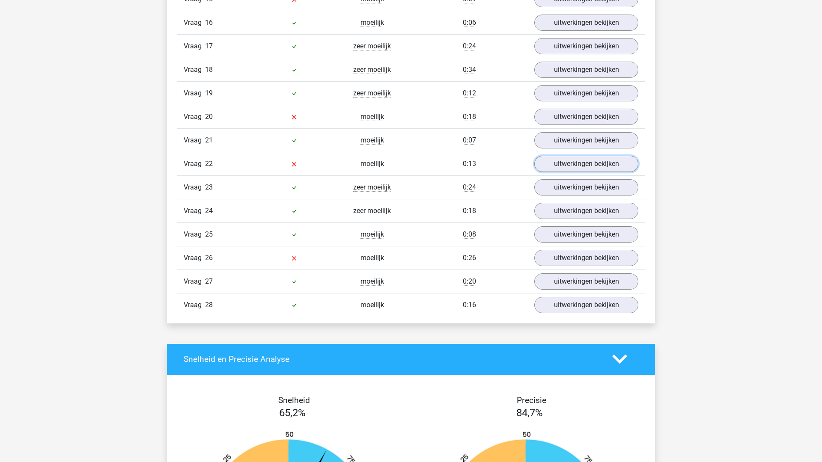
scroll to position [1078, 0]
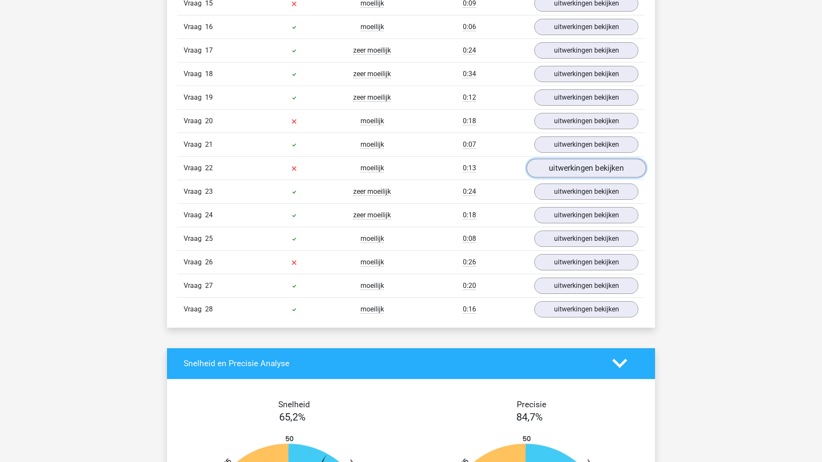
click at [598, 166] on link "uitwerkingen bekijken" at bounding box center [585, 168] width 119 height 19
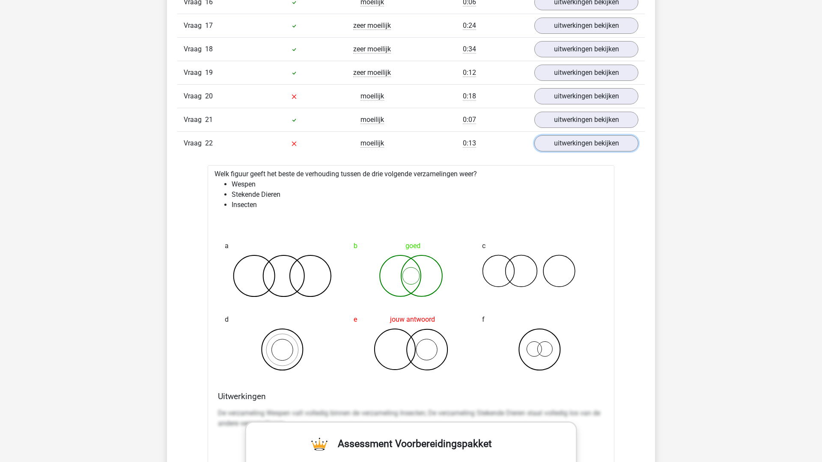
scroll to position [1104, 0]
click at [589, 139] on link "uitwerkingen bekijken" at bounding box center [585, 142] width 119 height 19
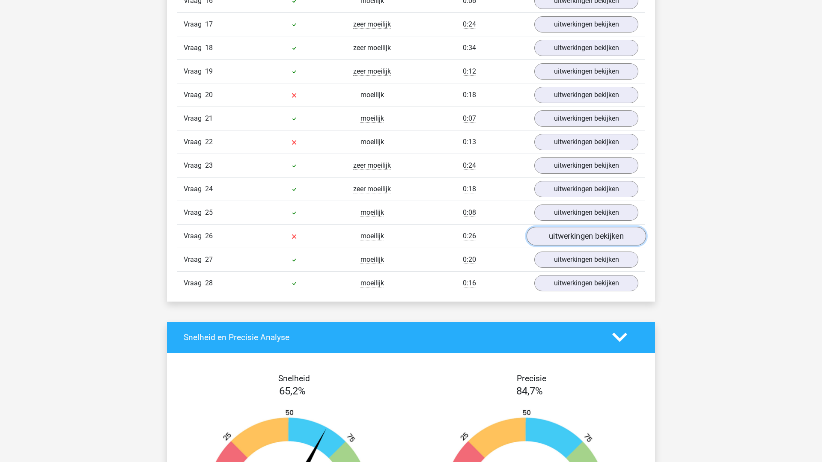
click at [589, 240] on link "uitwerkingen bekijken" at bounding box center [585, 236] width 119 height 19
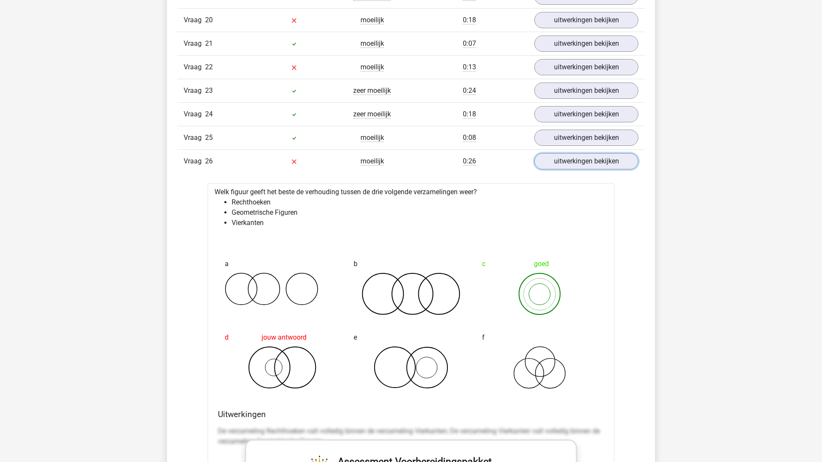
scroll to position [1182, 0]
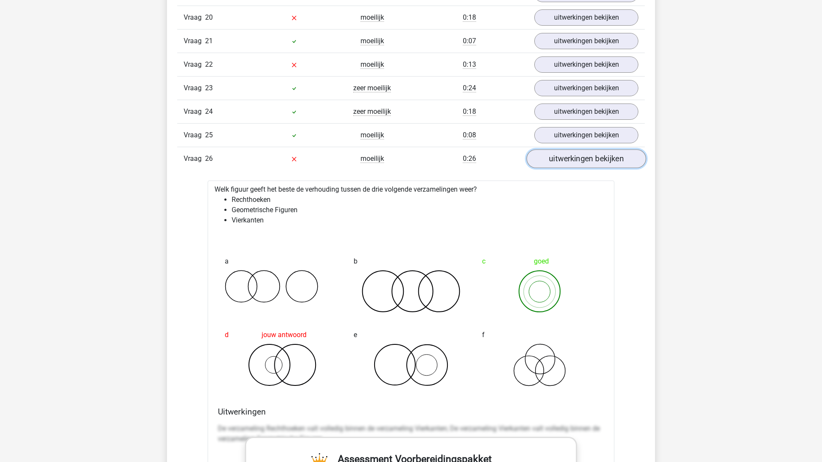
click at [608, 155] on link "uitwerkingen bekijken" at bounding box center [585, 158] width 119 height 19
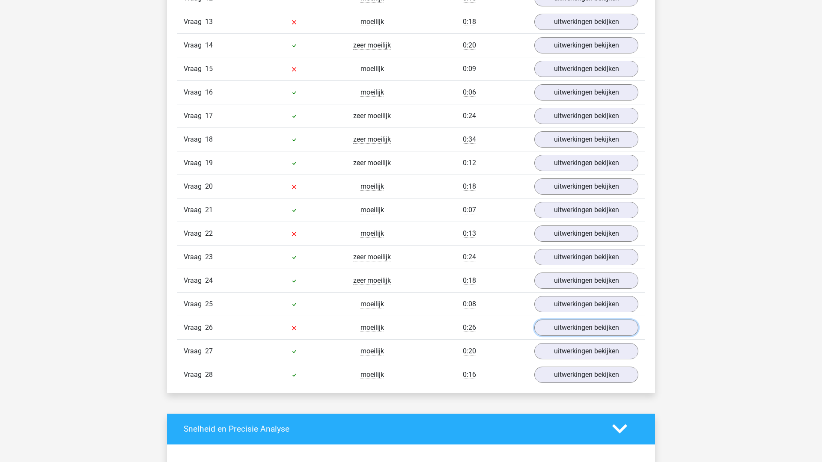
scroll to position [1009, 0]
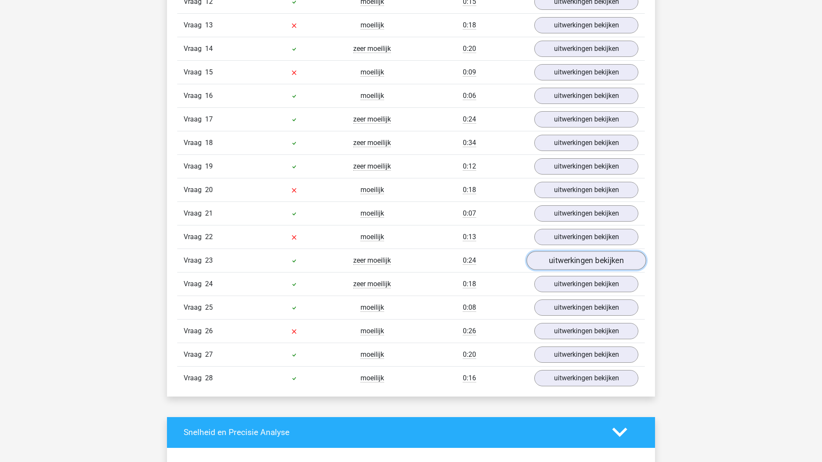
click at [575, 259] on link "uitwerkingen bekijken" at bounding box center [585, 260] width 119 height 19
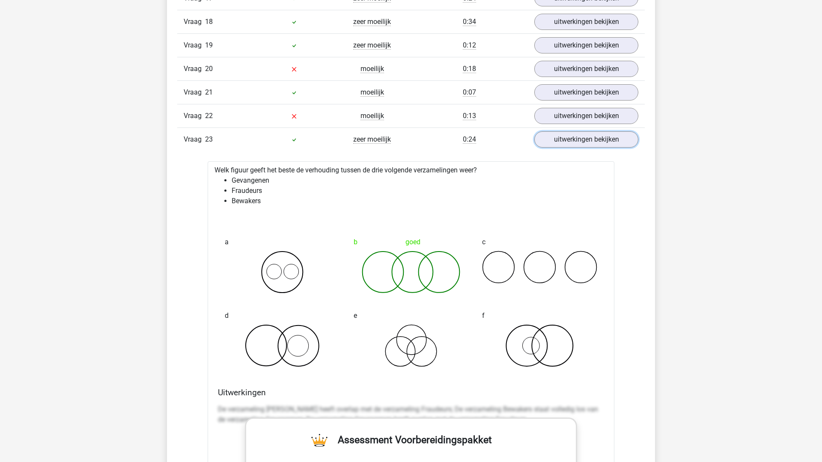
scroll to position [1130, 0]
click at [618, 138] on link "uitwerkingen bekijken" at bounding box center [585, 140] width 119 height 19
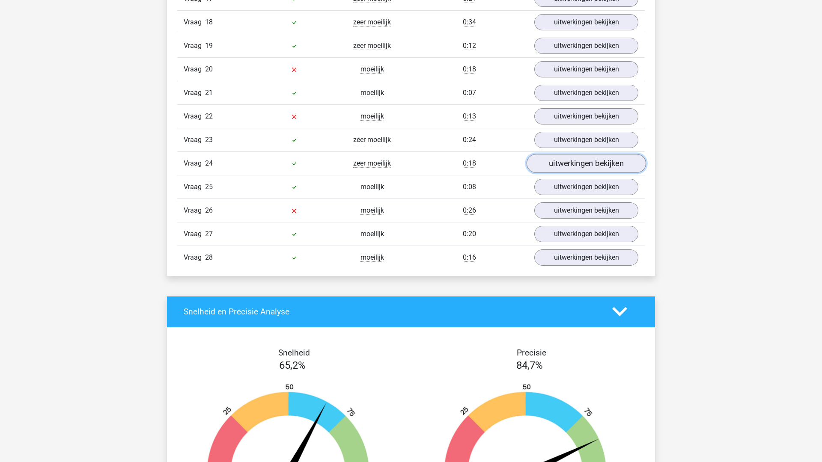
click at [556, 171] on link "uitwerkingen bekijken" at bounding box center [585, 163] width 119 height 19
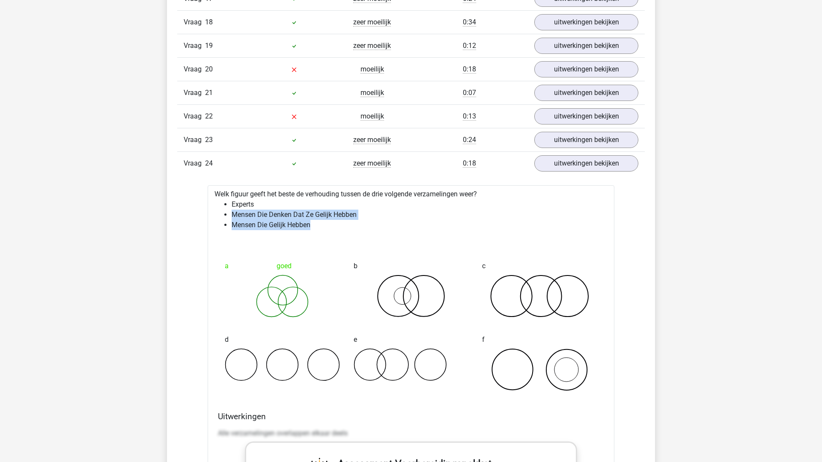
drag, startPoint x: 231, startPoint y: 217, endPoint x: 329, endPoint y: 234, distance: 99.3
click at [329, 236] on div "Welk figuur geeft het beste de verhouding tussen de drie volgende verzamelingen…" at bounding box center [411, 453] width 407 height 536
click at [329, 234] on div "Welk figuur geeft het beste de verhouding tussen de drie volgende verzamelingen…" at bounding box center [411, 453] width 407 height 536
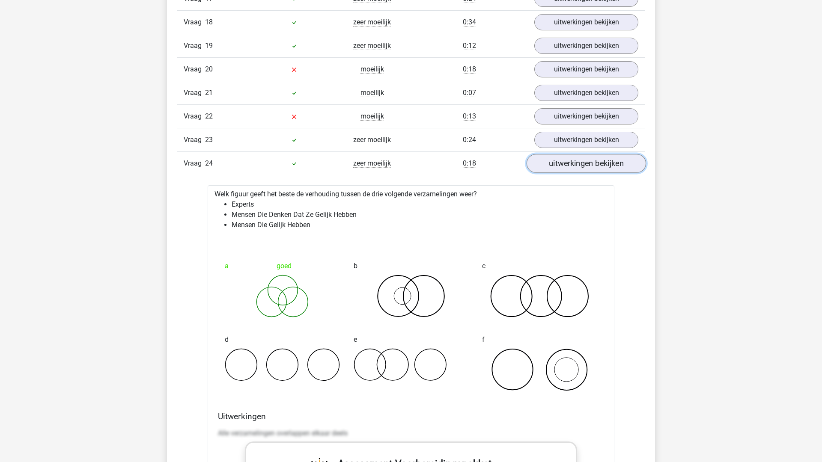
click at [601, 170] on link "uitwerkingen bekijken" at bounding box center [585, 163] width 119 height 19
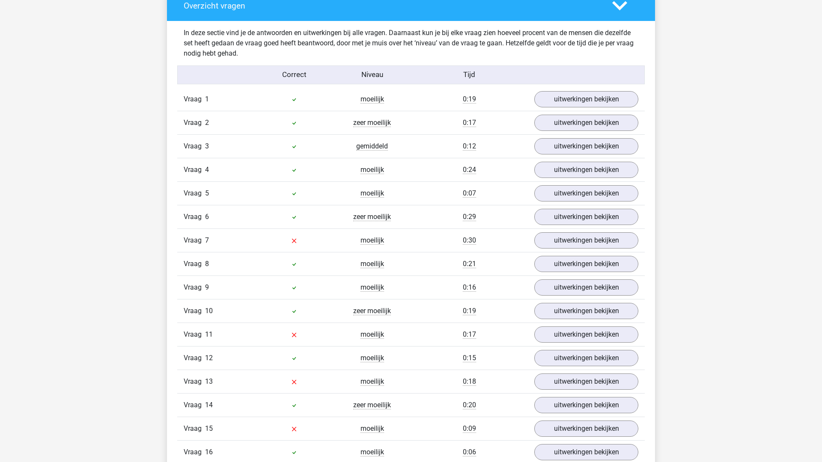
scroll to position [653, 0]
click at [594, 104] on link "uitwerkingen bekijken" at bounding box center [585, 99] width 119 height 19
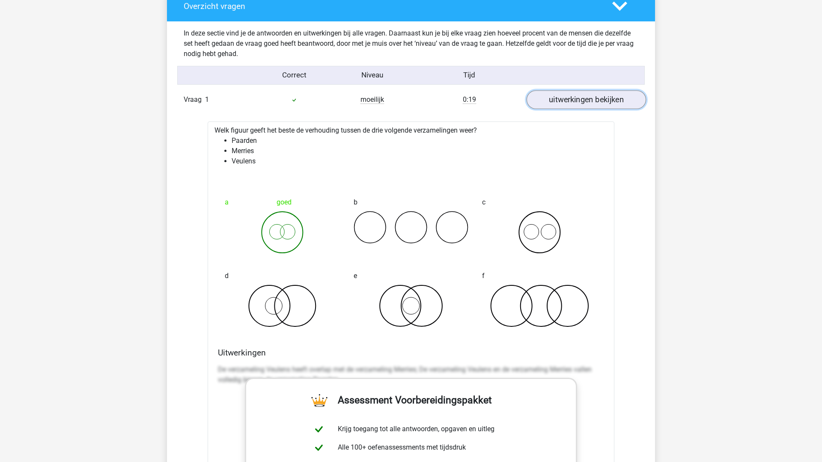
click at [594, 104] on link "uitwerkingen bekijken" at bounding box center [585, 99] width 119 height 19
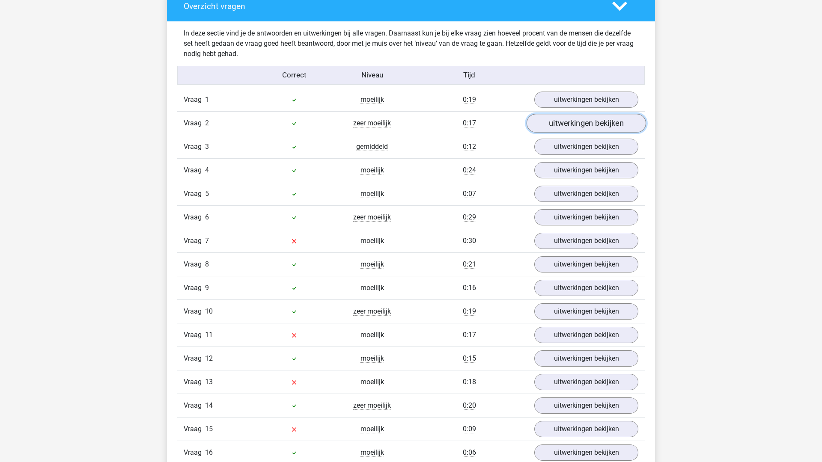
click at [585, 128] on link "uitwerkingen bekijken" at bounding box center [585, 123] width 119 height 19
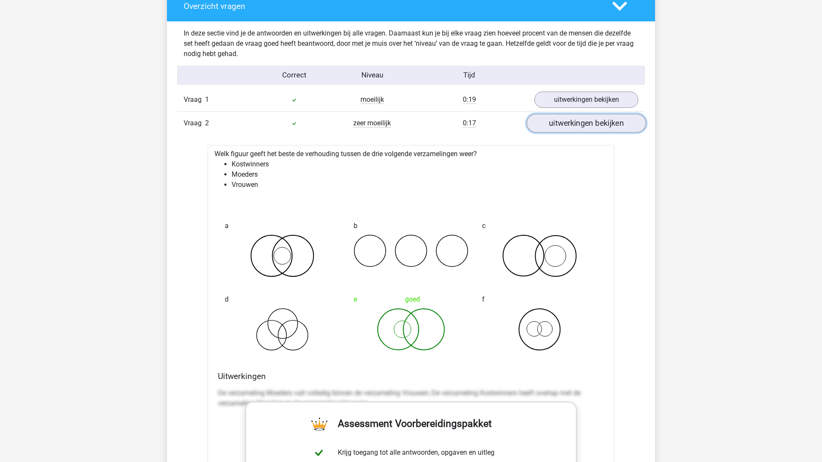
click at [585, 128] on link "uitwerkingen bekijken" at bounding box center [585, 123] width 119 height 19
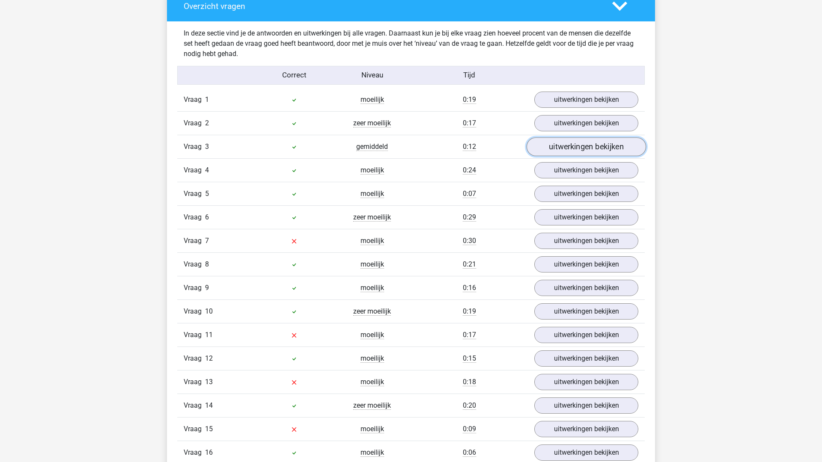
click at [579, 152] on link "uitwerkingen bekijken" at bounding box center [585, 146] width 119 height 19
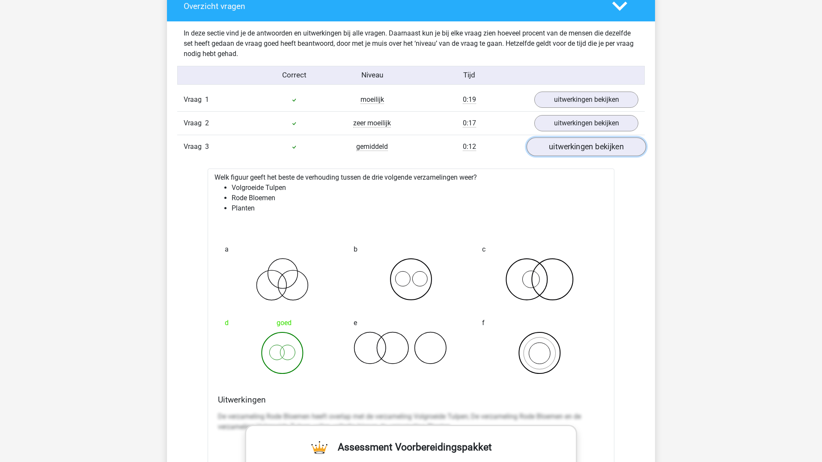
click at [579, 152] on link "uitwerkingen bekijken" at bounding box center [585, 146] width 119 height 19
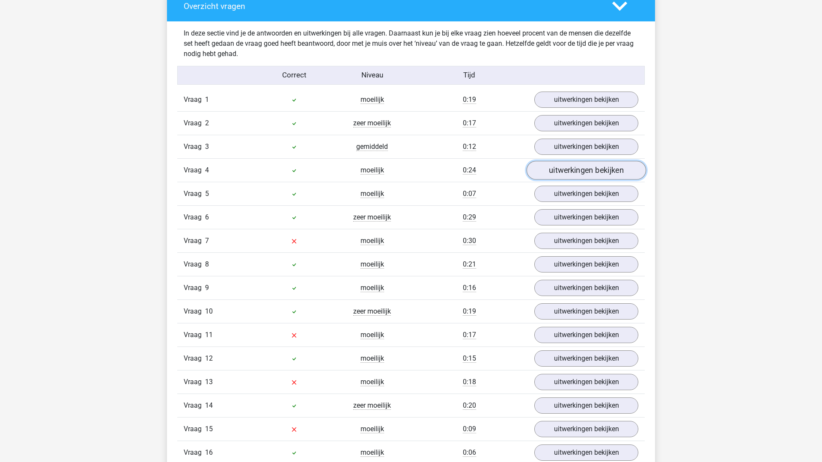
click at [578, 173] on link "uitwerkingen bekijken" at bounding box center [585, 170] width 119 height 19
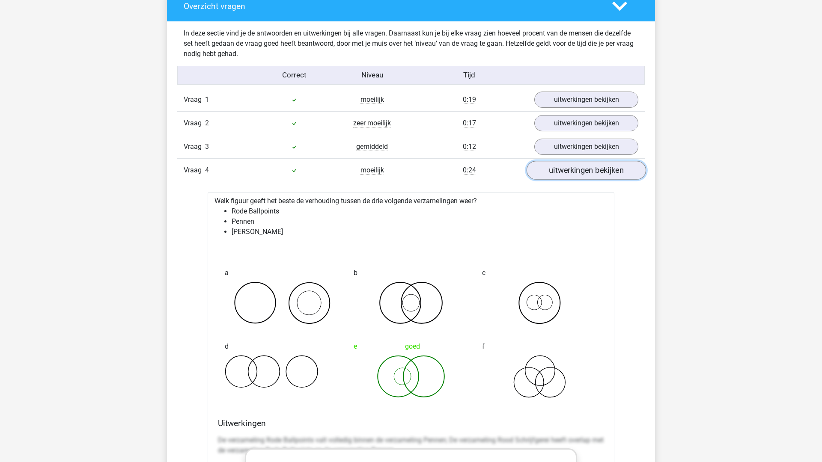
click at [578, 173] on link "uitwerkingen bekijken" at bounding box center [585, 170] width 119 height 19
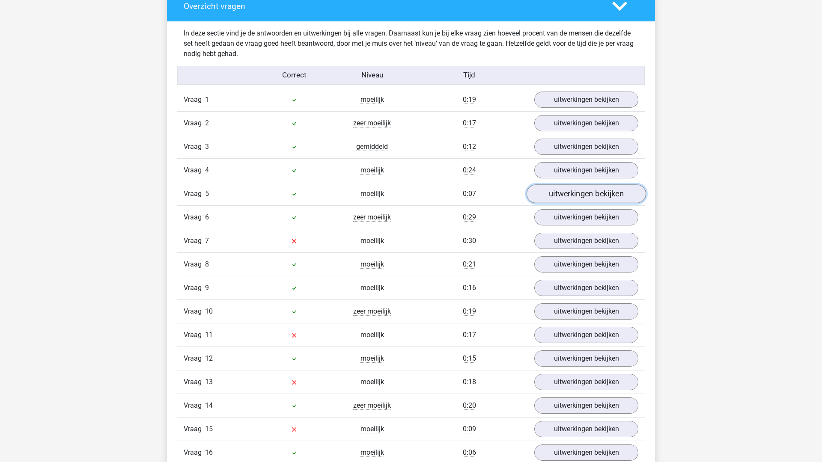
click at [578, 194] on link "uitwerkingen bekijken" at bounding box center [585, 193] width 119 height 19
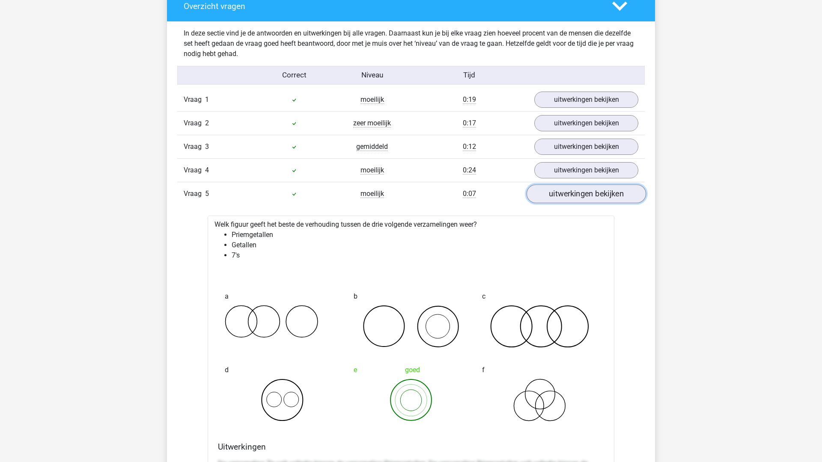
click at [578, 194] on link "uitwerkingen bekijken" at bounding box center [585, 193] width 119 height 19
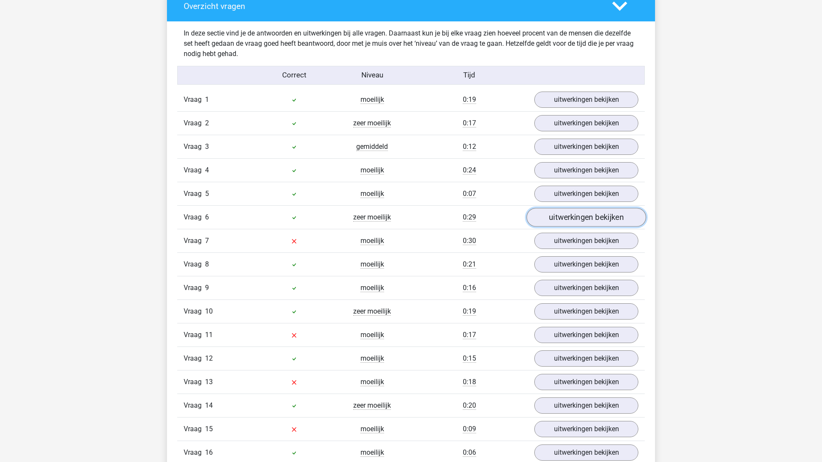
click at [581, 220] on link "uitwerkingen bekijken" at bounding box center [585, 217] width 119 height 19
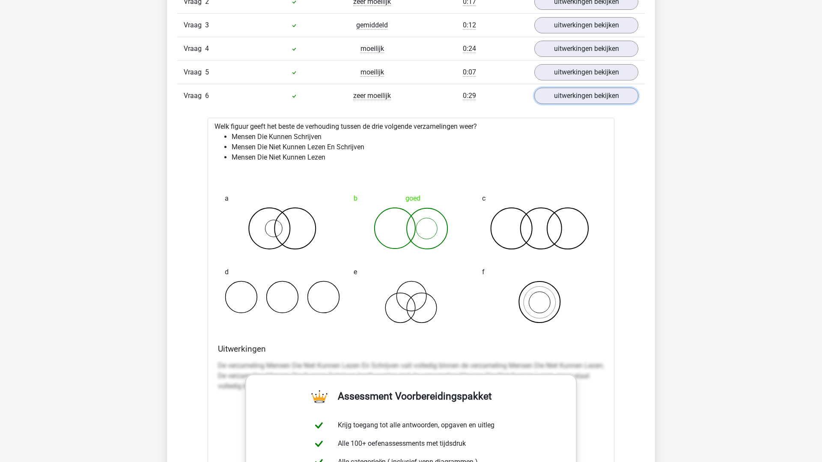
scroll to position [776, 0]
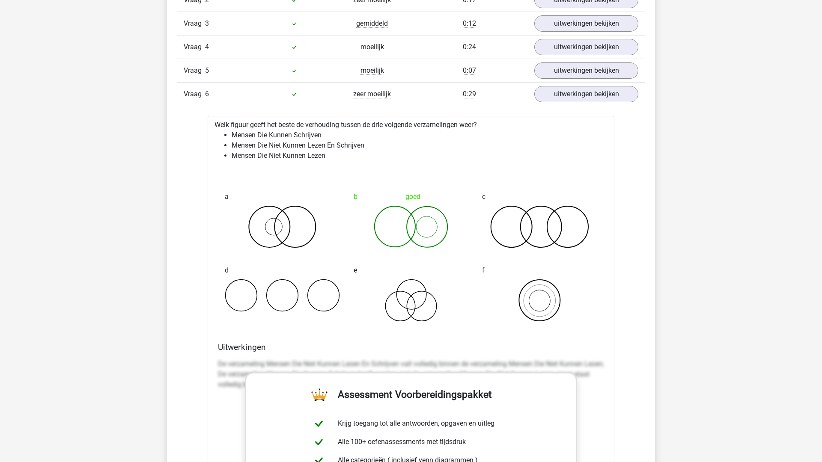
click at [232, 144] on li "Mensen Die Niet Kunnen Lezen En Schrijven" at bounding box center [420, 145] width 376 height 10
drag, startPoint x: 234, startPoint y: 144, endPoint x: 368, endPoint y: 154, distance: 134.4
click at [368, 155] on ul "Mensen Die Kunnen Schrijven Mensen Die Niet Kunnen Lezen En Schrijven Mensen Di…" at bounding box center [410, 145] width 393 height 31
click at [368, 154] on li "Mensen Die Niet Kunnen Lezen" at bounding box center [420, 156] width 376 height 10
click at [609, 95] on link "uitwerkingen bekijken" at bounding box center [585, 94] width 119 height 19
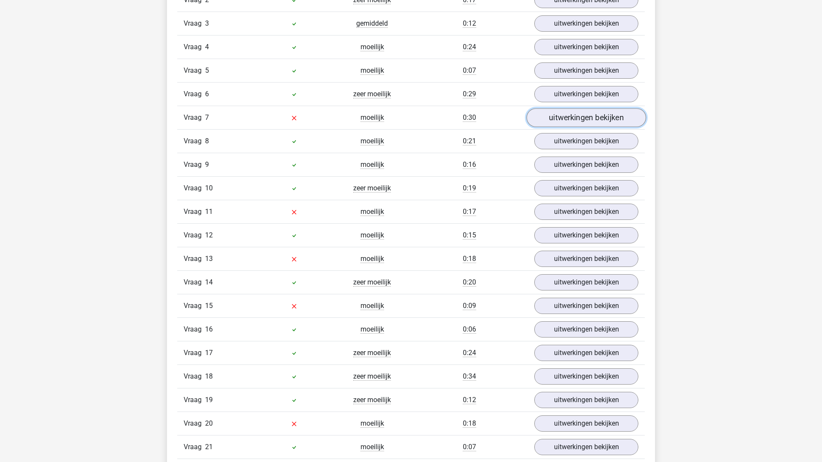
click at [600, 120] on link "uitwerkingen bekijken" at bounding box center [585, 117] width 119 height 19
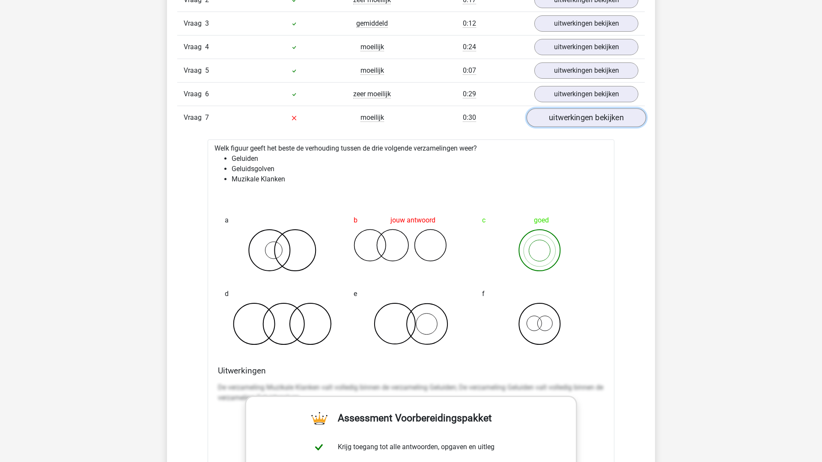
click at [600, 120] on link "uitwerkingen bekijken" at bounding box center [585, 117] width 119 height 19
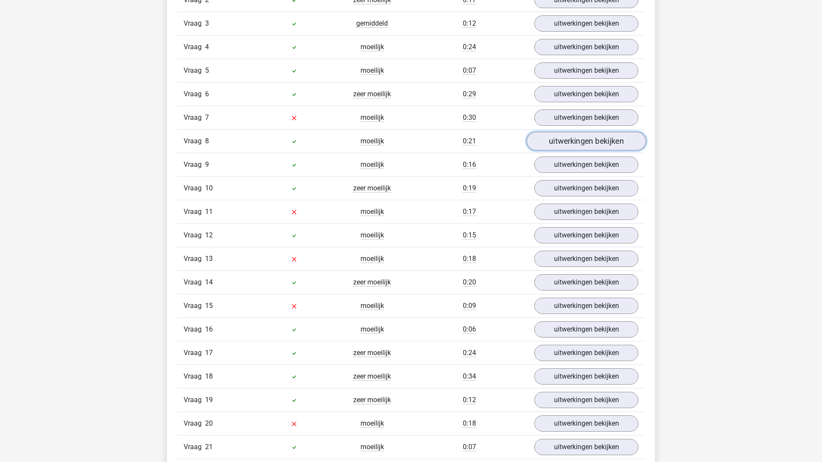
click at [590, 142] on link "uitwerkingen bekijken" at bounding box center [585, 141] width 119 height 19
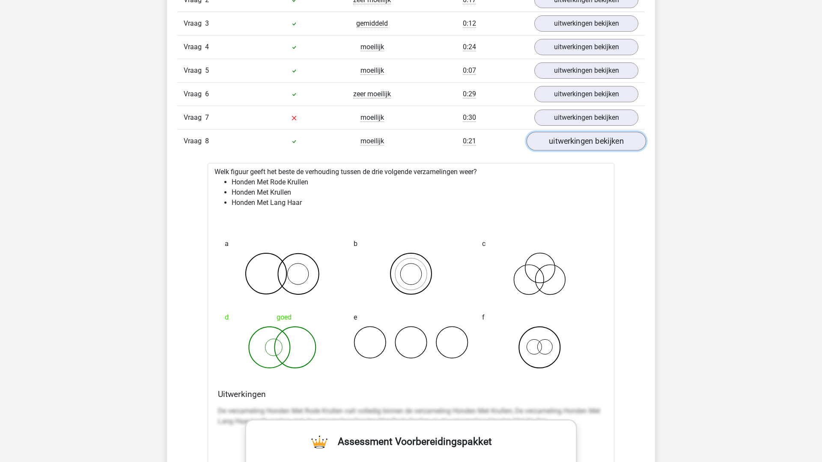
click at [590, 142] on link "uitwerkingen bekijken" at bounding box center [585, 141] width 119 height 19
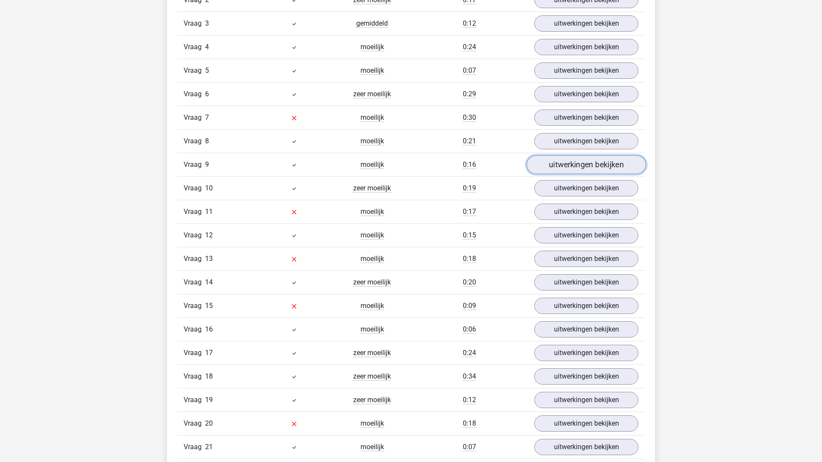
click at [585, 163] on link "uitwerkingen bekijken" at bounding box center [585, 164] width 119 height 19
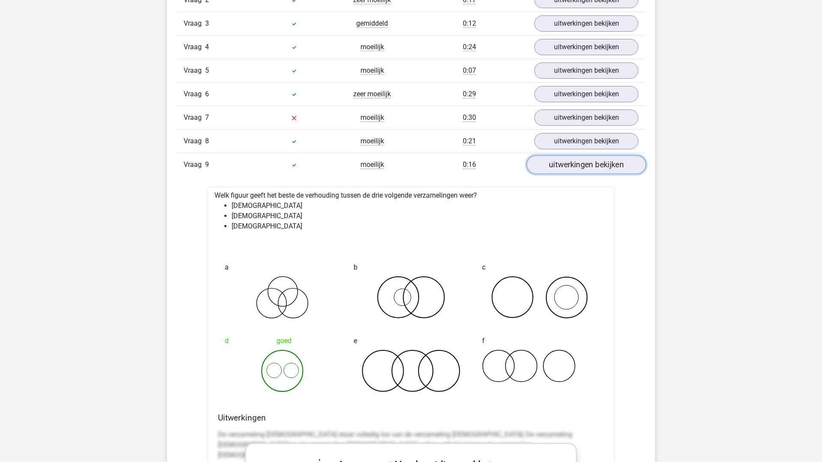
click at [585, 163] on link "uitwerkingen bekijken" at bounding box center [585, 164] width 119 height 19
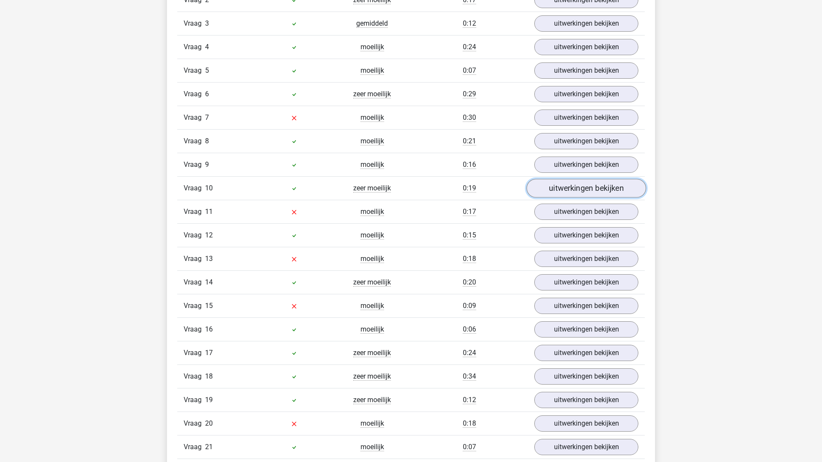
click at [581, 188] on link "uitwerkingen bekijken" at bounding box center [585, 188] width 119 height 19
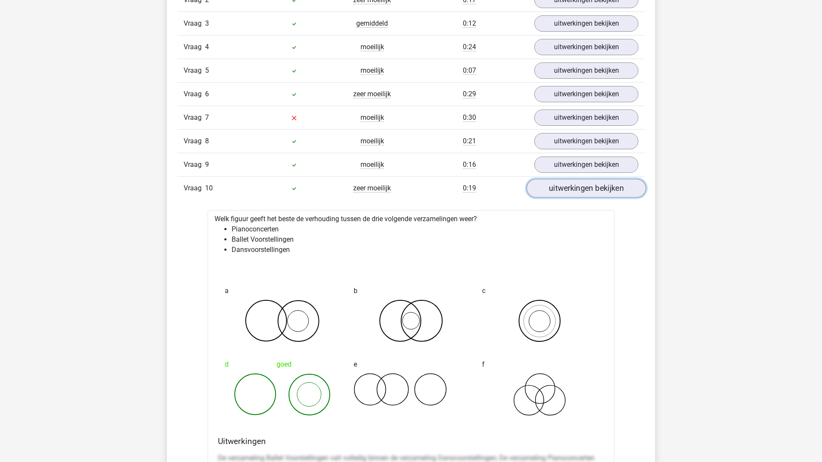
click at [583, 194] on link "uitwerkingen bekijken" at bounding box center [585, 188] width 119 height 19
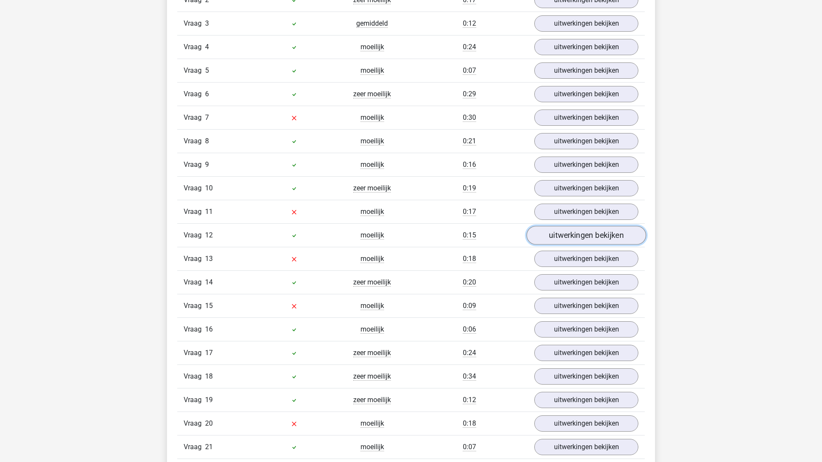
click at [576, 234] on link "uitwerkingen bekijken" at bounding box center [585, 235] width 119 height 19
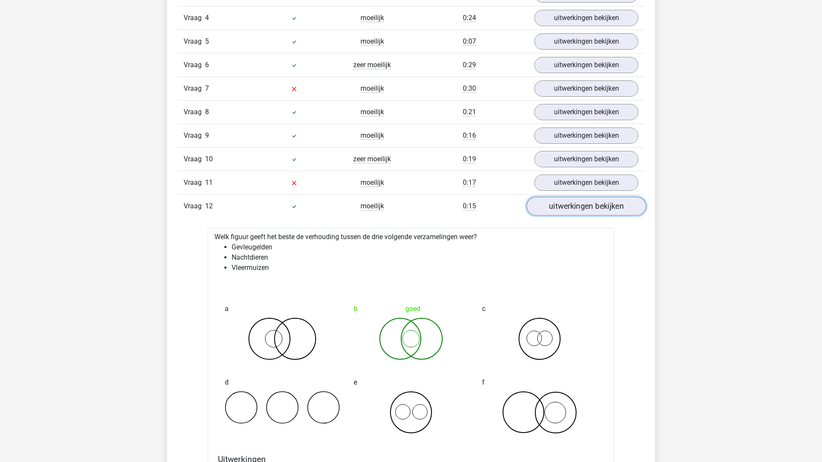
scroll to position [806, 0]
click at [573, 201] on link "uitwerkingen bekijken" at bounding box center [585, 205] width 119 height 19
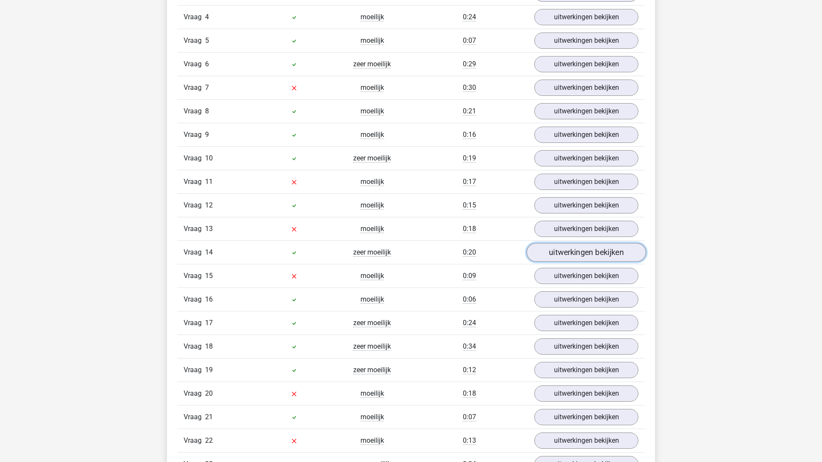
click at [576, 259] on link "uitwerkingen bekijken" at bounding box center [585, 252] width 119 height 19
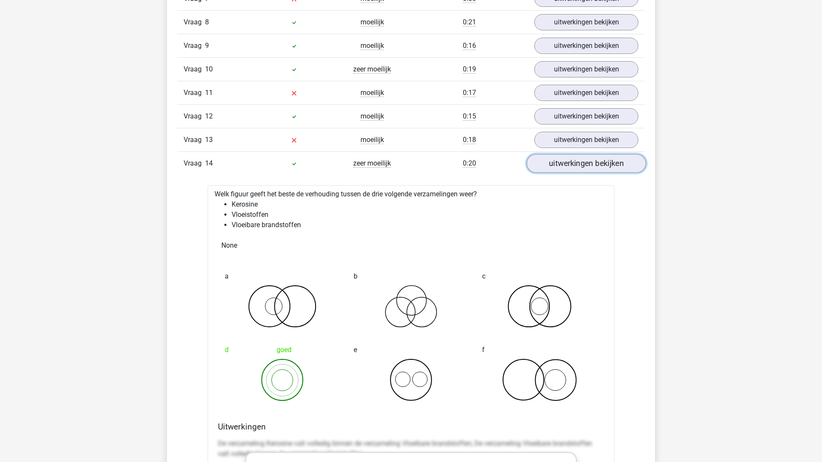
scroll to position [898, 0]
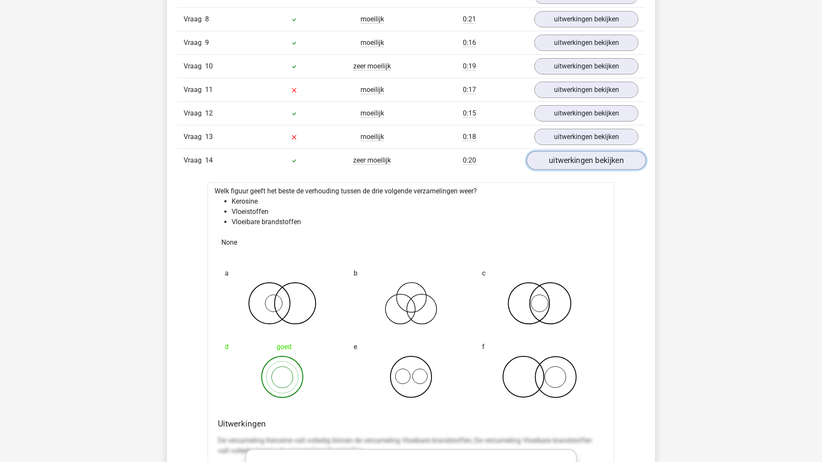
click at [592, 161] on link "uitwerkingen bekijken" at bounding box center [585, 160] width 119 height 19
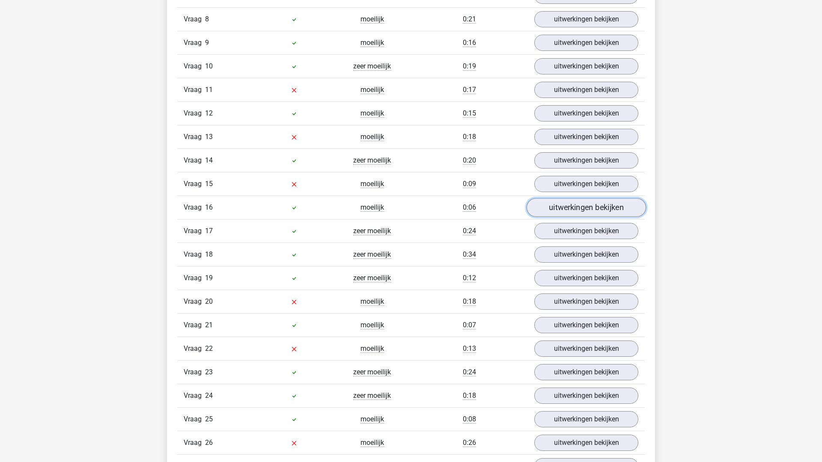
click at [585, 212] on link "uitwerkingen bekijken" at bounding box center [585, 207] width 119 height 19
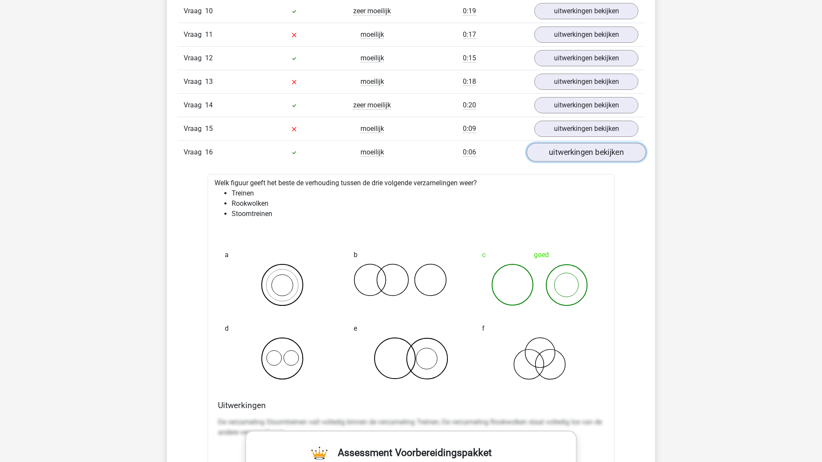
scroll to position [956, 0]
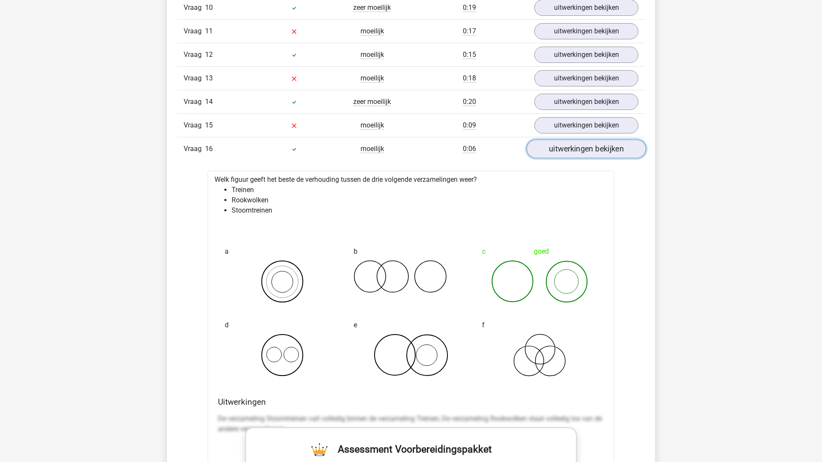
click at [595, 148] on link "uitwerkingen bekijken" at bounding box center [585, 149] width 119 height 19
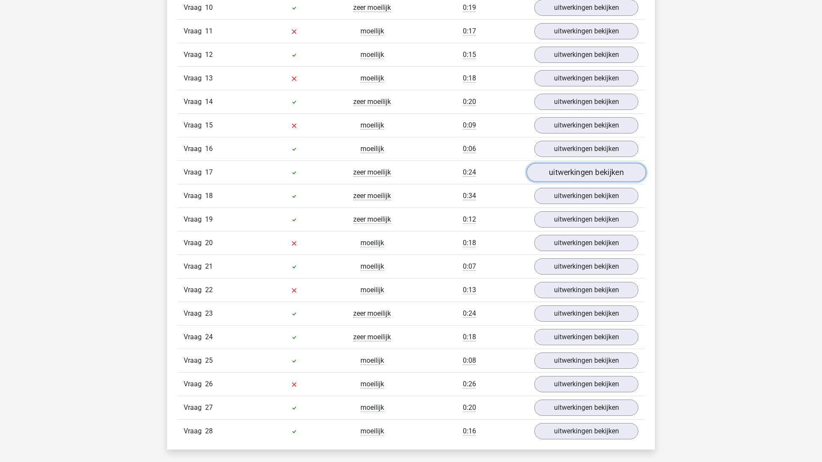
click at [591, 169] on link "uitwerkingen bekijken" at bounding box center [585, 172] width 119 height 19
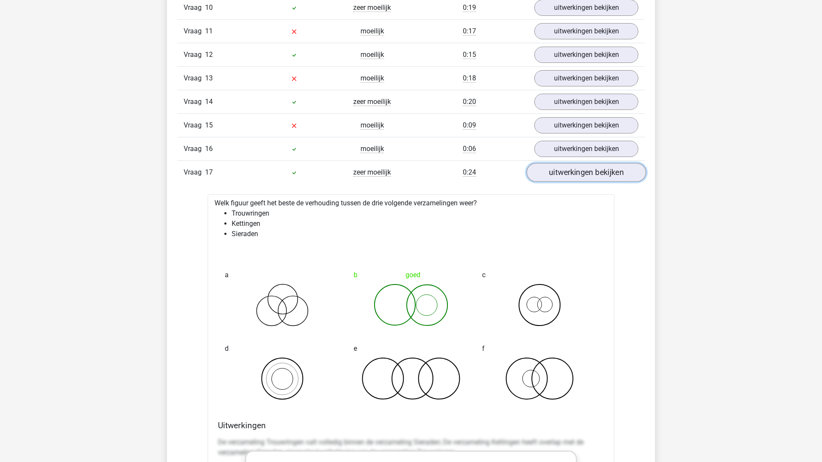
click at [584, 177] on link "uitwerkingen bekijken" at bounding box center [585, 172] width 119 height 19
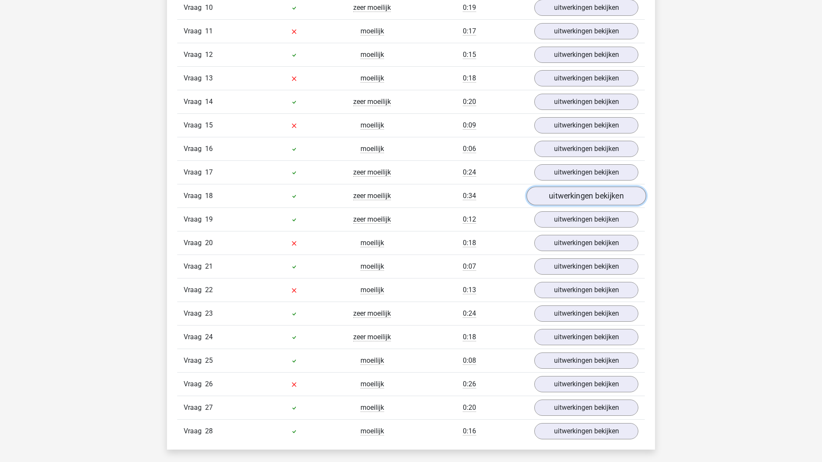
click at [576, 191] on link "uitwerkingen bekijken" at bounding box center [585, 196] width 119 height 19
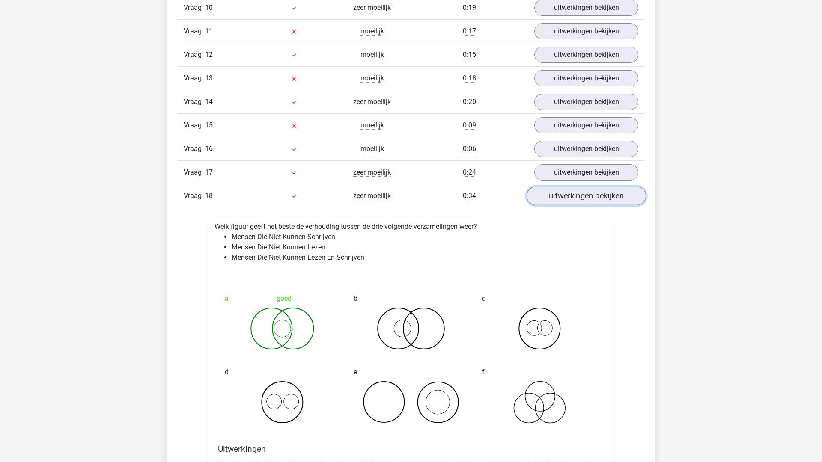
click at [576, 191] on link "uitwerkingen bekijken" at bounding box center [585, 196] width 119 height 19
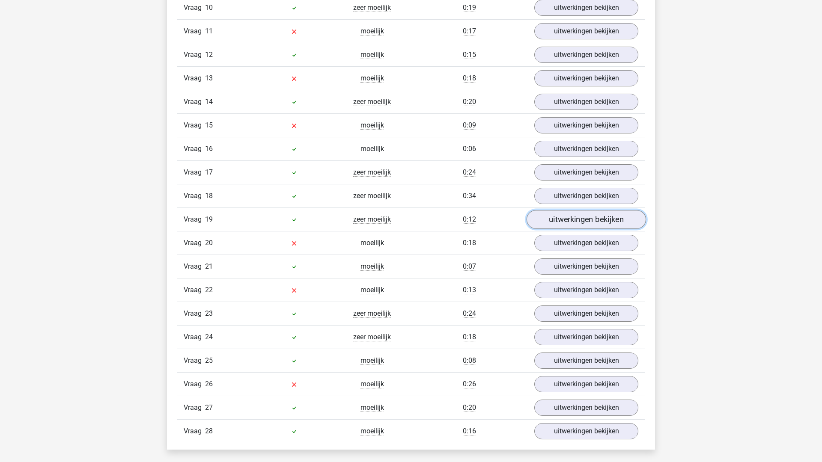
click at [585, 224] on link "uitwerkingen bekijken" at bounding box center [585, 219] width 119 height 19
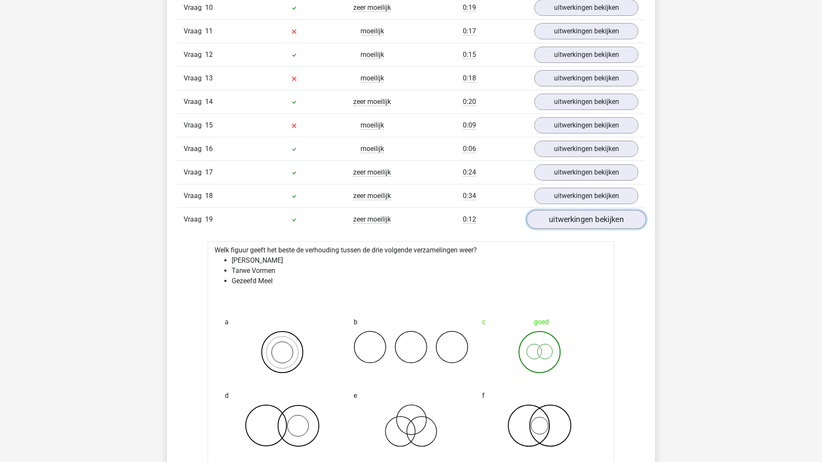
click at [585, 224] on link "uitwerkingen bekijken" at bounding box center [585, 219] width 119 height 19
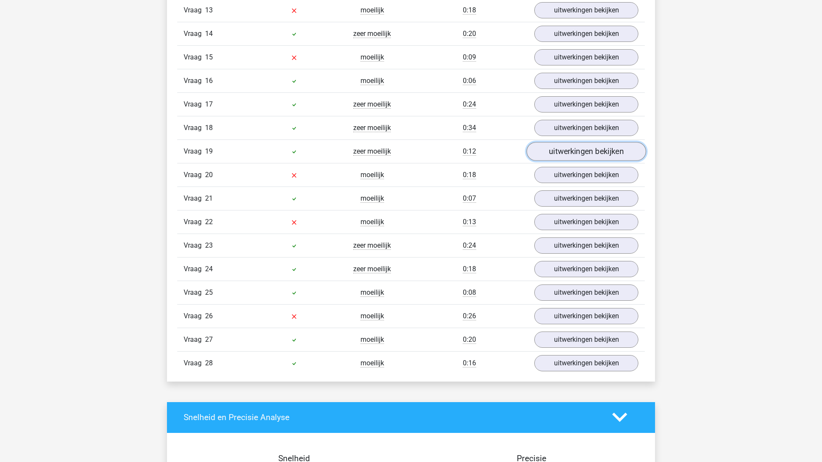
scroll to position [1026, 0]
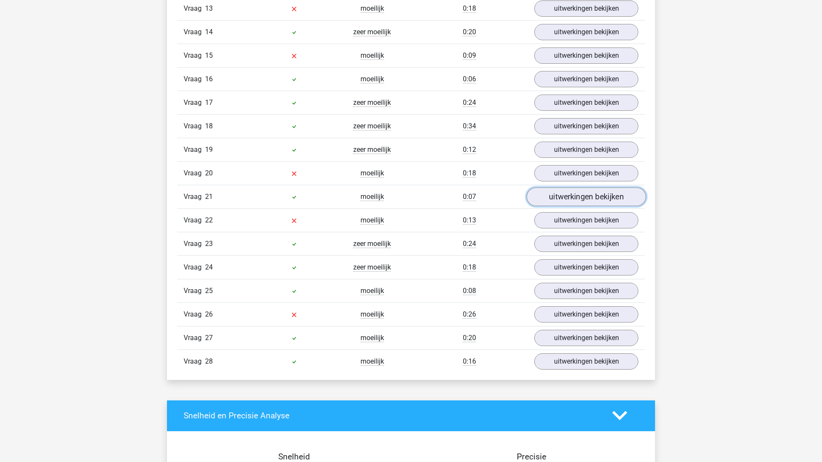
click at [575, 202] on link "uitwerkingen bekijken" at bounding box center [585, 196] width 119 height 19
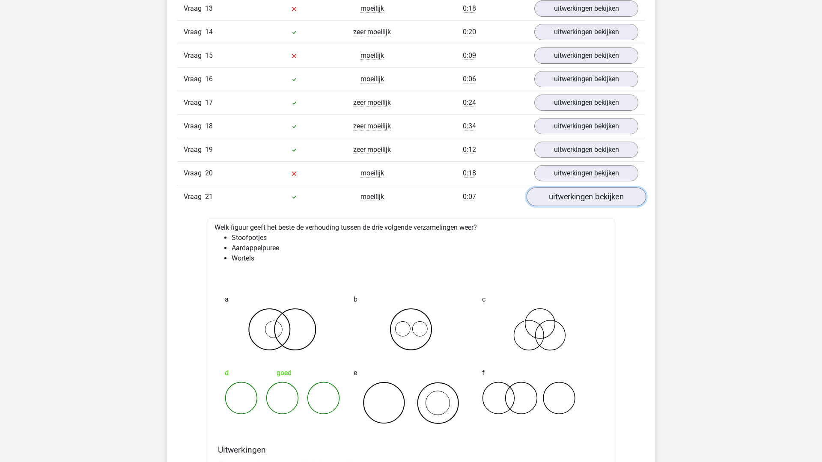
click at [575, 202] on link "uitwerkingen bekijken" at bounding box center [585, 196] width 119 height 19
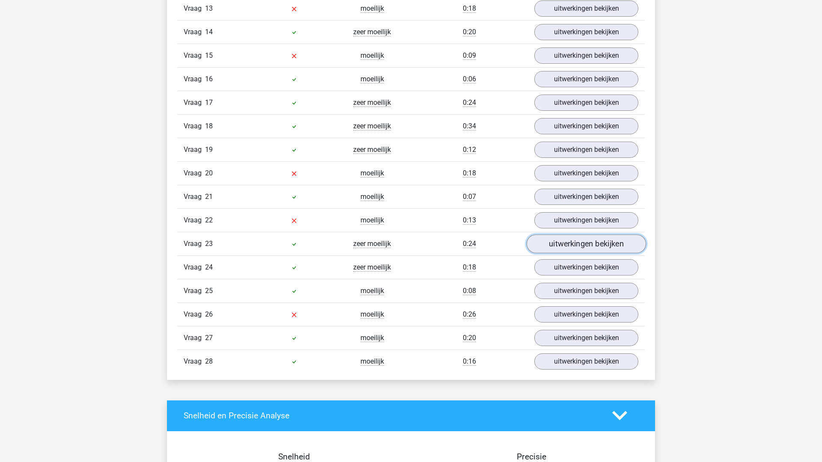
click at [570, 244] on link "uitwerkingen bekijken" at bounding box center [585, 243] width 119 height 19
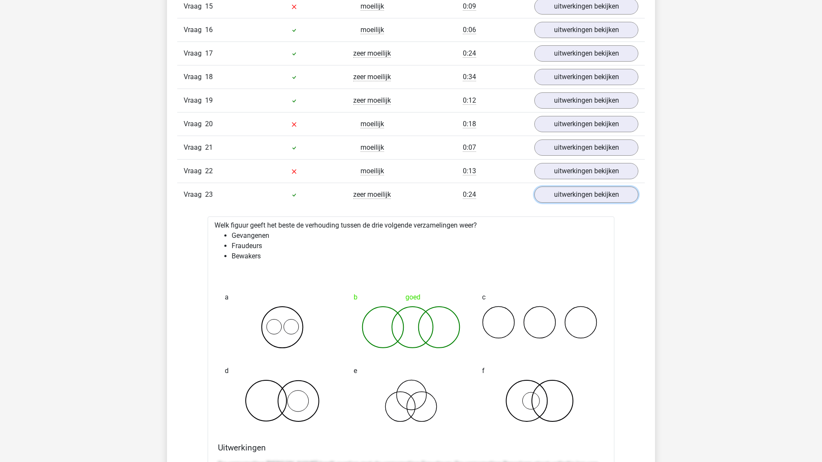
scroll to position [1077, 0]
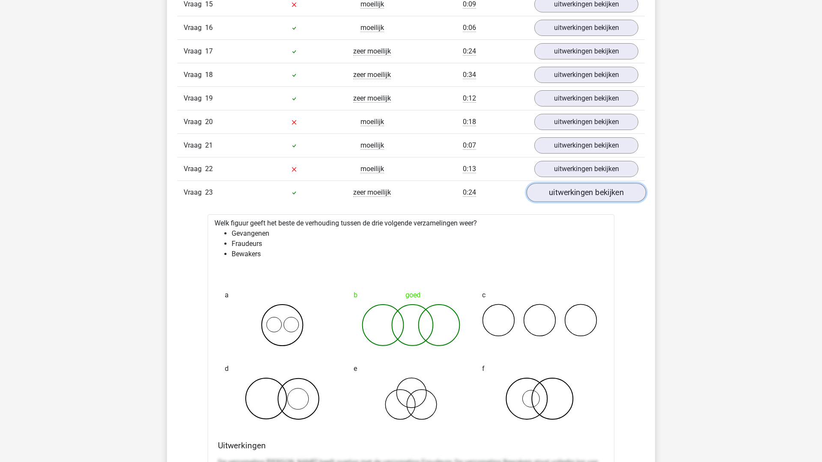
click at [577, 195] on link "uitwerkingen bekijken" at bounding box center [585, 192] width 119 height 19
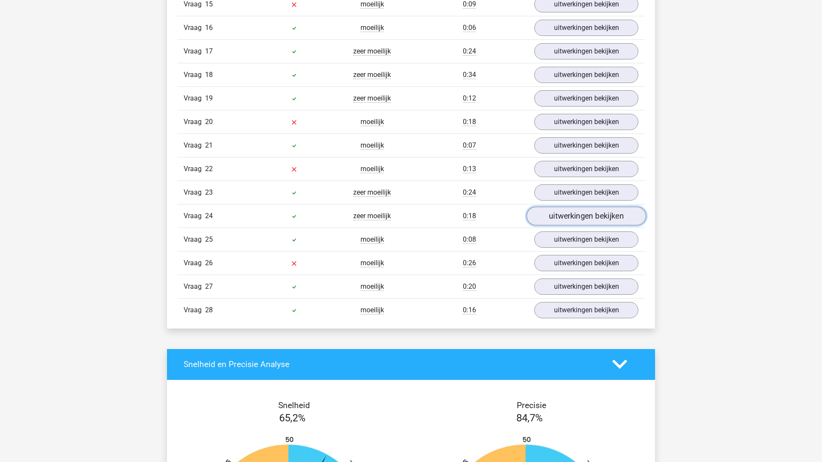
click at [575, 217] on link "uitwerkingen bekijken" at bounding box center [585, 216] width 119 height 19
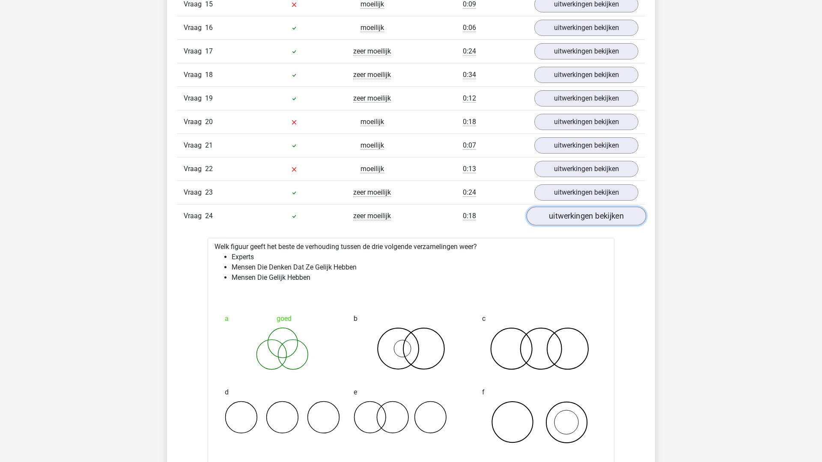
click at [575, 217] on link "uitwerkingen bekijken" at bounding box center [585, 216] width 119 height 19
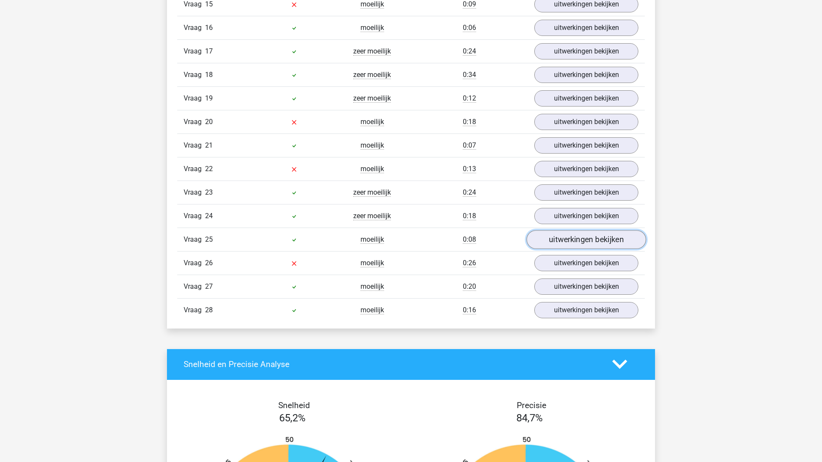
click at [582, 240] on link "uitwerkingen bekijken" at bounding box center [585, 239] width 119 height 19
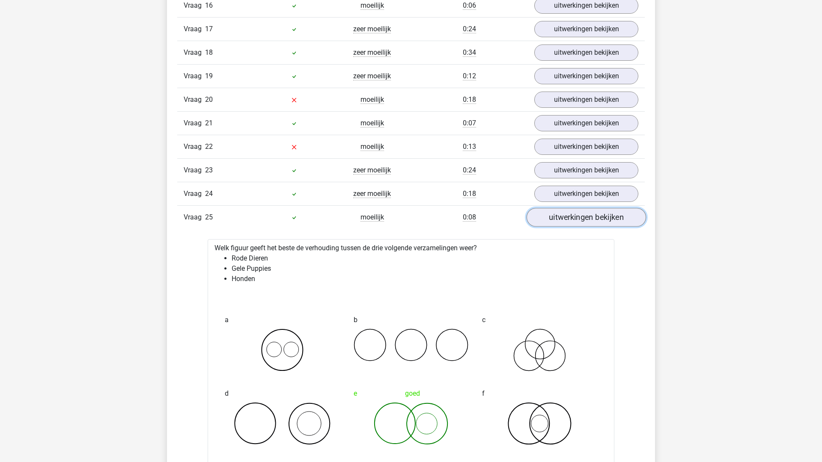
scroll to position [1111, 0]
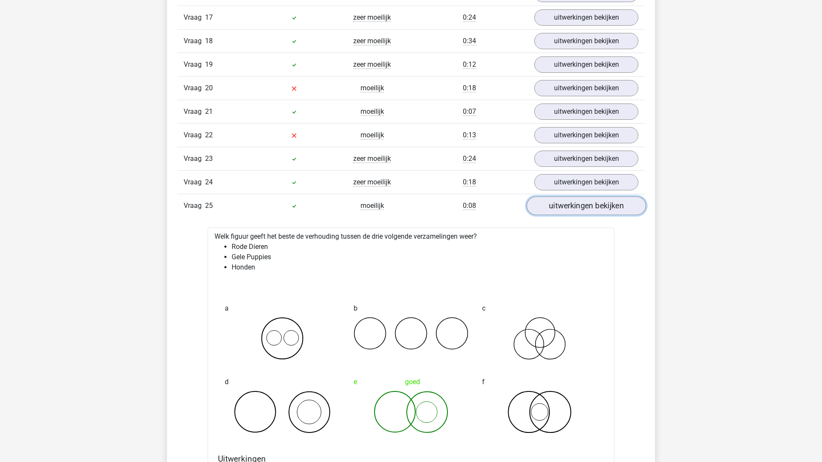
click at [583, 207] on link "uitwerkingen bekijken" at bounding box center [585, 205] width 119 height 19
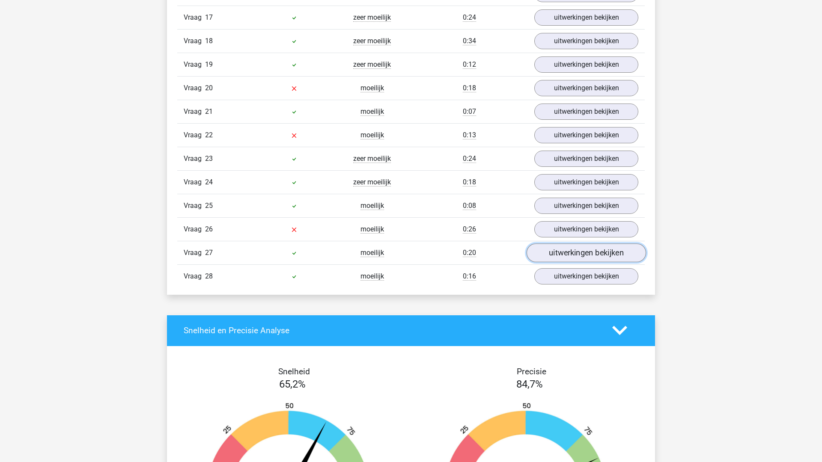
click at [586, 250] on link "uitwerkingen bekijken" at bounding box center [585, 252] width 119 height 19
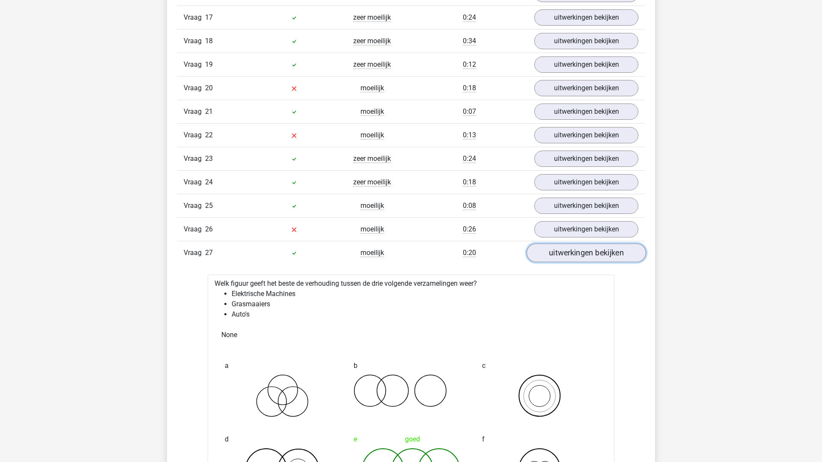
scroll to position [1147, 0]
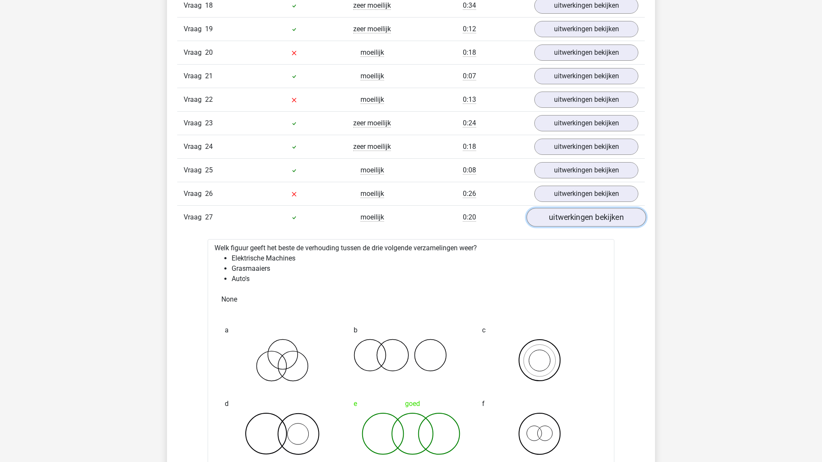
click at [588, 220] on link "uitwerkingen bekijken" at bounding box center [585, 217] width 119 height 19
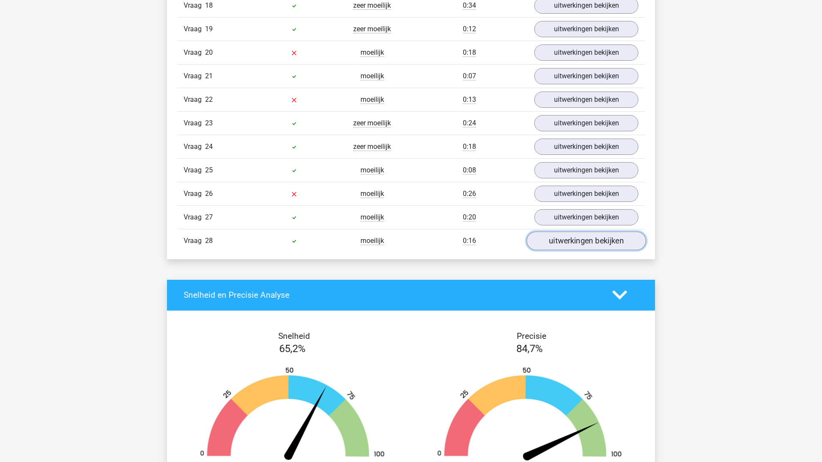
click at [588, 247] on link "uitwerkingen bekijken" at bounding box center [585, 241] width 119 height 19
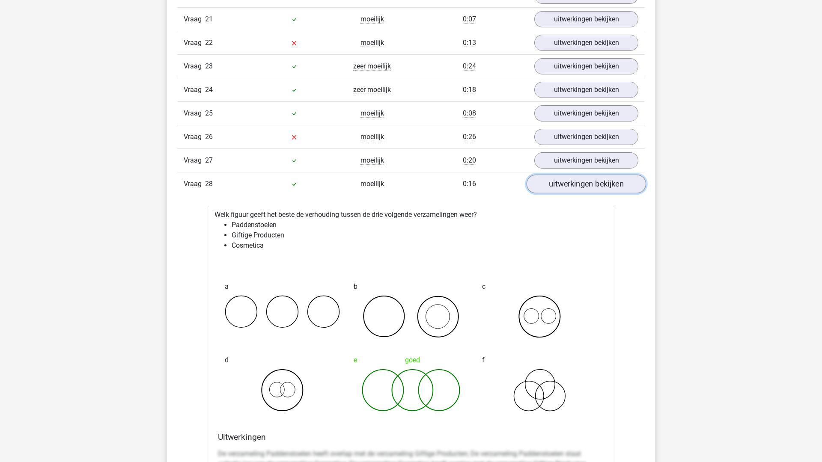
scroll to position [1205, 0]
click at [587, 181] on link "uitwerkingen bekijken" at bounding box center [585, 182] width 119 height 19
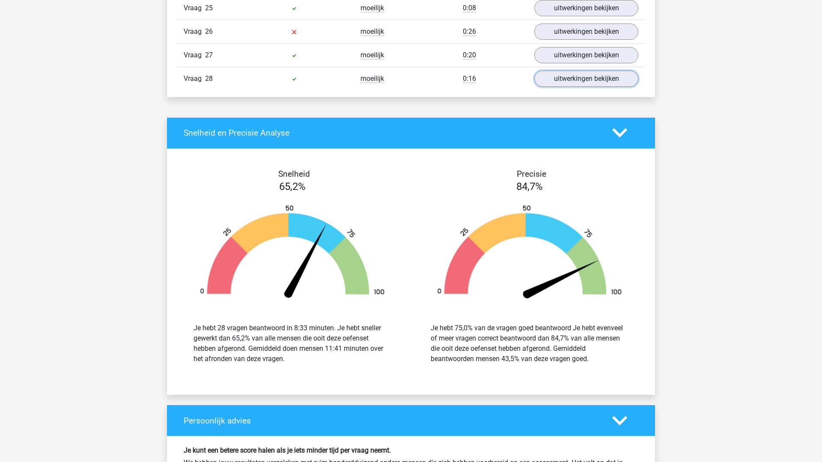
scroll to position [1312, 0]
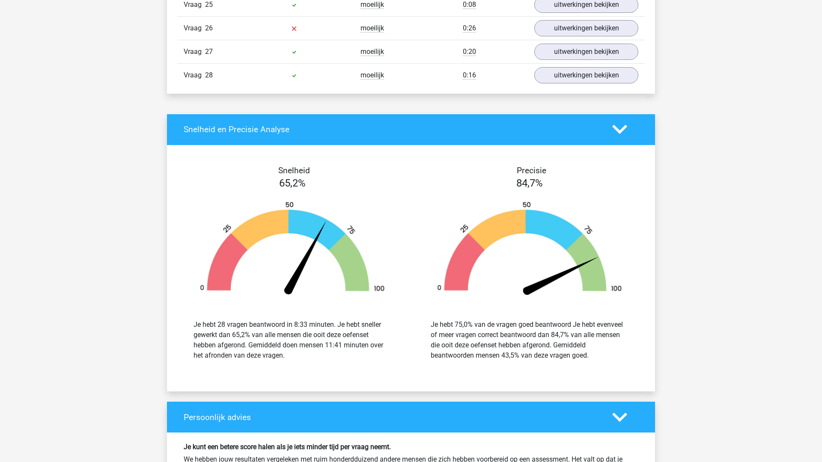
drag, startPoint x: 425, startPoint y: 352, endPoint x: 615, endPoint y: 360, distance: 190.2
click at [615, 360] on div "Je hebt 75,0% van de vragen goed beantwoord Je hebt evenveel of meer vragen cor…" at bounding box center [529, 340] width 211 height 41
click at [621, 356] on div "Je hebt 75,0% van de vragen goed beantwoord Je hebt evenveel of meer vragen cor…" at bounding box center [529, 340] width 198 height 41
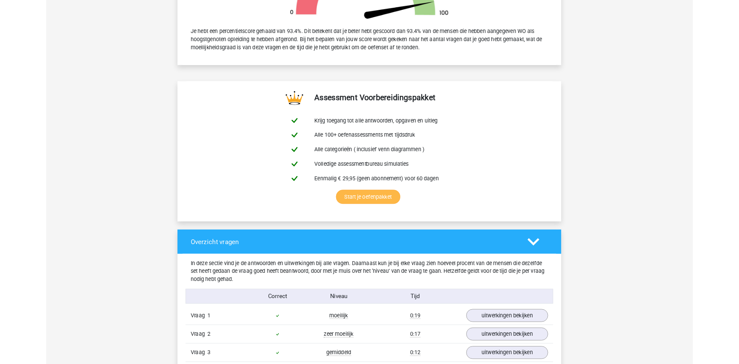
scroll to position [0, 0]
